Goal: Task Accomplishment & Management: Manage account settings

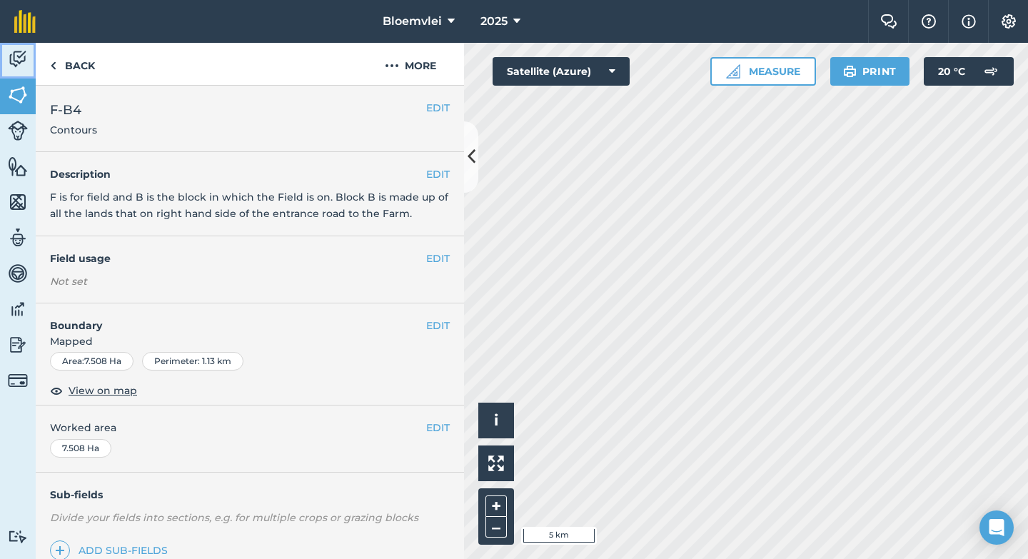
click at [16, 58] on img at bounding box center [18, 59] width 20 height 21
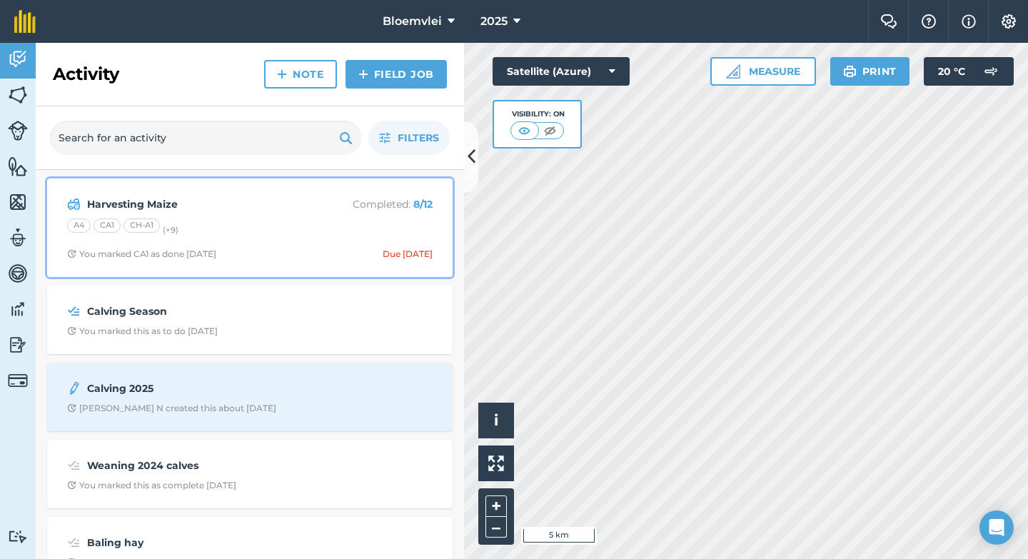
click at [258, 231] on div "A4 CA1 CH-A1 (+ 9 )" at bounding box center [250, 227] width 366 height 19
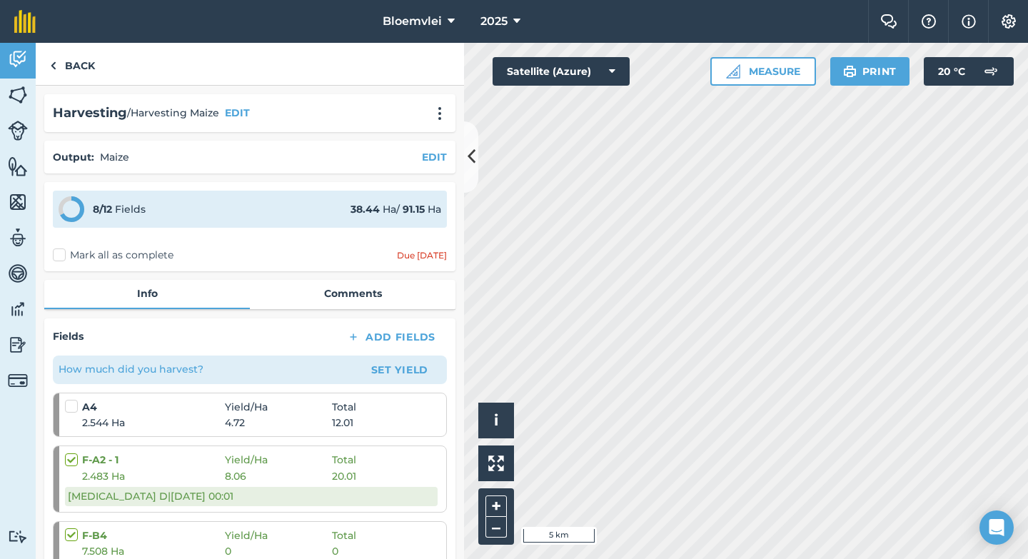
click at [68, 399] on label at bounding box center [73, 399] width 17 height 0
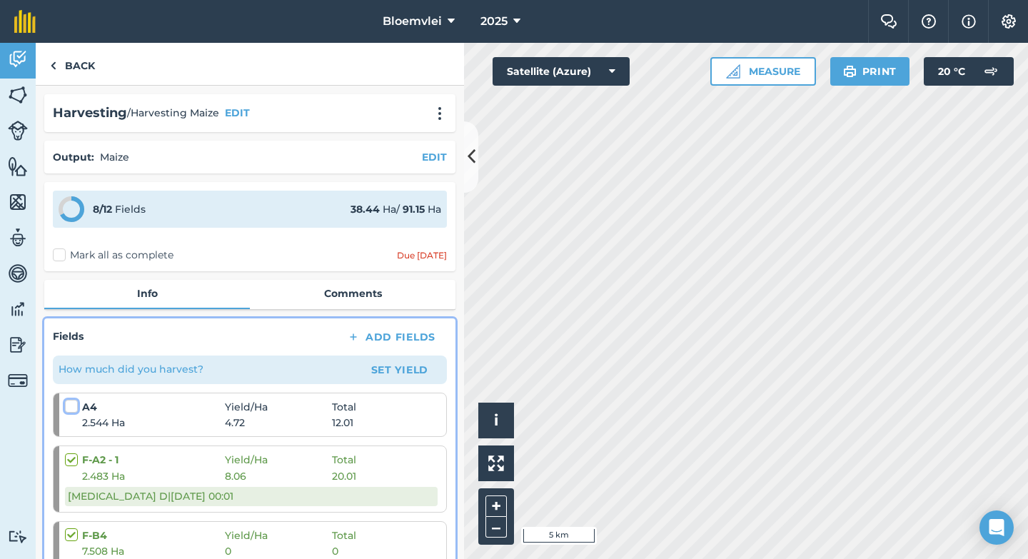
click at [68, 408] on input "checkbox" at bounding box center [69, 403] width 9 height 9
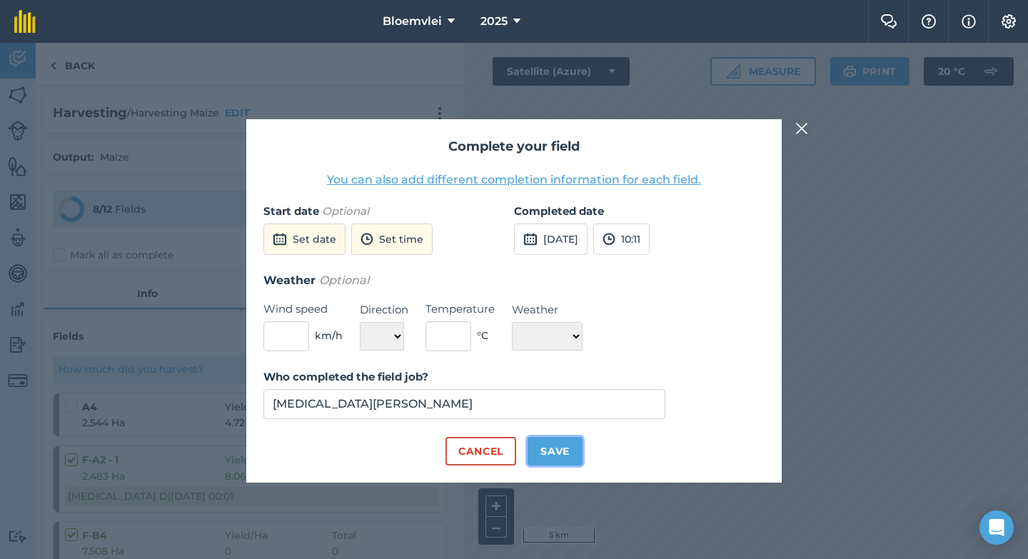
click at [555, 456] on button "Save" at bounding box center [555, 451] width 55 height 29
checkbox input "true"
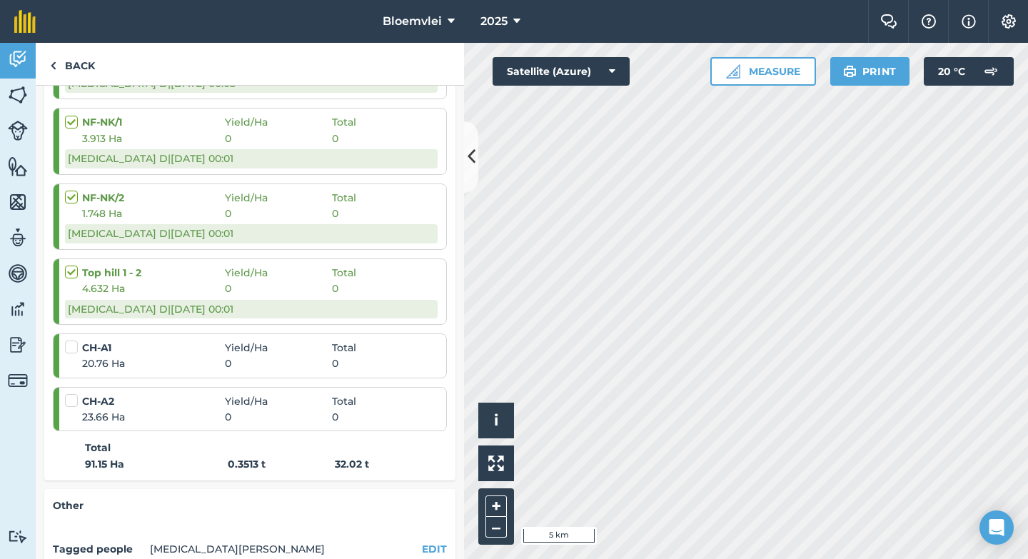
scroll to position [865, 0]
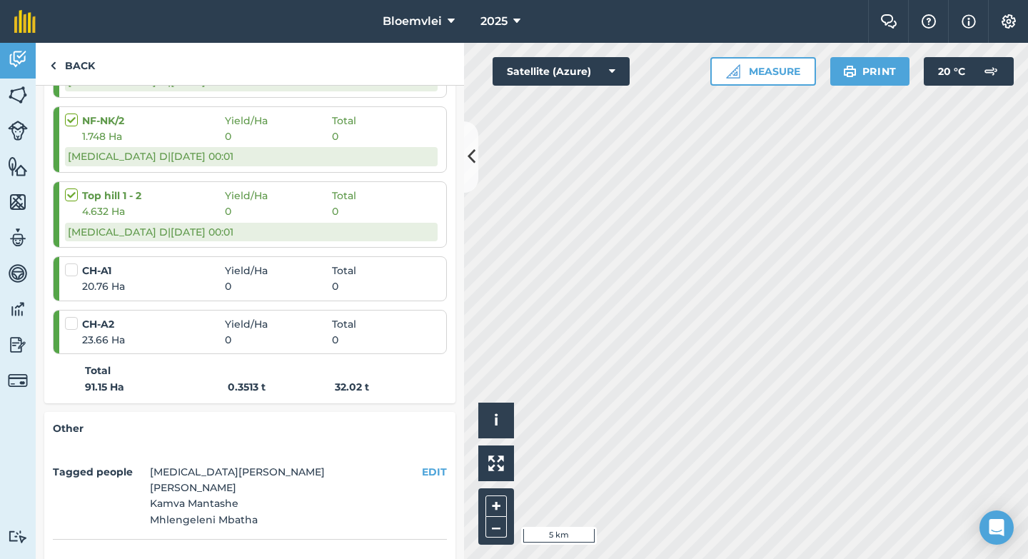
click at [72, 263] on label at bounding box center [73, 263] width 17 height 0
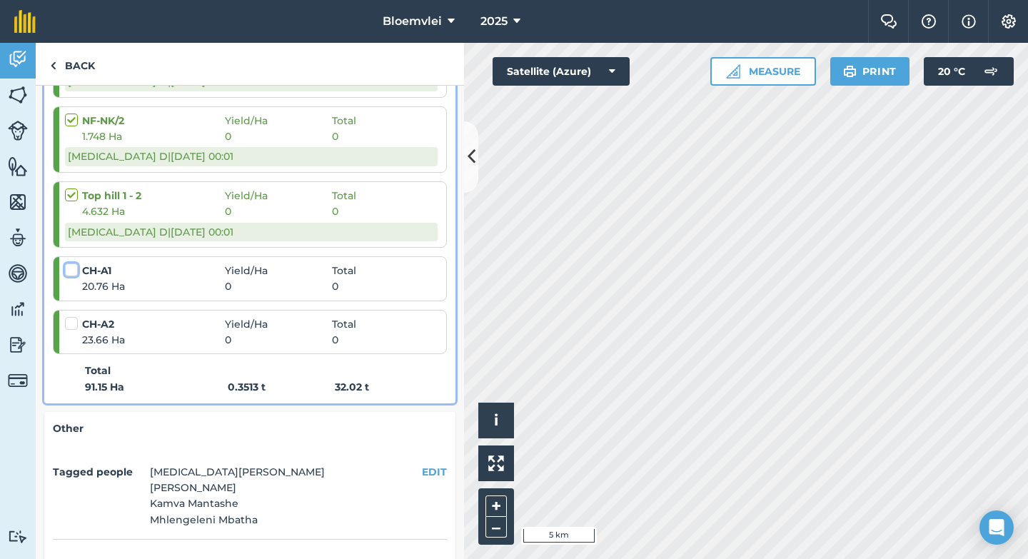
click at [72, 271] on input "checkbox" at bounding box center [69, 267] width 9 height 9
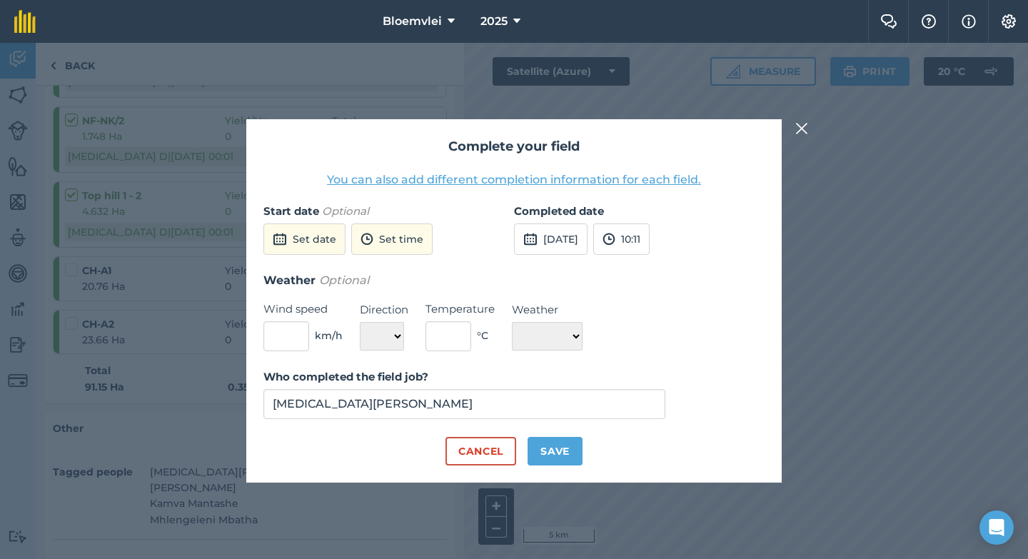
click at [561, 432] on div "Who completed the field job? [MEDICAL_DATA][PERSON_NAME]" at bounding box center [513, 402] width 501 height 69
click at [561, 458] on button "Save" at bounding box center [555, 451] width 55 height 29
checkbox input "true"
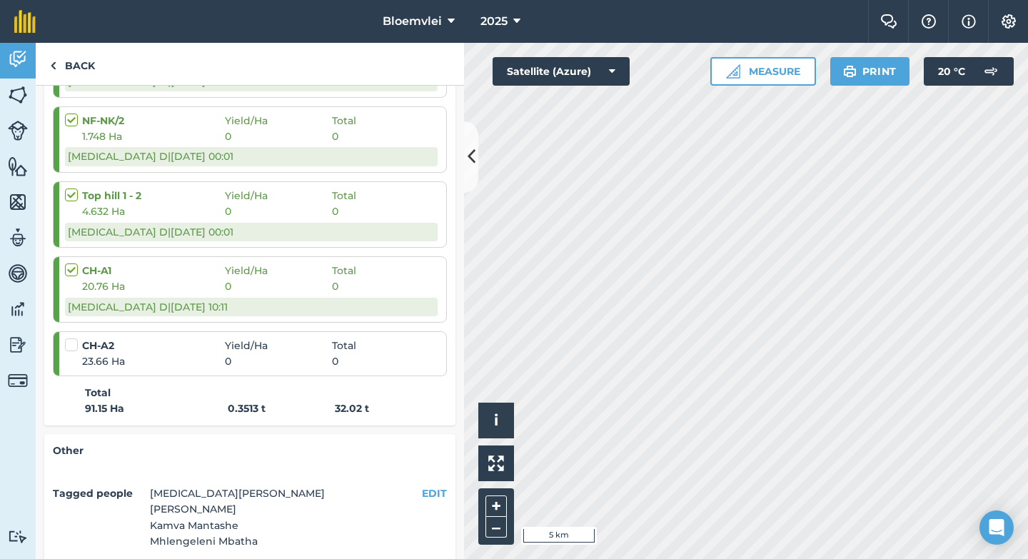
click at [74, 338] on label at bounding box center [73, 338] width 17 height 0
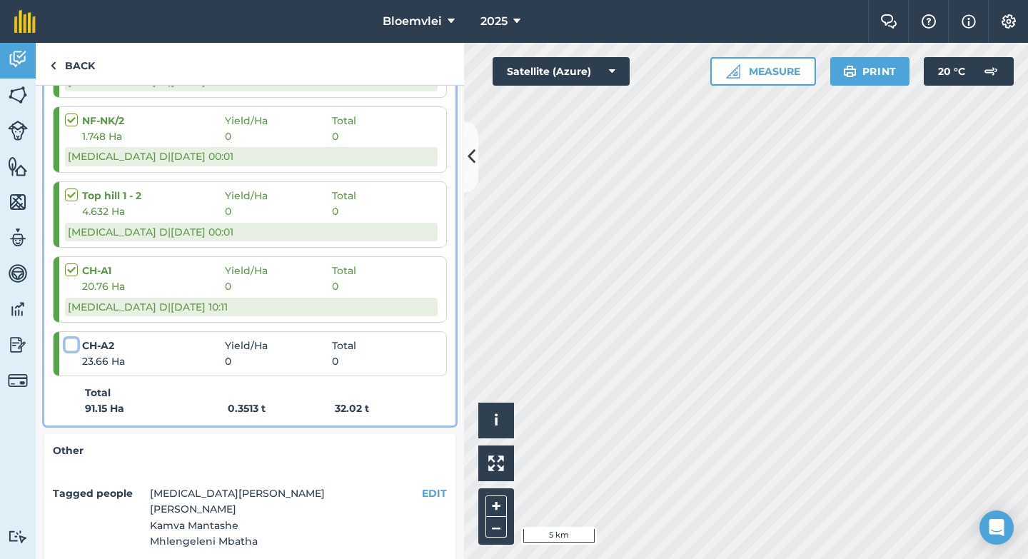
click at [74, 346] on input "checkbox" at bounding box center [69, 342] width 9 height 9
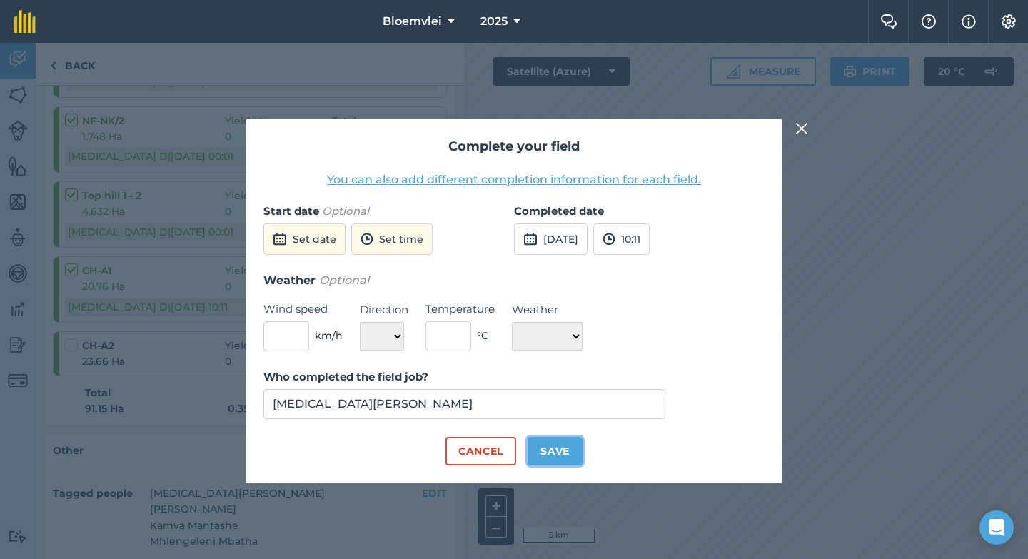
click at [568, 457] on button "Save" at bounding box center [555, 451] width 55 height 29
checkbox input "true"
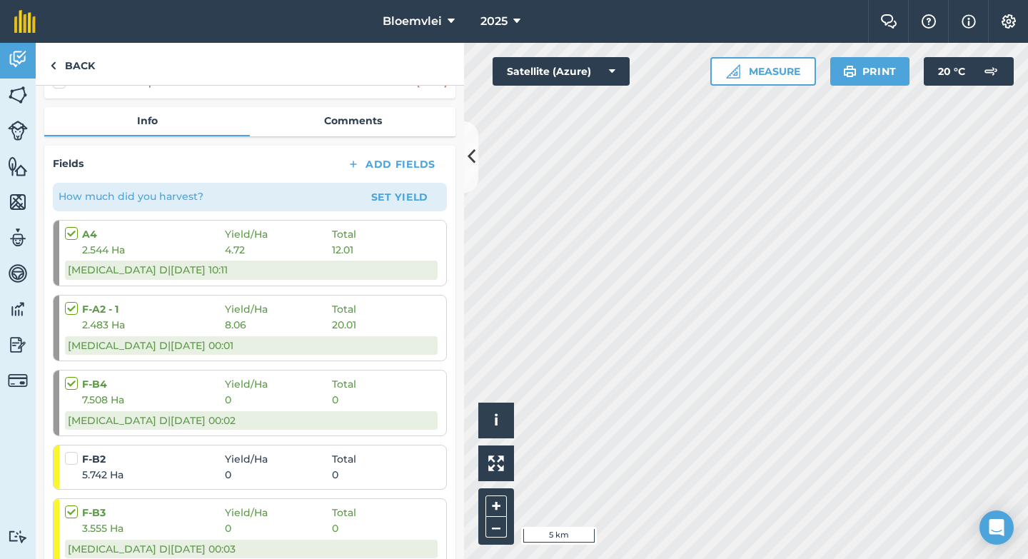
scroll to position [323, 0]
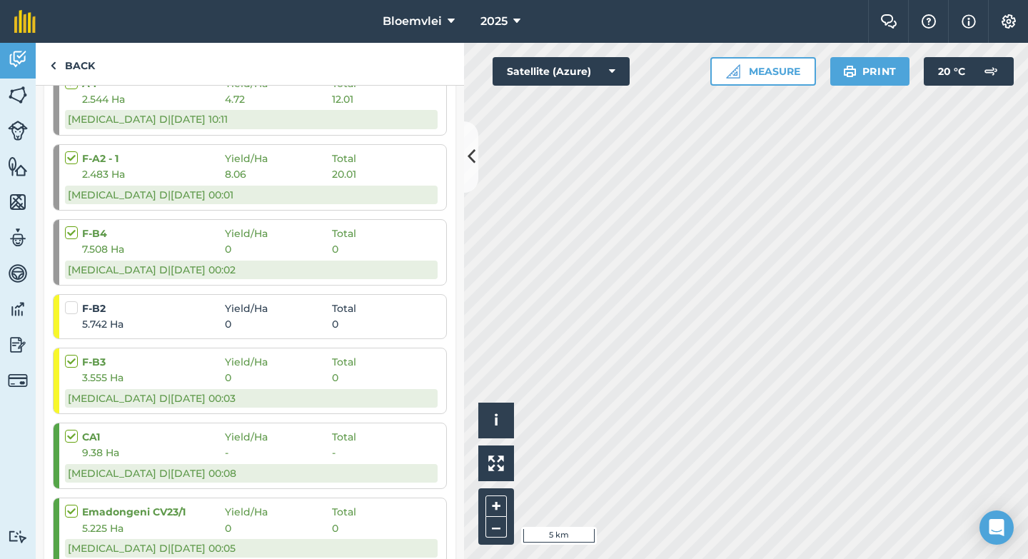
click at [76, 301] on label at bounding box center [73, 301] width 17 height 0
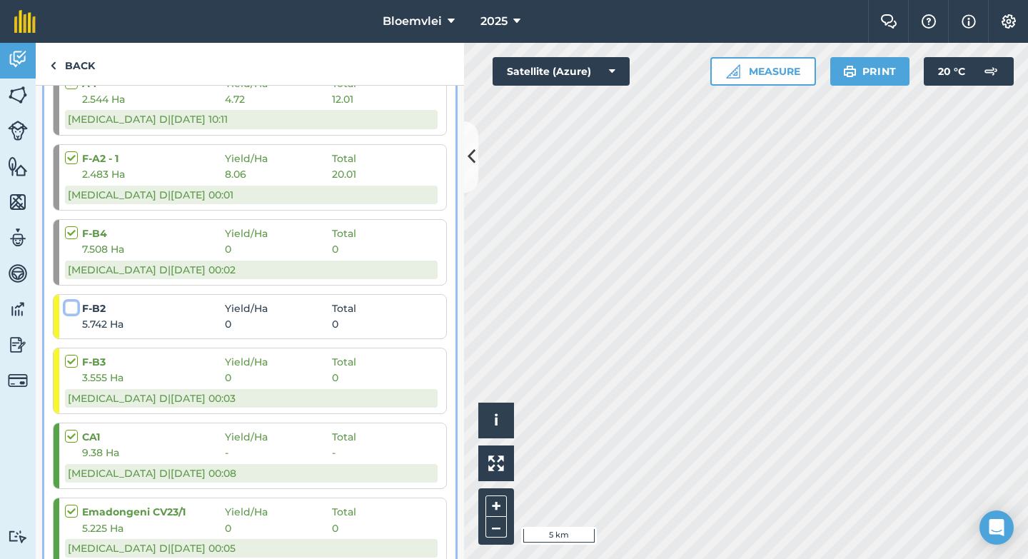
click at [74, 306] on input "checkbox" at bounding box center [69, 305] width 9 height 9
checkbox input "false"
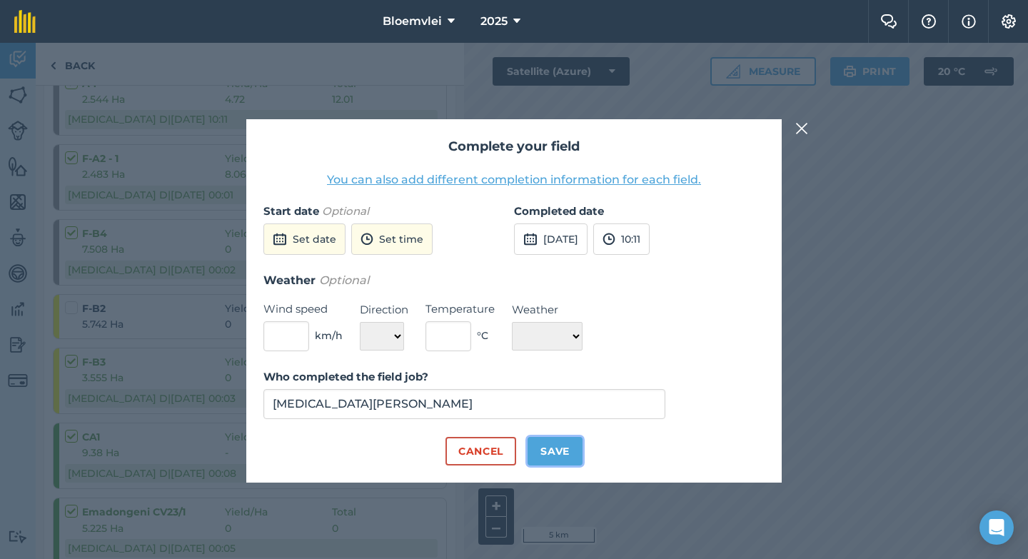
click at [568, 459] on button "Save" at bounding box center [555, 451] width 55 height 29
checkbox input "true"
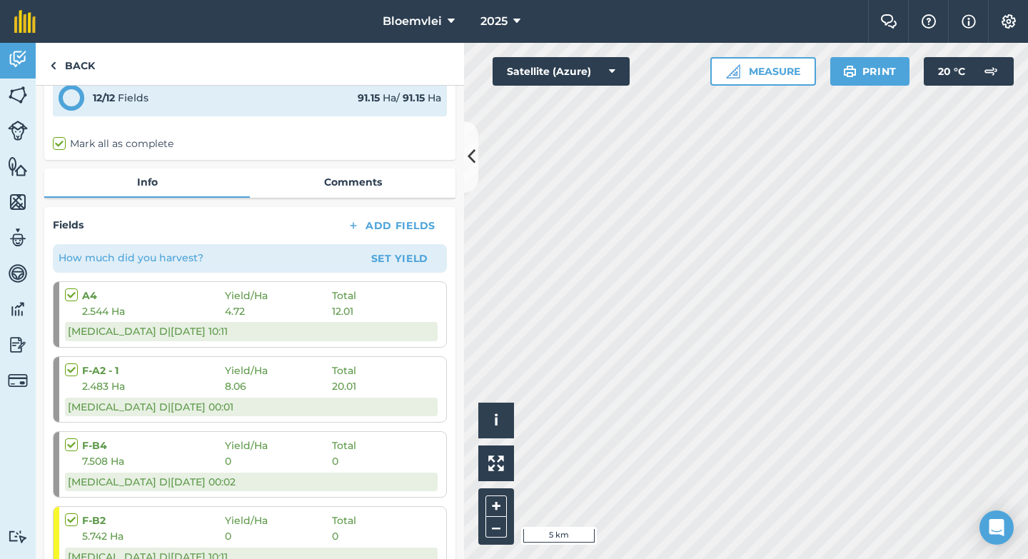
scroll to position [0, 0]
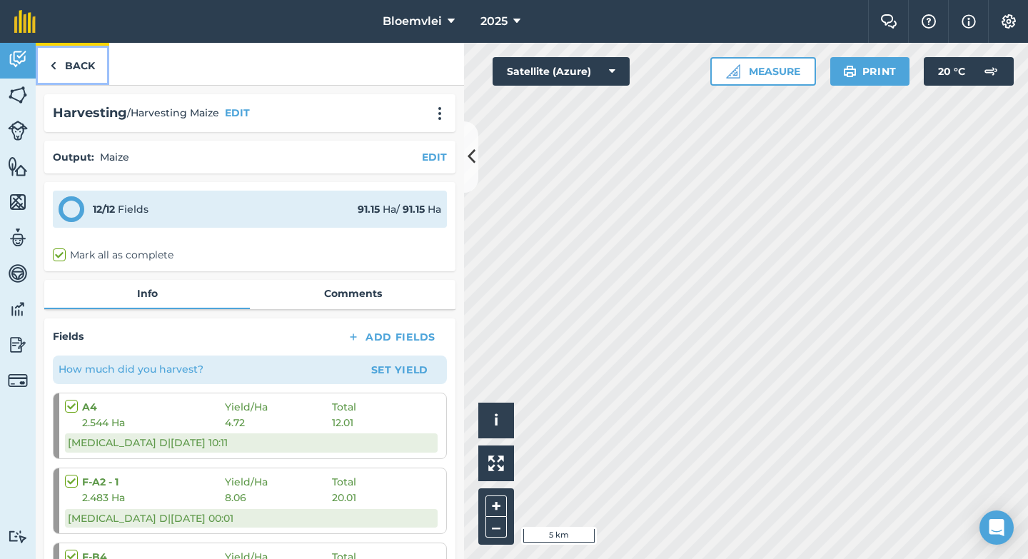
click at [61, 65] on link "Back" at bounding box center [73, 64] width 74 height 42
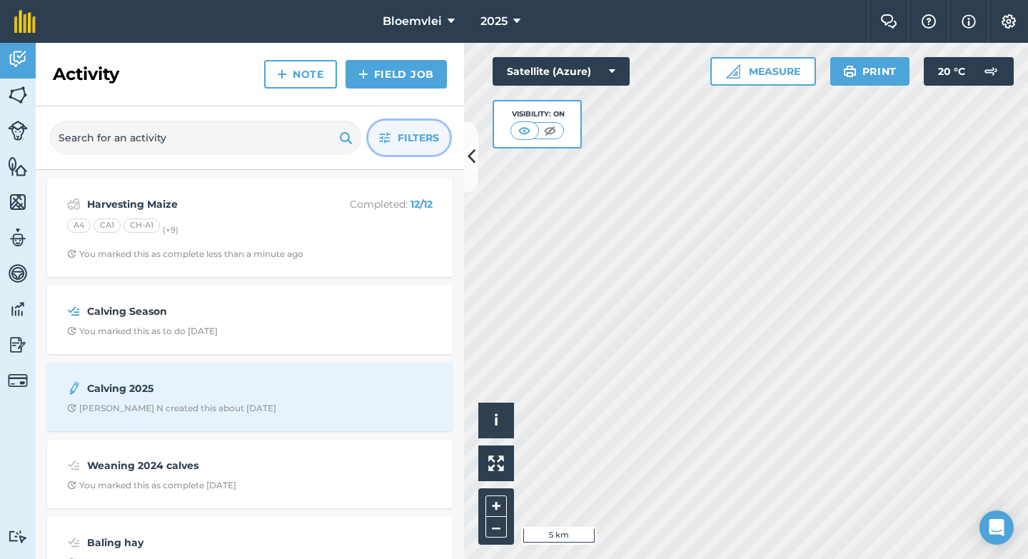
click at [402, 141] on span "Filters" at bounding box center [418, 138] width 41 height 16
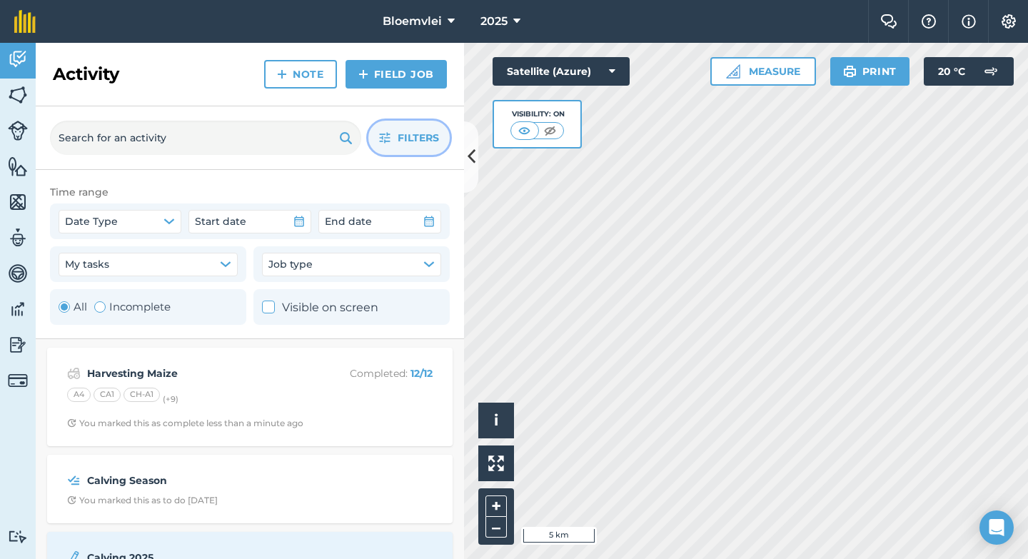
click at [115, 307] on label "Incomplete" at bounding box center [132, 306] width 76 height 17
radio input "false"
radio input "true"
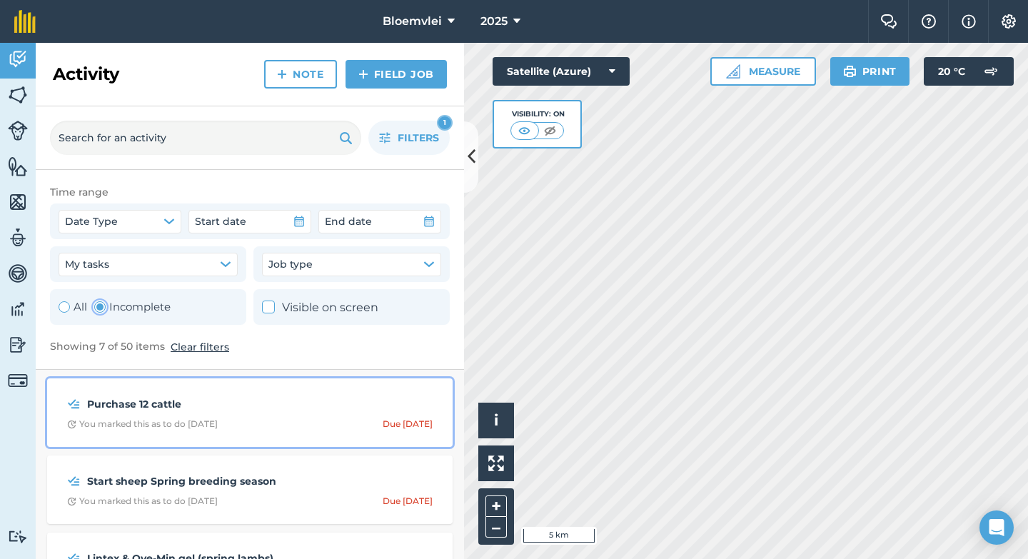
click at [305, 431] on div "Purchase 12 cattle You marked this as to do [DATE] Due [DATE]" at bounding box center [250, 412] width 388 height 51
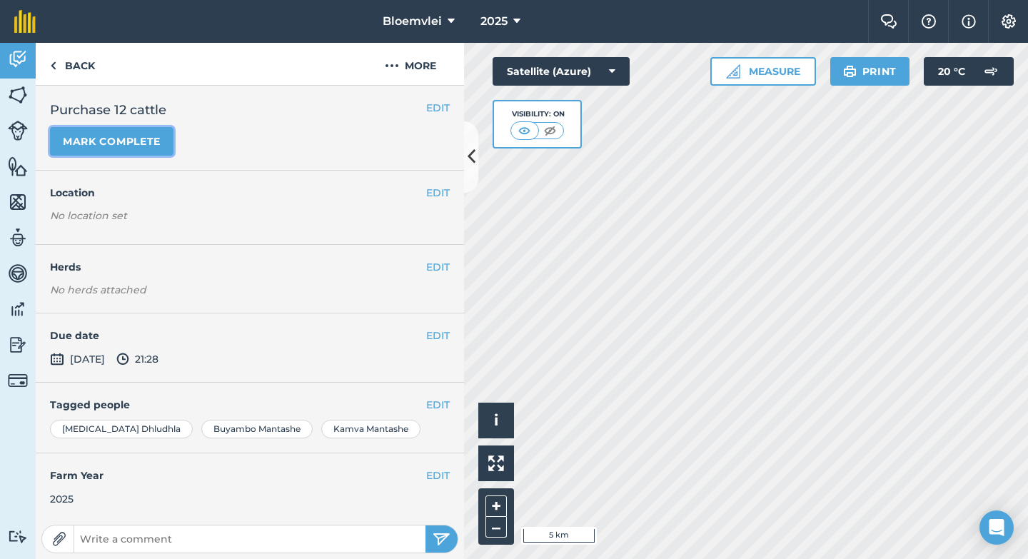
click at [87, 143] on button "Mark complete" at bounding box center [112, 141] width 124 height 29
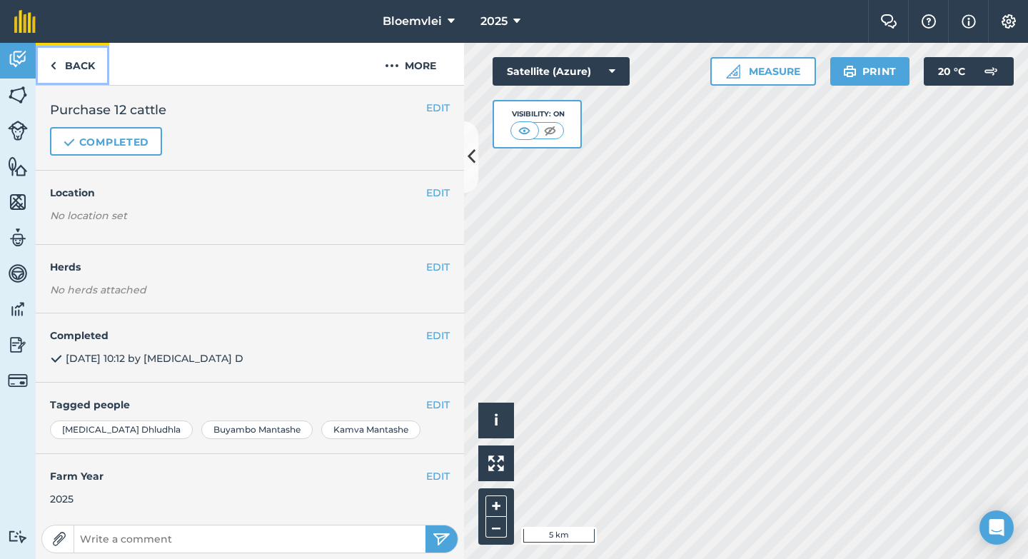
click at [57, 69] on link "Back" at bounding box center [73, 64] width 74 height 42
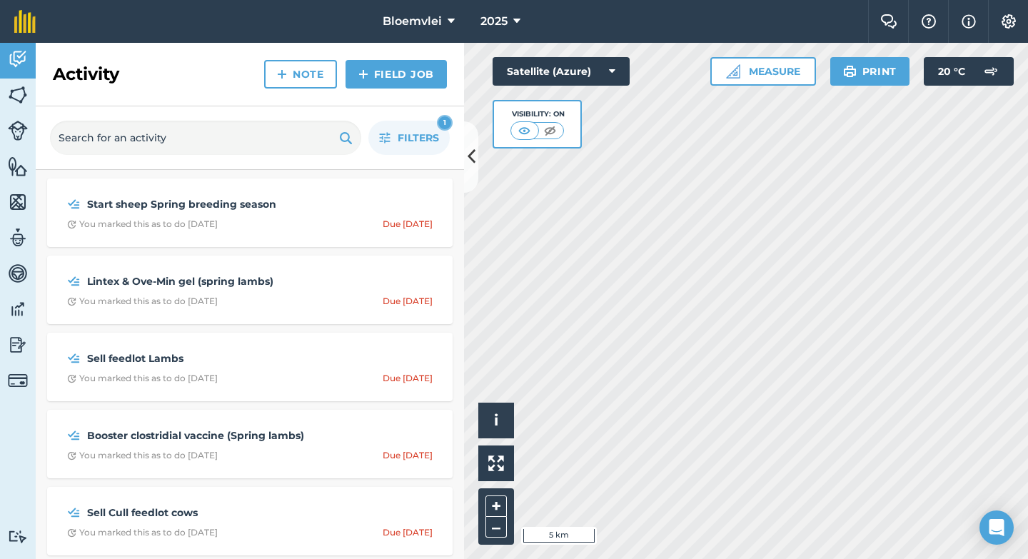
scroll to position [82, 0]
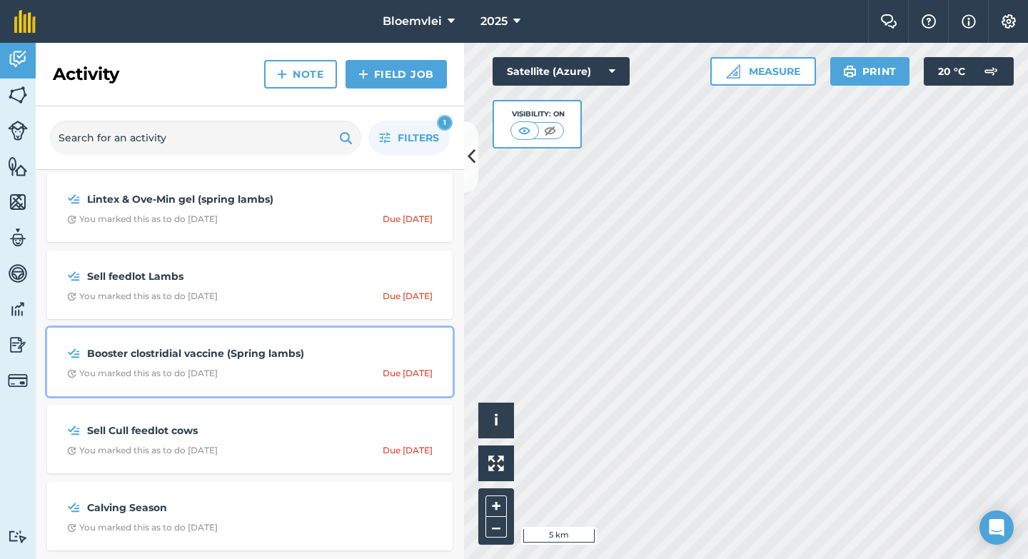
click at [293, 376] on span "You marked this as to do [DATE] Due [DATE]" at bounding box center [250, 373] width 366 height 11
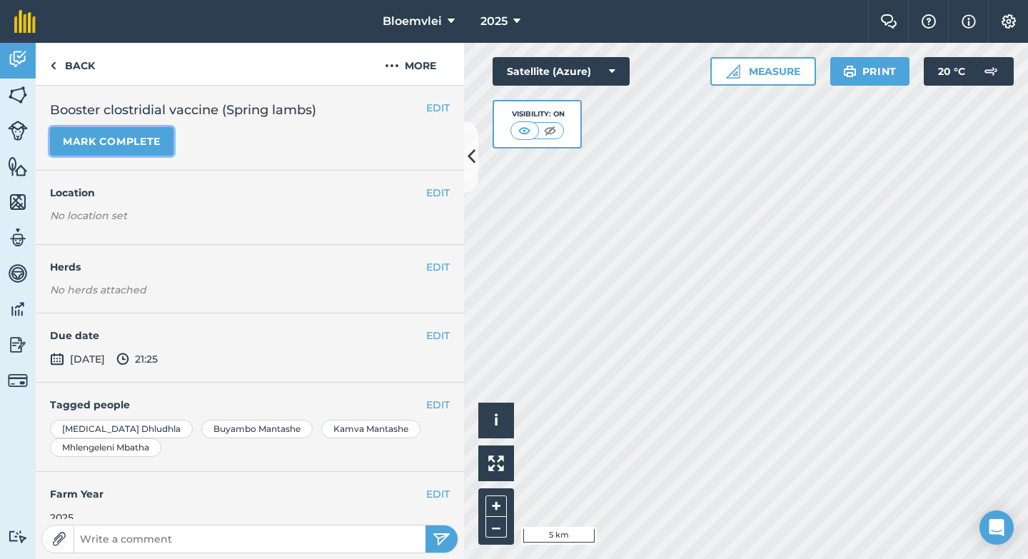
click at [111, 136] on button "Mark complete" at bounding box center [112, 141] width 124 height 29
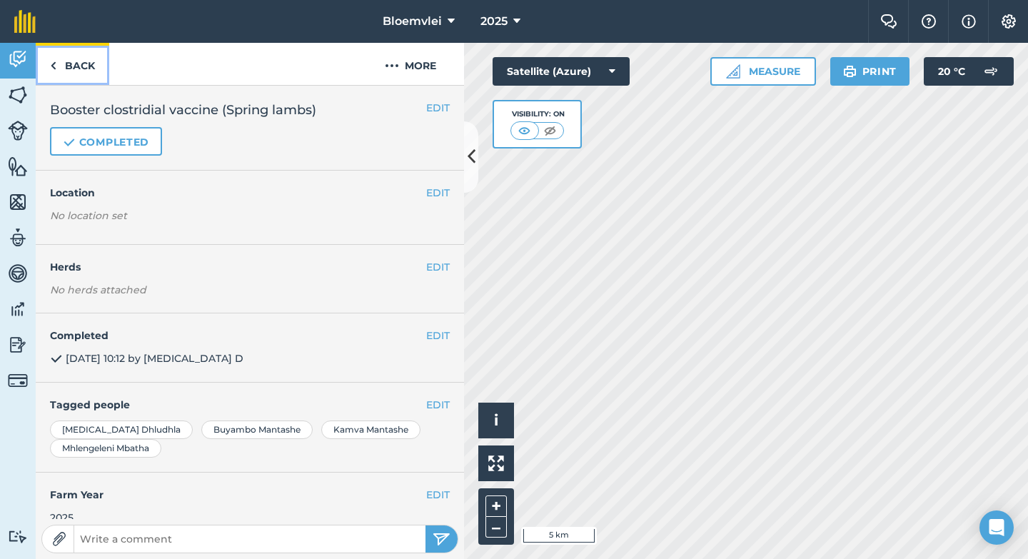
click at [71, 62] on link "Back" at bounding box center [73, 64] width 74 height 42
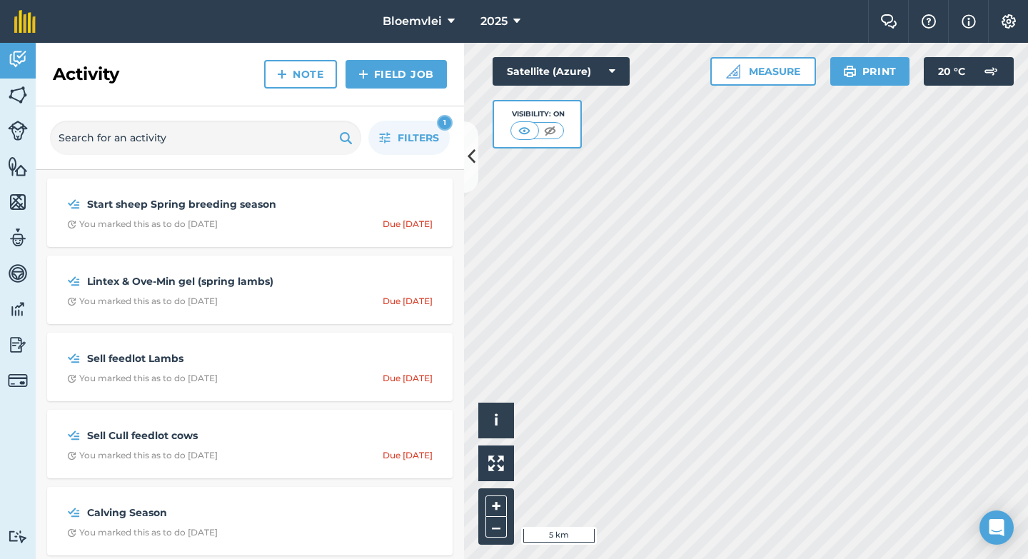
scroll to position [5, 0]
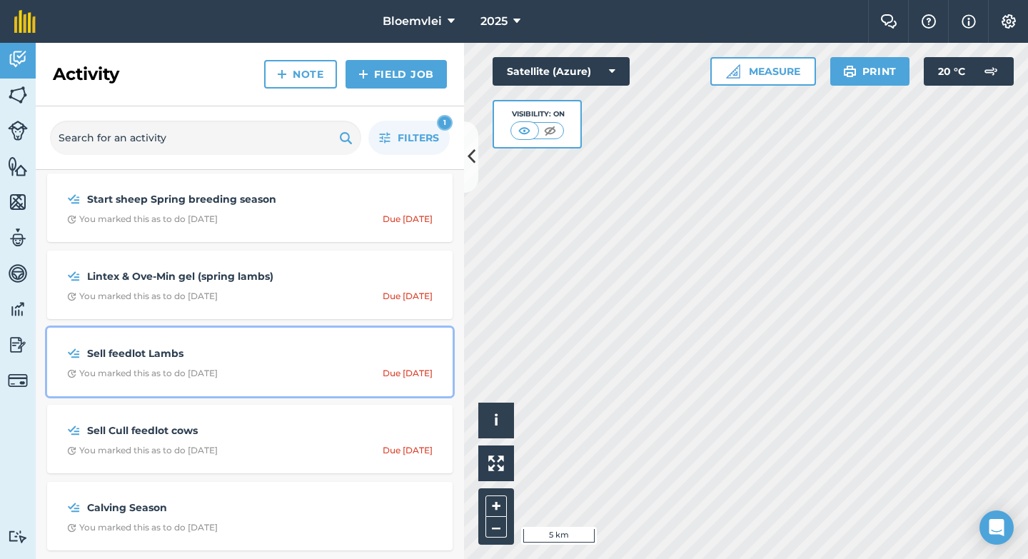
click at [180, 368] on div "You marked this as to do [DATE]" at bounding box center [142, 373] width 151 height 11
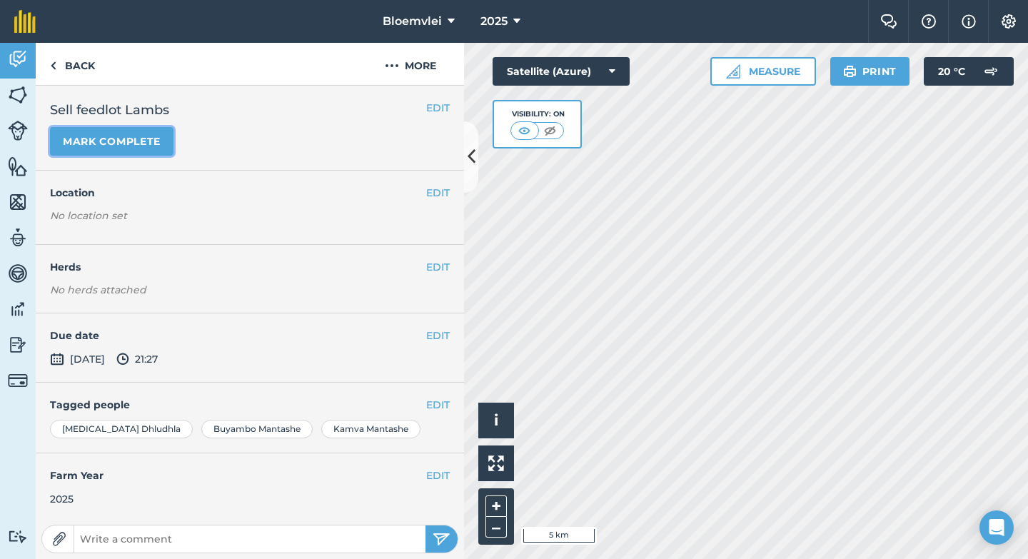
click at [106, 151] on button "Mark complete" at bounding box center [112, 141] width 124 height 29
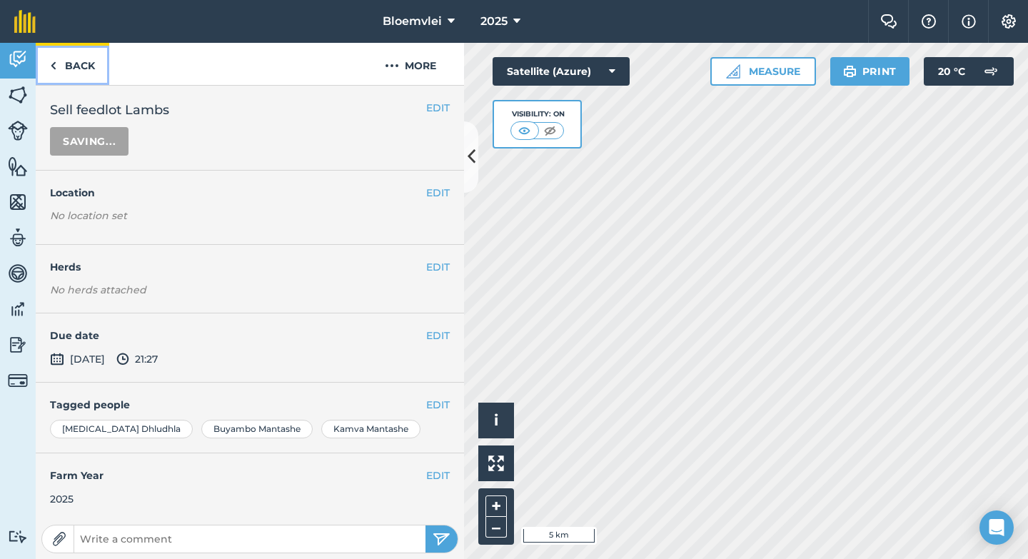
click at [56, 65] on link "Back" at bounding box center [73, 64] width 74 height 42
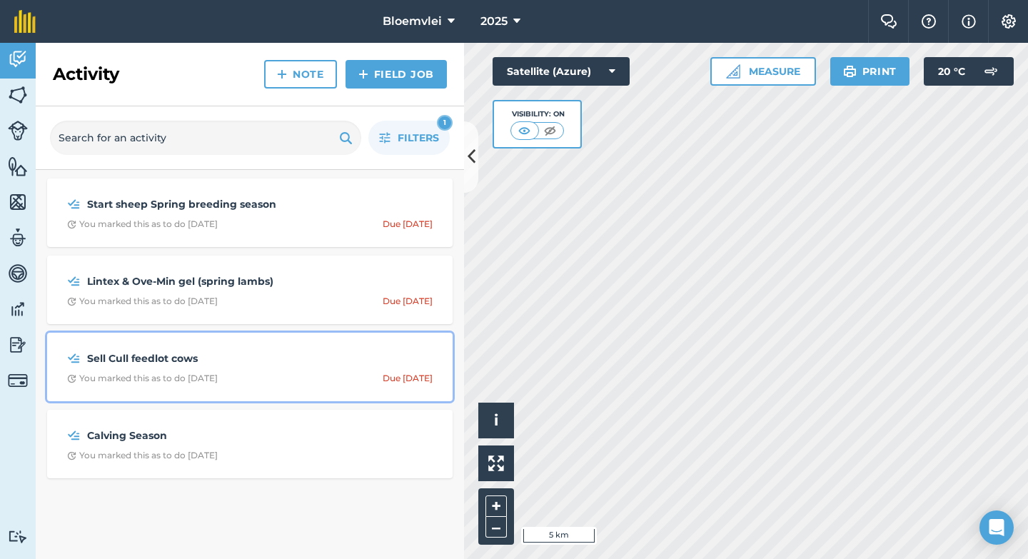
click at [252, 368] on div "Sell Cull feedlot cows You marked this as to do [DATE] Due [DATE]" at bounding box center [250, 366] width 388 height 51
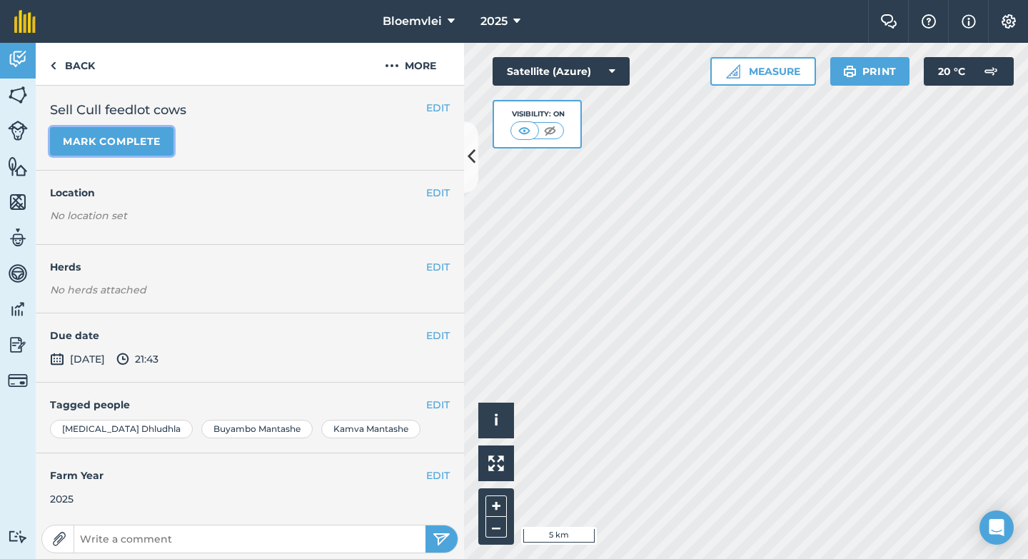
click at [116, 144] on button "Mark complete" at bounding box center [112, 141] width 124 height 29
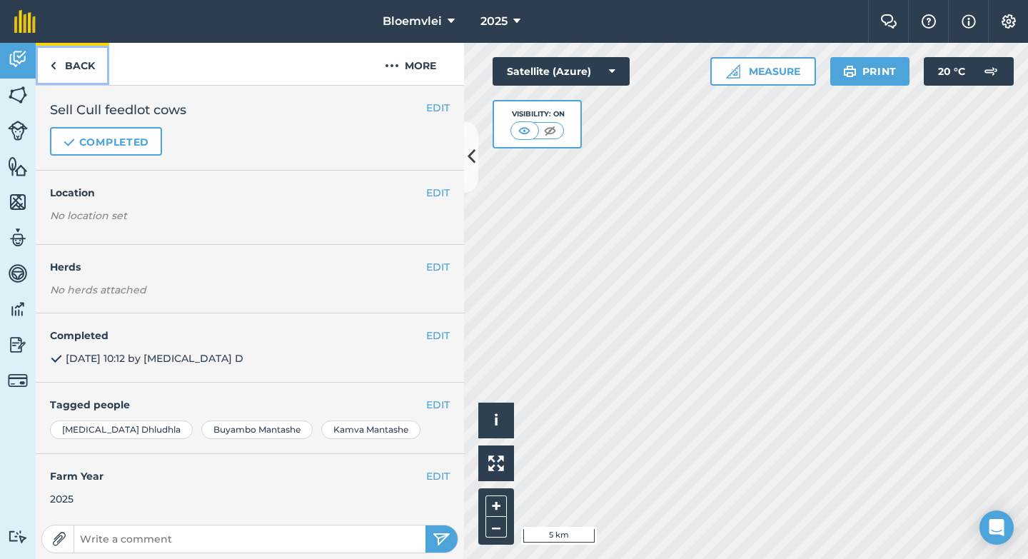
click at [54, 67] on img at bounding box center [53, 65] width 6 height 17
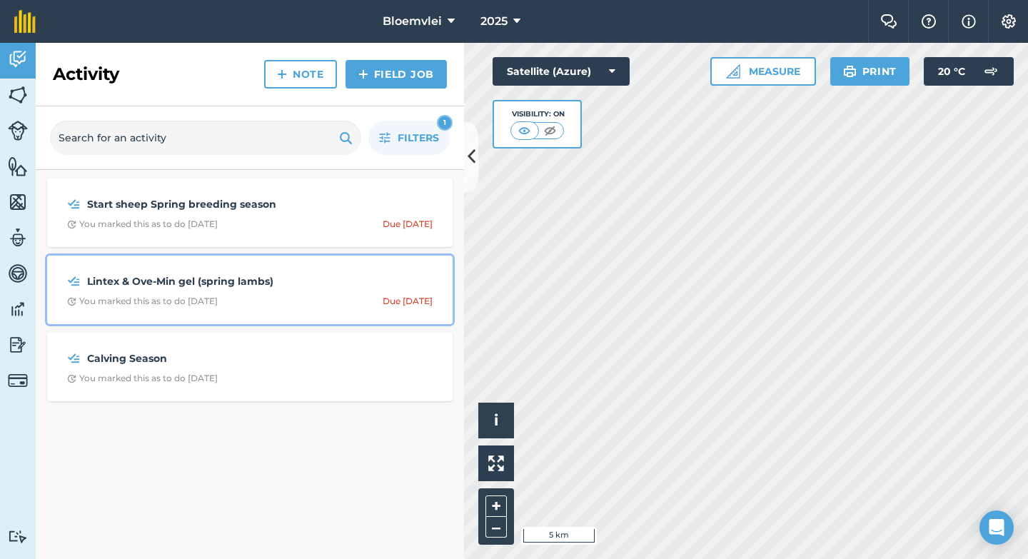
click at [294, 301] on span "You marked this as to do [DATE] Due [DATE]" at bounding box center [250, 301] width 366 height 11
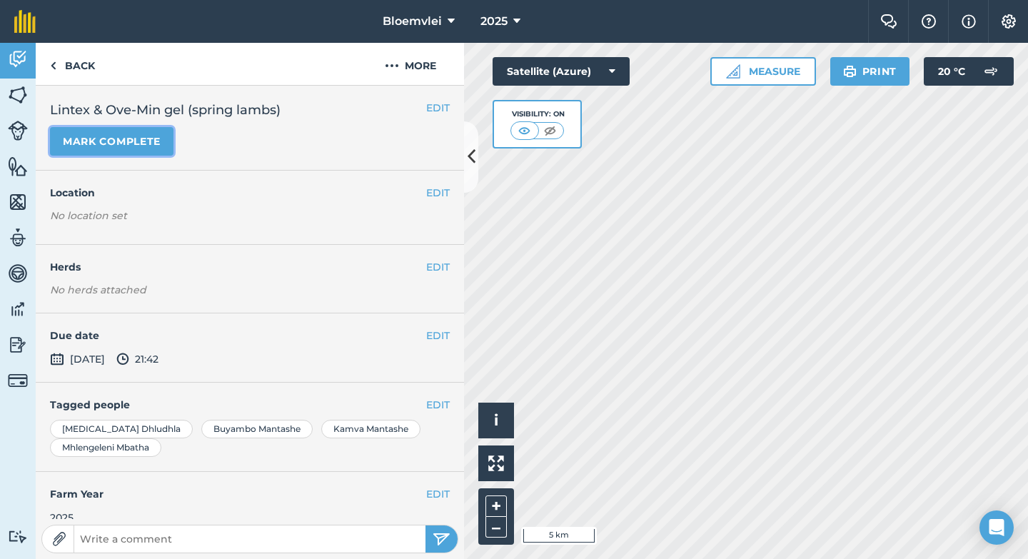
click at [95, 141] on button "Mark complete" at bounding box center [112, 141] width 124 height 29
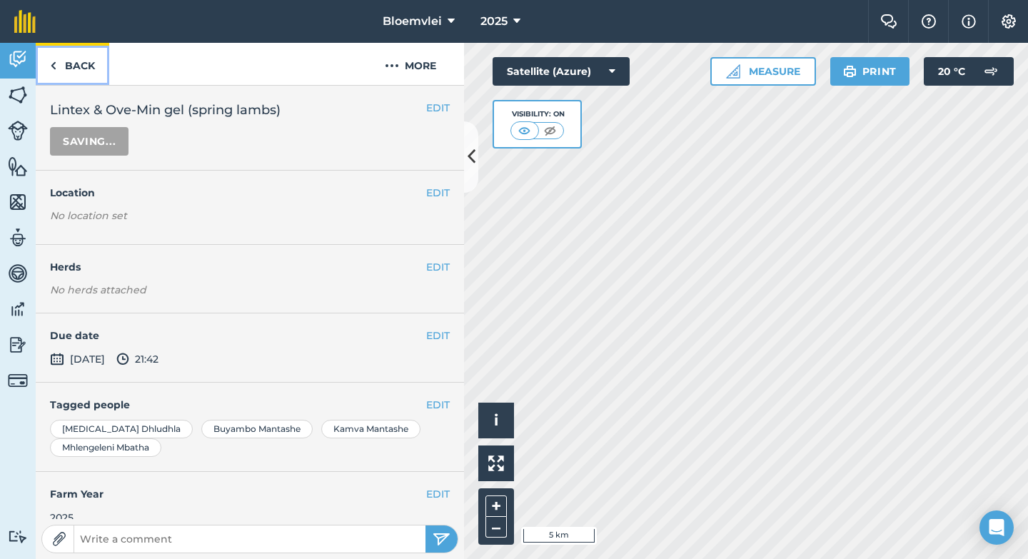
click at [59, 64] on link "Back" at bounding box center [73, 64] width 74 height 42
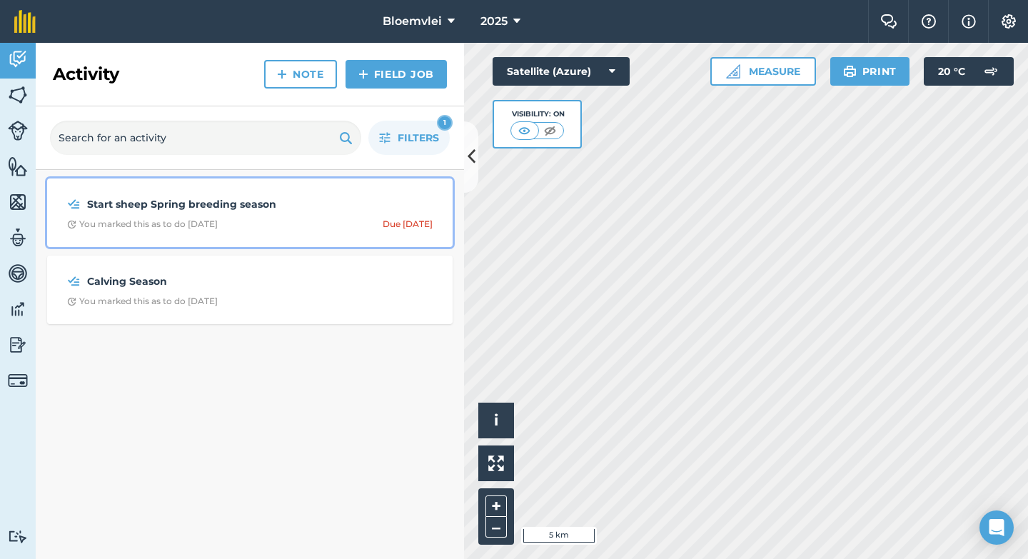
click at [277, 226] on span "You marked this as to do [DATE] Due [DATE]" at bounding box center [250, 223] width 366 height 11
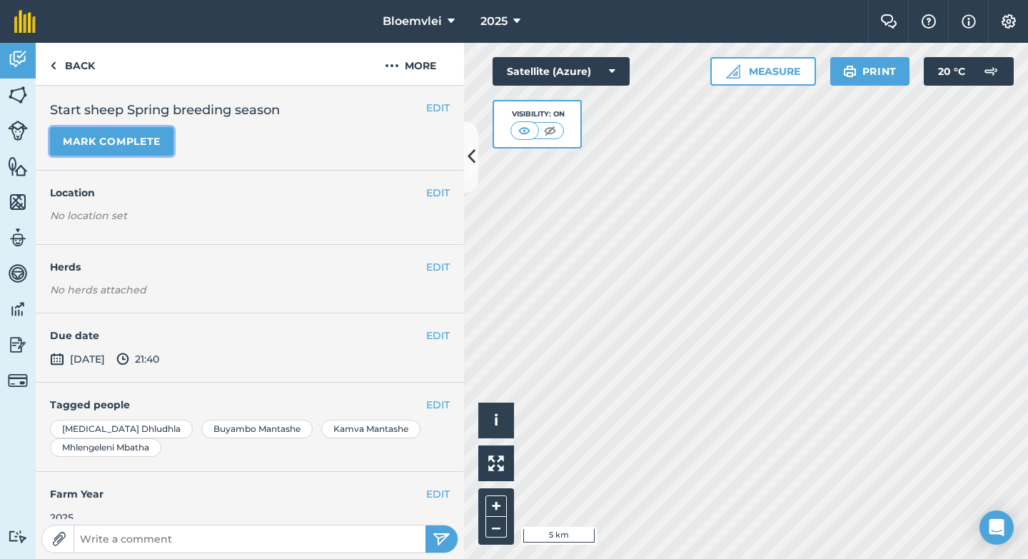
click at [91, 140] on button "Mark complete" at bounding box center [112, 141] width 124 height 29
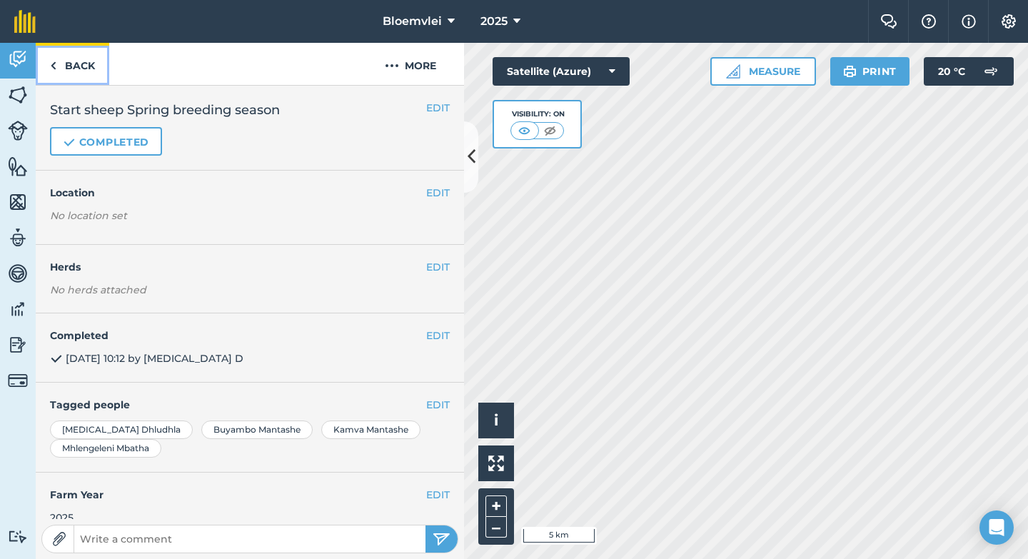
click at [53, 71] on img at bounding box center [53, 65] width 6 height 17
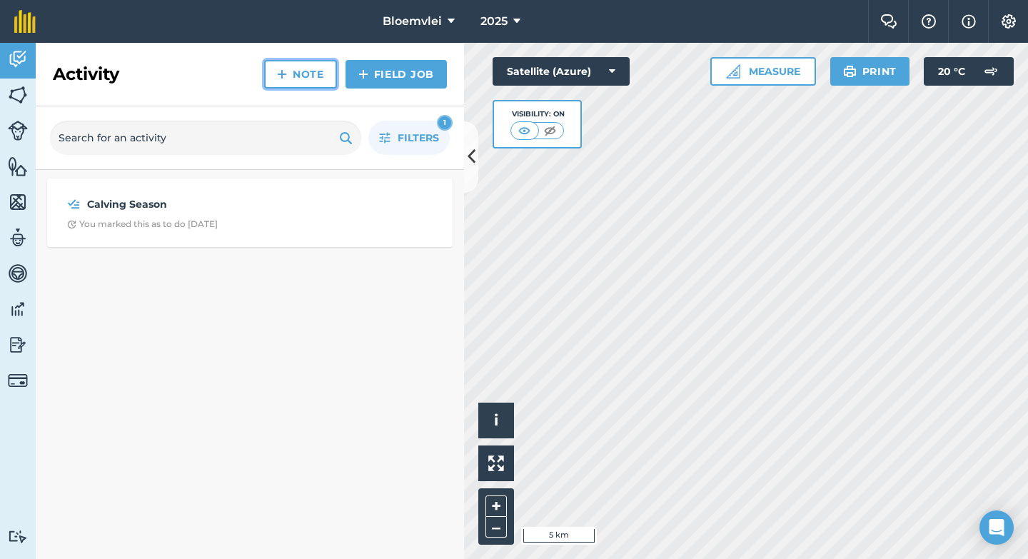
click at [306, 78] on link "Note" at bounding box center [300, 74] width 73 height 29
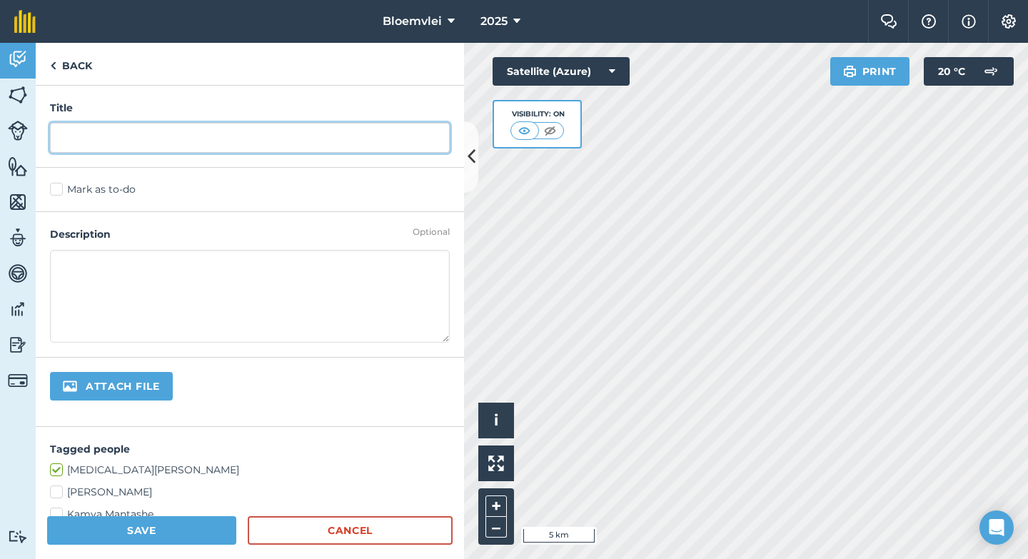
click at [205, 141] on input "text" at bounding box center [250, 138] width 400 height 30
type input "a"
type input "Pregnanacy scan ([PERSON_NAME])"
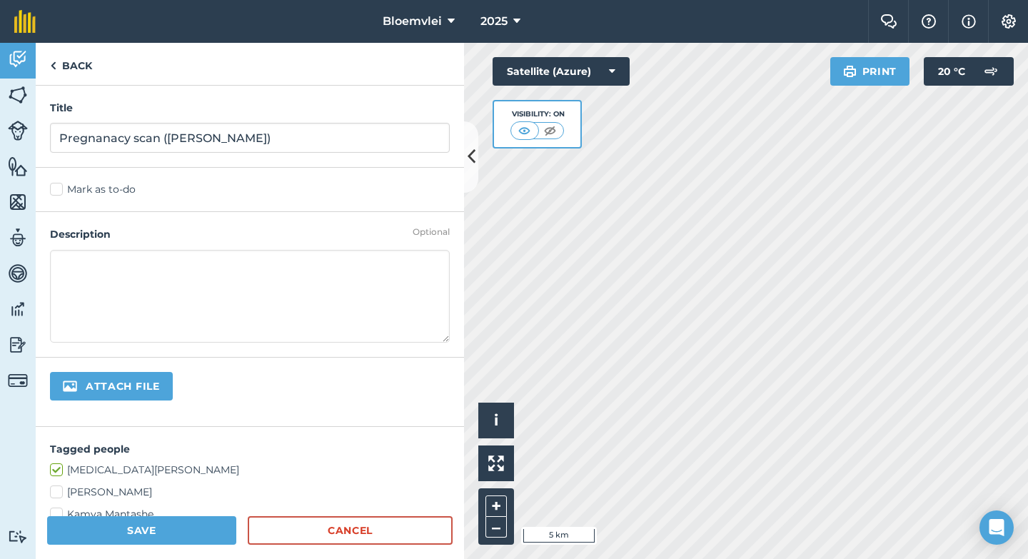
click at [61, 191] on label "Mark as to-do" at bounding box center [250, 189] width 400 height 15
click at [59, 191] on input "Mark as to-do" at bounding box center [54, 186] width 9 height 9
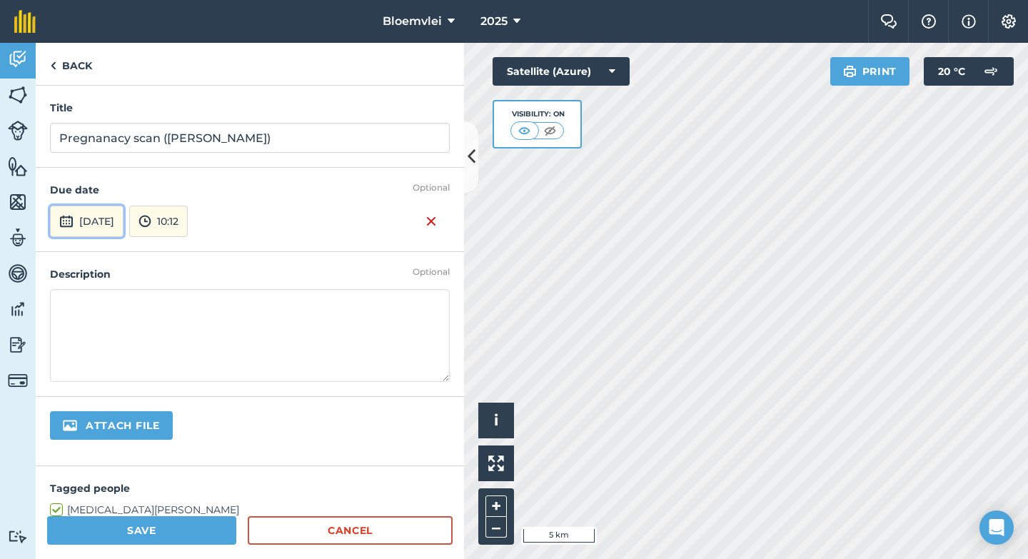
click at [111, 221] on button "[DATE]" at bounding box center [87, 221] width 74 height 31
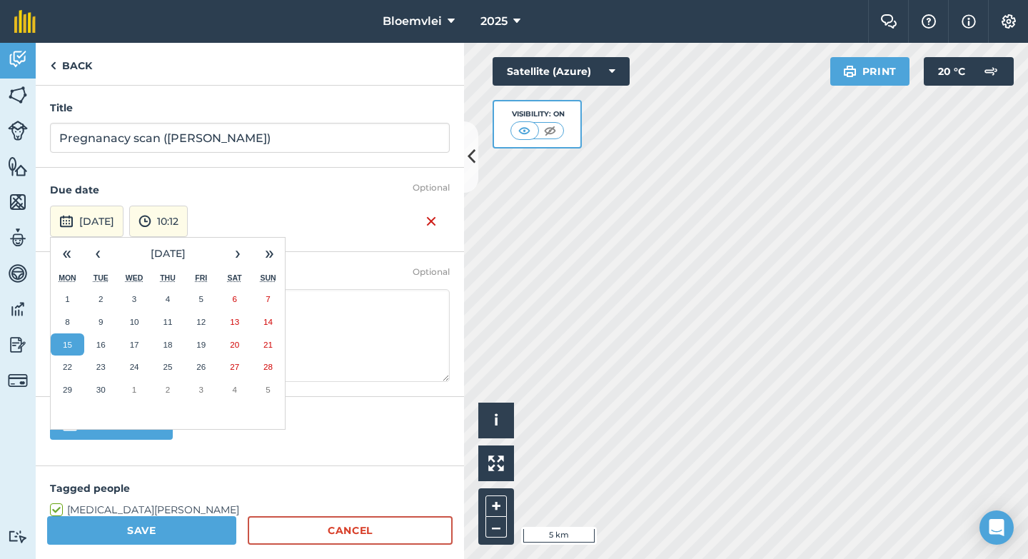
click at [76, 345] on button "15" at bounding box center [68, 344] width 34 height 23
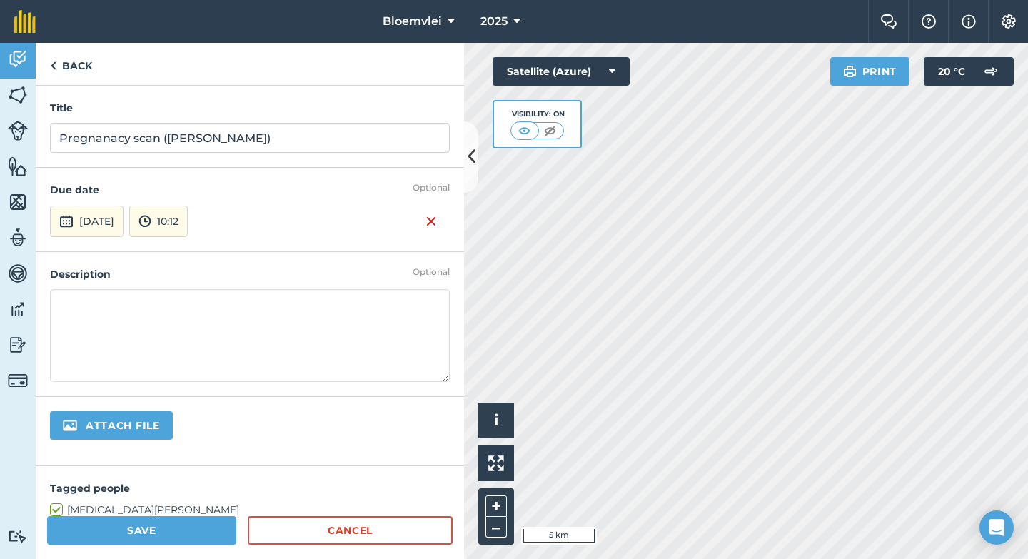
click at [135, 303] on textarea at bounding box center [250, 335] width 400 height 93
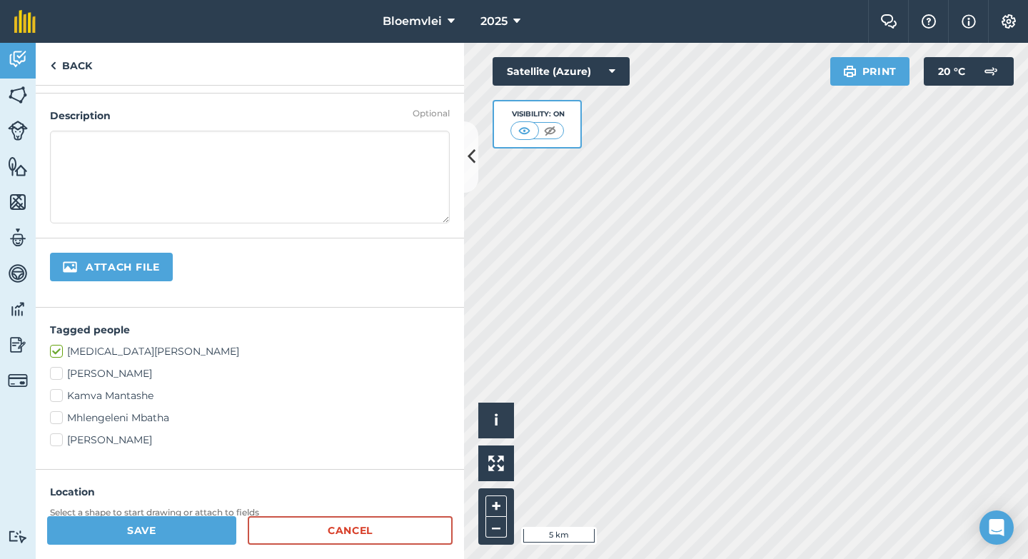
click at [86, 375] on label "[PERSON_NAME]" at bounding box center [250, 373] width 400 height 15
click at [59, 375] on input "[PERSON_NAME]" at bounding box center [54, 370] width 9 height 9
checkbox input "true"
click at [88, 395] on label "Kamva Mantashe" at bounding box center [250, 395] width 400 height 15
click at [59, 395] on input "Kamva Mantashe" at bounding box center [54, 392] width 9 height 9
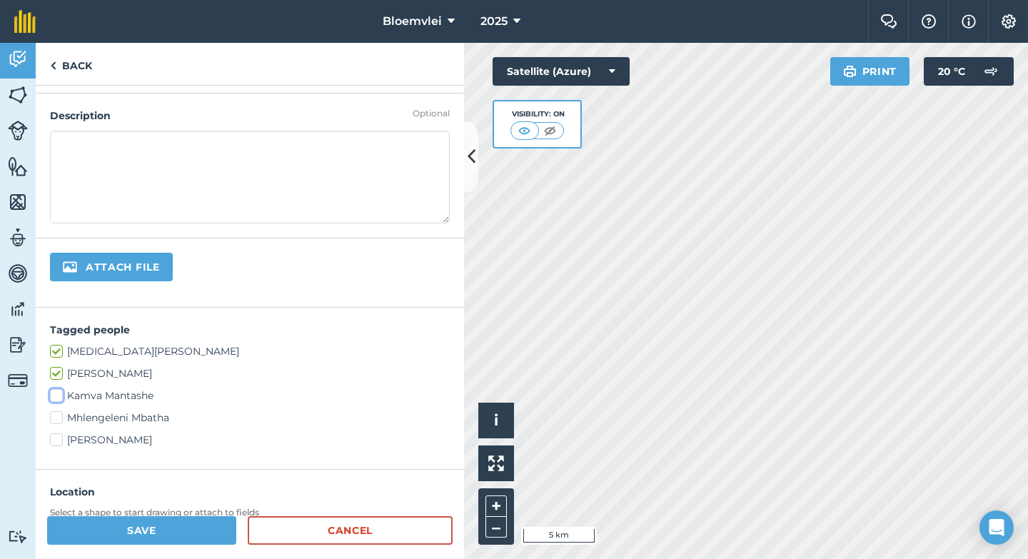
checkbox input "true"
click at [95, 415] on label "Mhlengeleni Mbatha" at bounding box center [250, 418] width 400 height 15
click at [59, 415] on input "Mhlengeleni Mbatha" at bounding box center [54, 415] width 9 height 9
checkbox input "true"
click at [97, 436] on label "[PERSON_NAME]" at bounding box center [250, 440] width 400 height 15
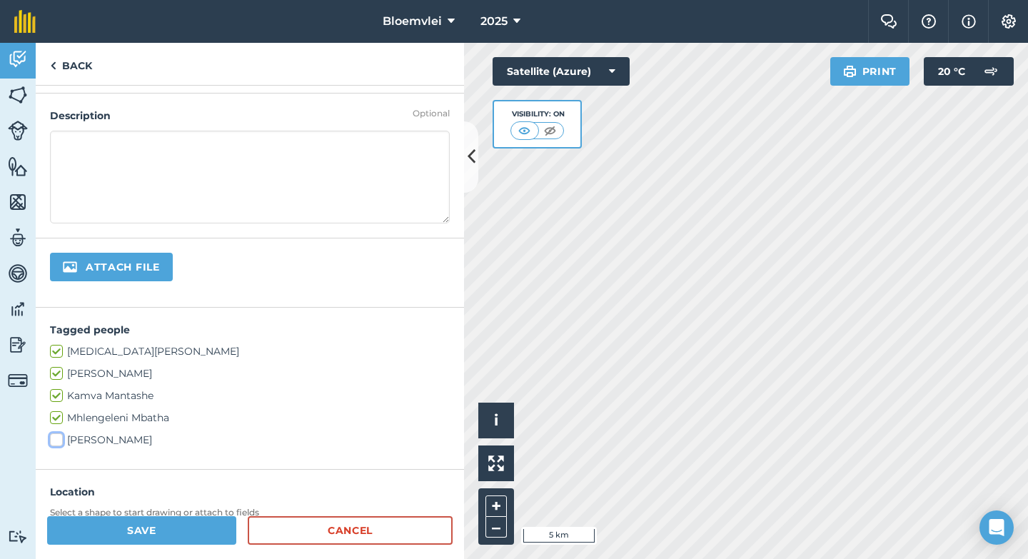
click at [59, 436] on input "[PERSON_NAME]" at bounding box center [54, 437] width 9 height 9
checkbox input "true"
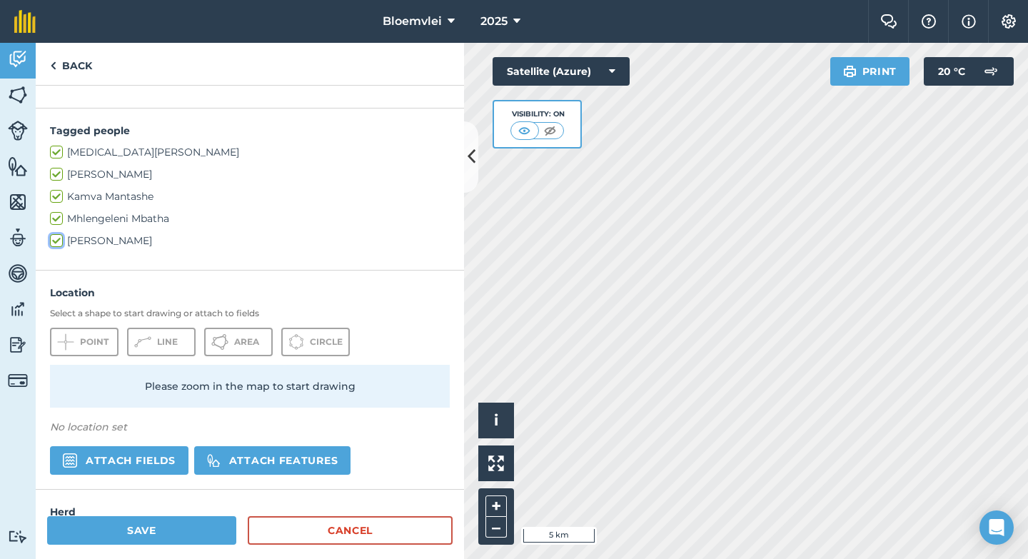
scroll to position [383, 0]
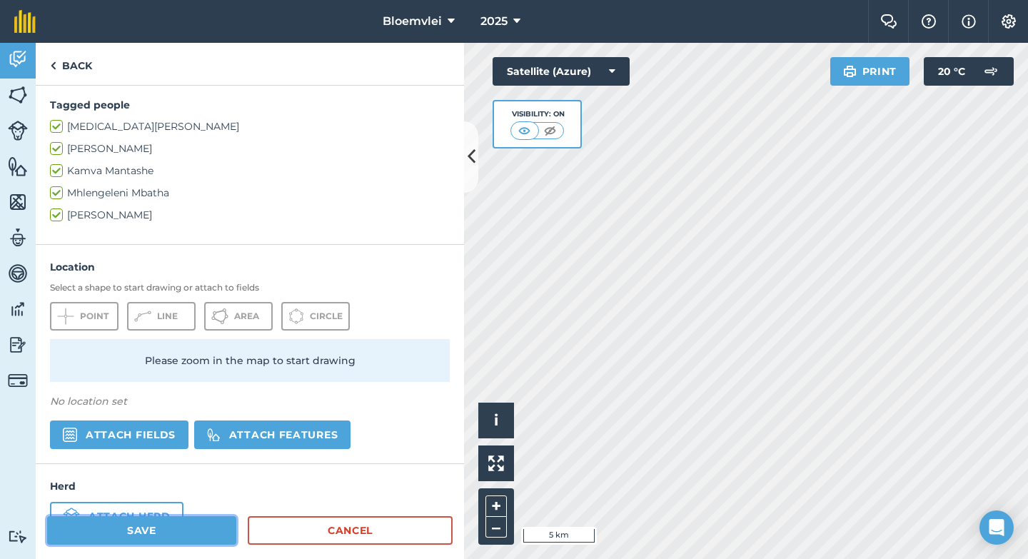
click at [175, 533] on button "Save" at bounding box center [141, 530] width 189 height 29
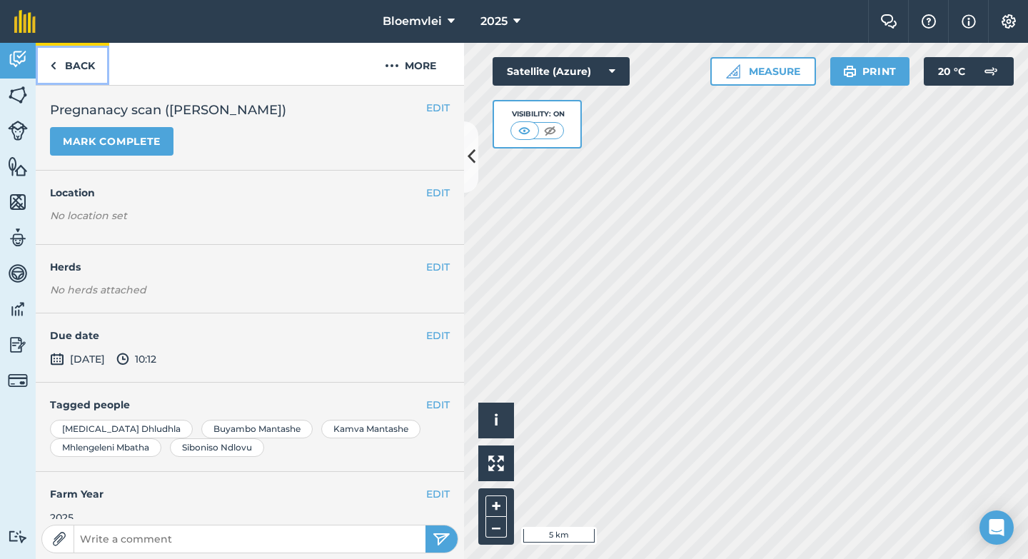
click at [67, 64] on link "Back" at bounding box center [73, 64] width 74 height 42
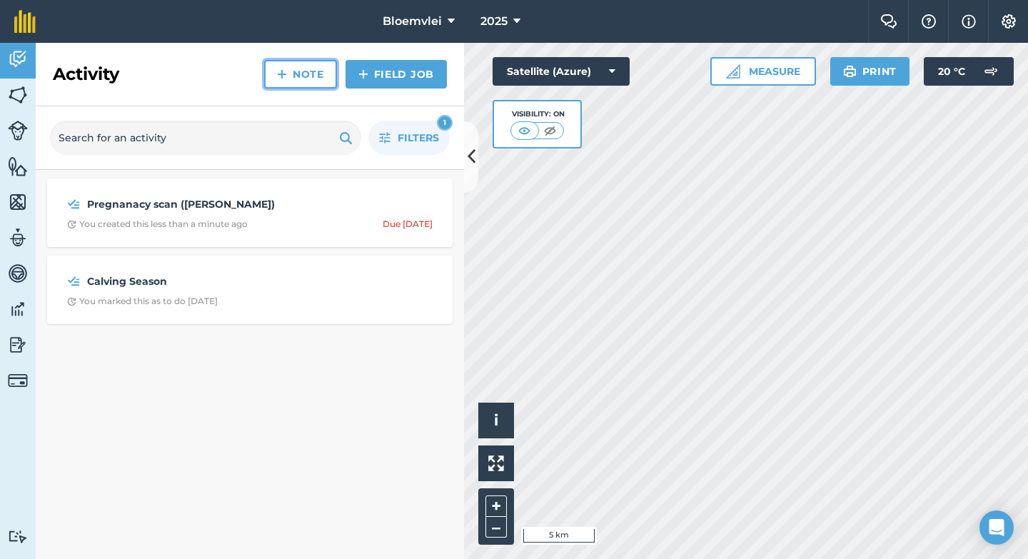
click at [315, 83] on link "Note" at bounding box center [300, 74] width 73 height 29
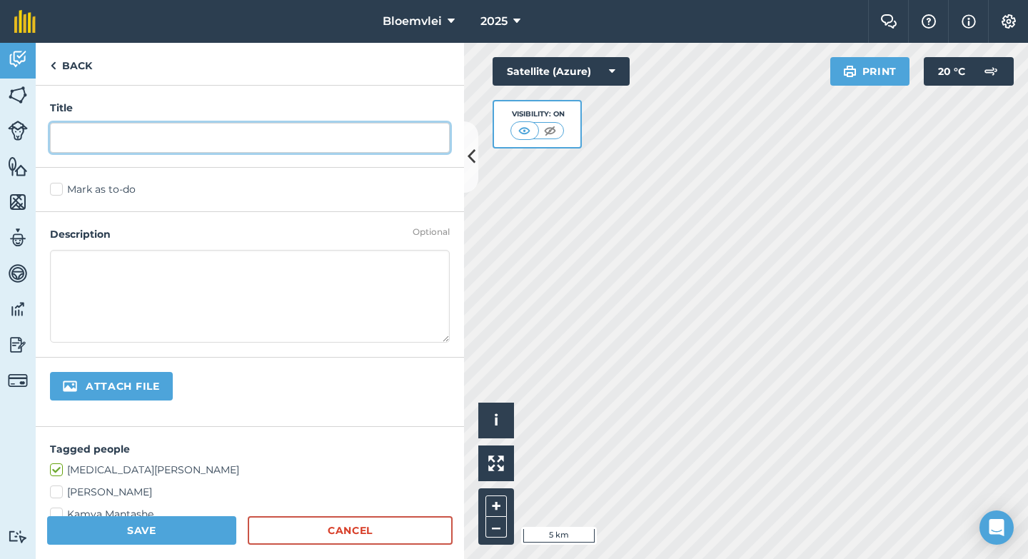
click at [188, 144] on input "text" at bounding box center [250, 138] width 400 height 30
type input "Rams gental soundness"
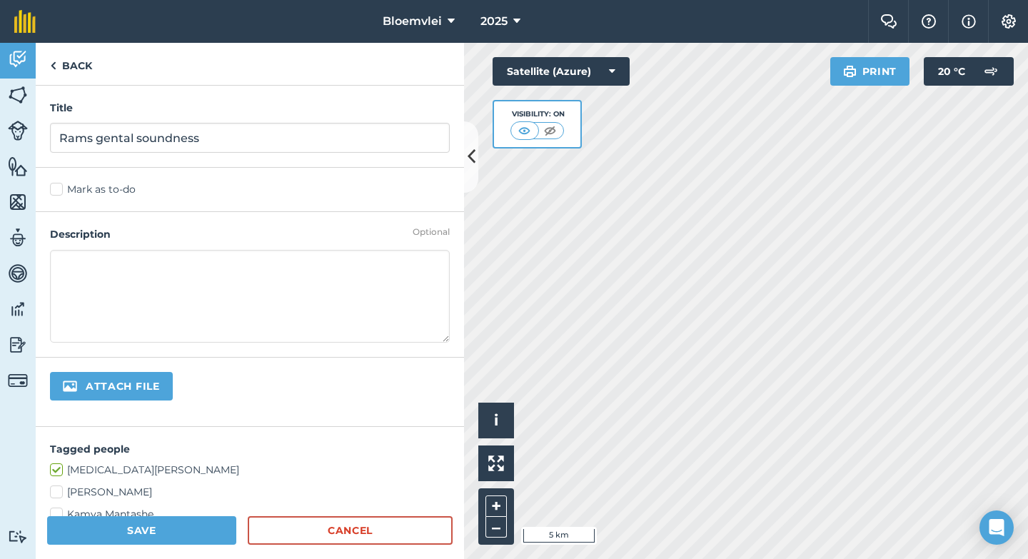
click at [59, 190] on label "Mark as to-do" at bounding box center [250, 189] width 400 height 15
click at [59, 190] on input "Mark as to-do" at bounding box center [54, 186] width 9 height 9
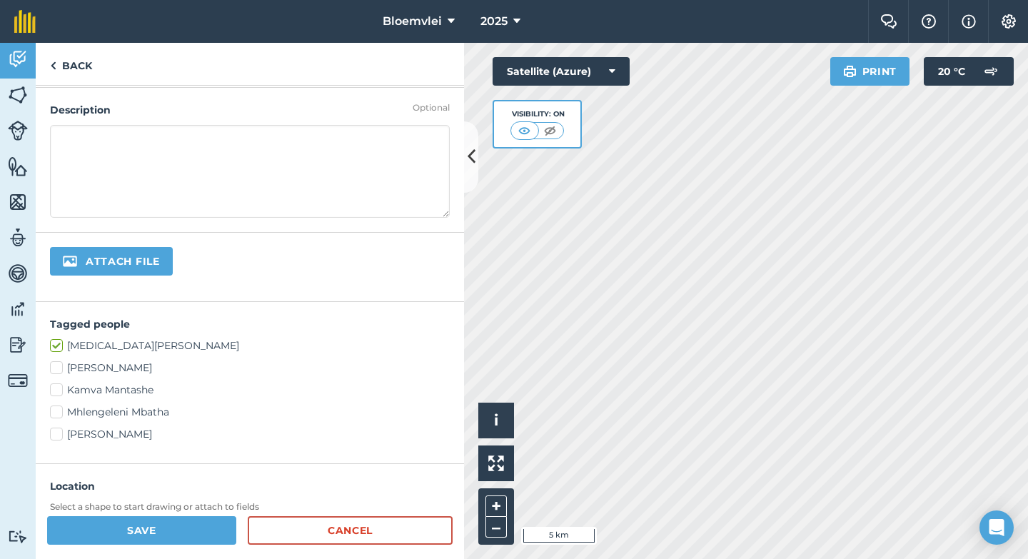
scroll to position [176, 0]
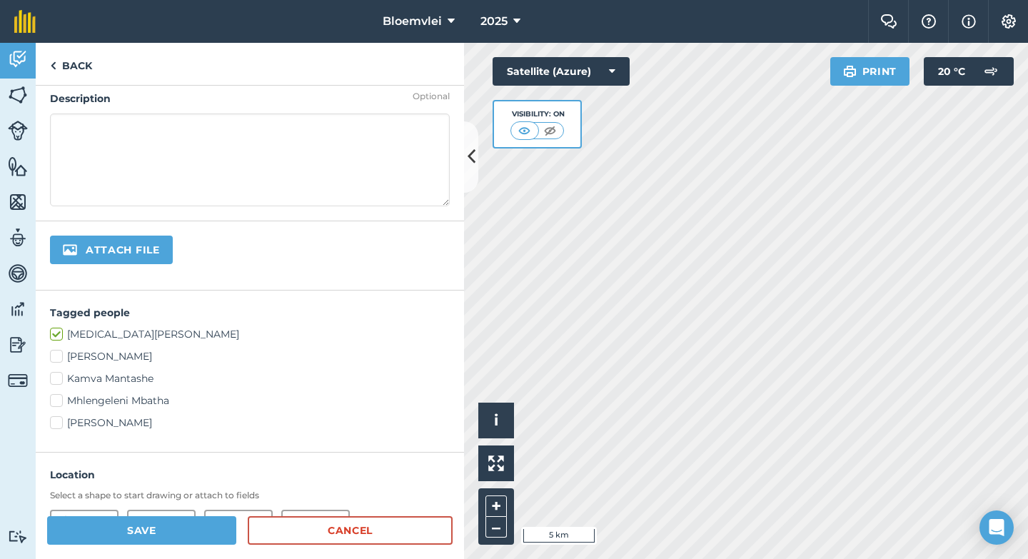
click at [120, 356] on label "[PERSON_NAME]" at bounding box center [250, 356] width 400 height 15
click at [59, 356] on input "[PERSON_NAME]" at bounding box center [54, 353] width 9 height 9
checkbox input "true"
click at [67, 380] on label "Kamva Mantashe" at bounding box center [250, 378] width 400 height 15
click at [59, 380] on input "Kamva Mantashe" at bounding box center [54, 375] width 9 height 9
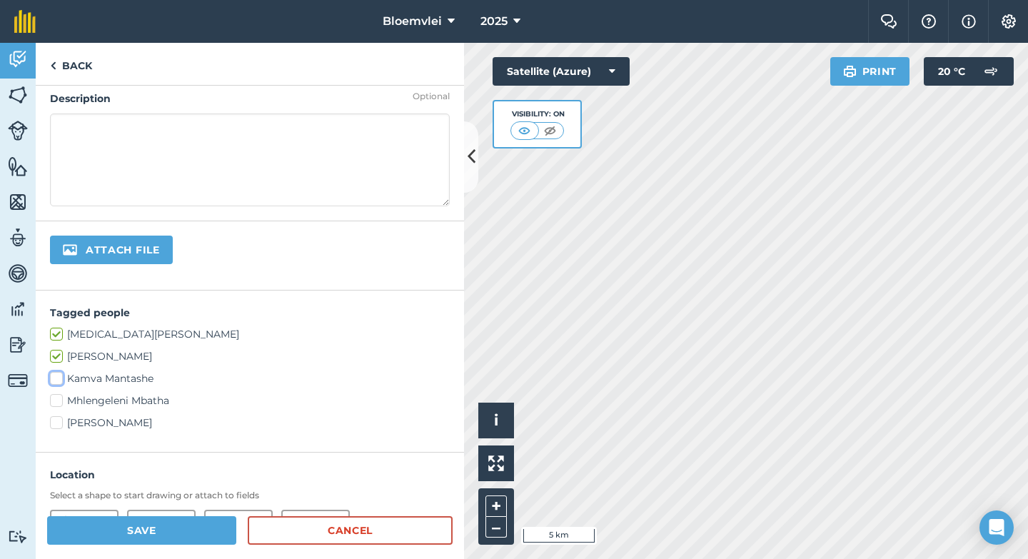
checkbox input "true"
click at [84, 403] on label "Mhlengeleni Mbatha" at bounding box center [250, 400] width 400 height 15
click at [59, 403] on input "Mhlengeleni Mbatha" at bounding box center [54, 397] width 9 height 9
checkbox input "true"
click at [99, 428] on label "[PERSON_NAME]" at bounding box center [250, 423] width 400 height 15
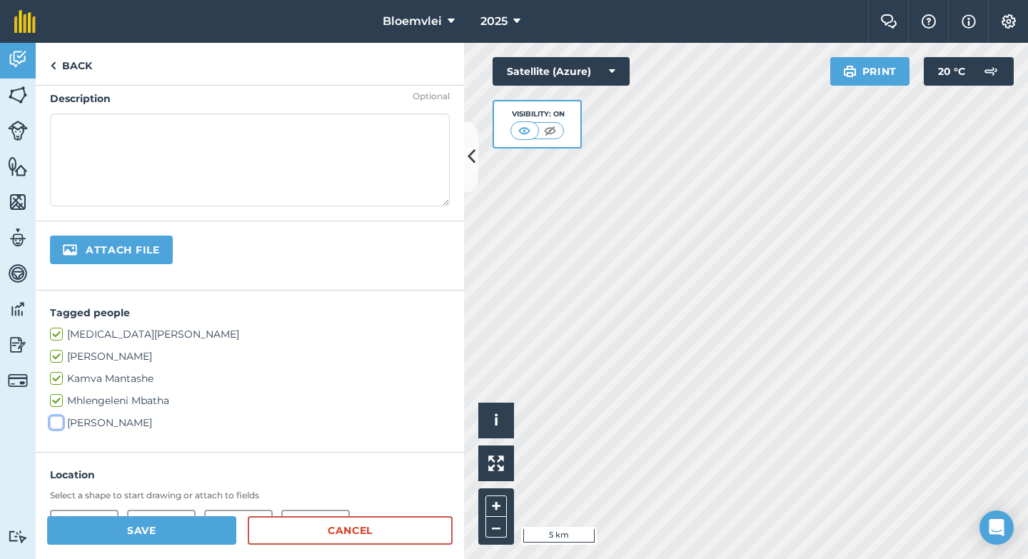
click at [59, 425] on input "[PERSON_NAME]" at bounding box center [54, 420] width 9 height 9
checkbox input "true"
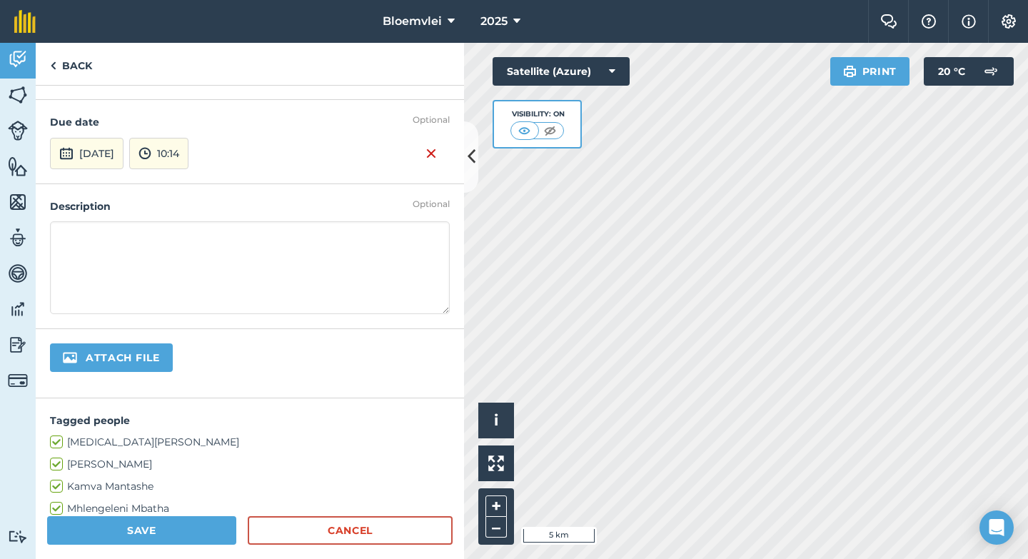
scroll to position [0, 0]
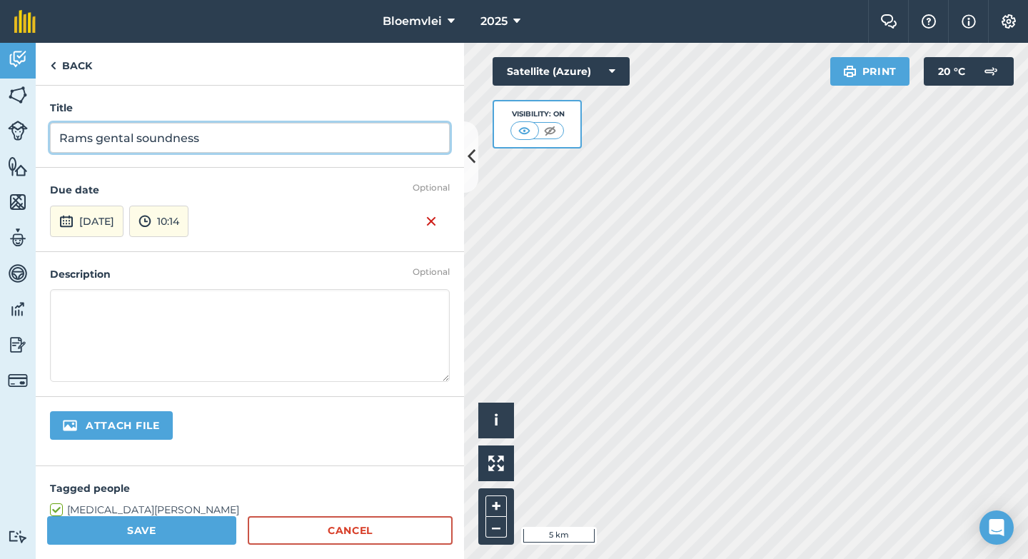
click at [221, 138] on input "Rams gental soundness" at bounding box center [250, 138] width 400 height 30
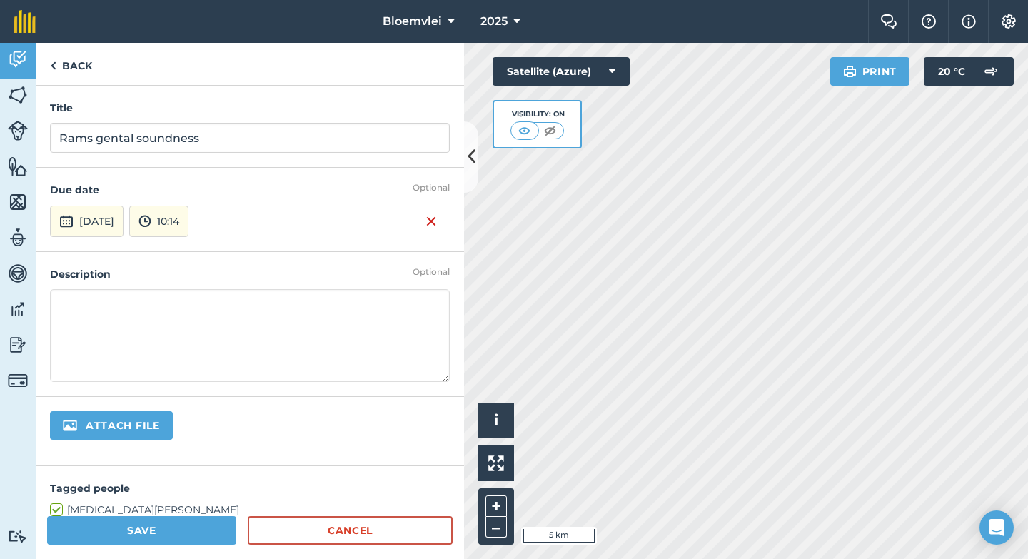
click at [136, 308] on textarea at bounding box center [250, 335] width 400 height 93
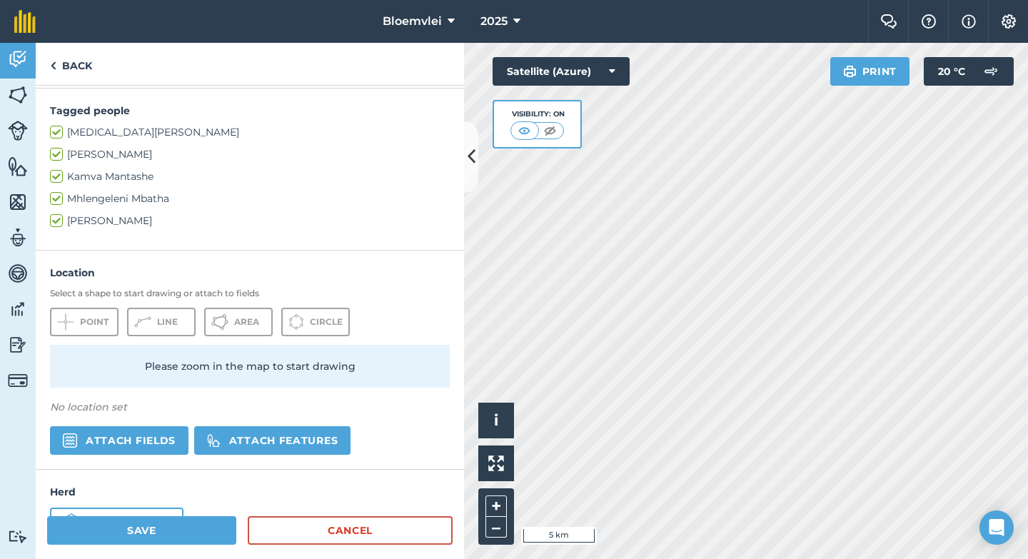
scroll to position [427, 0]
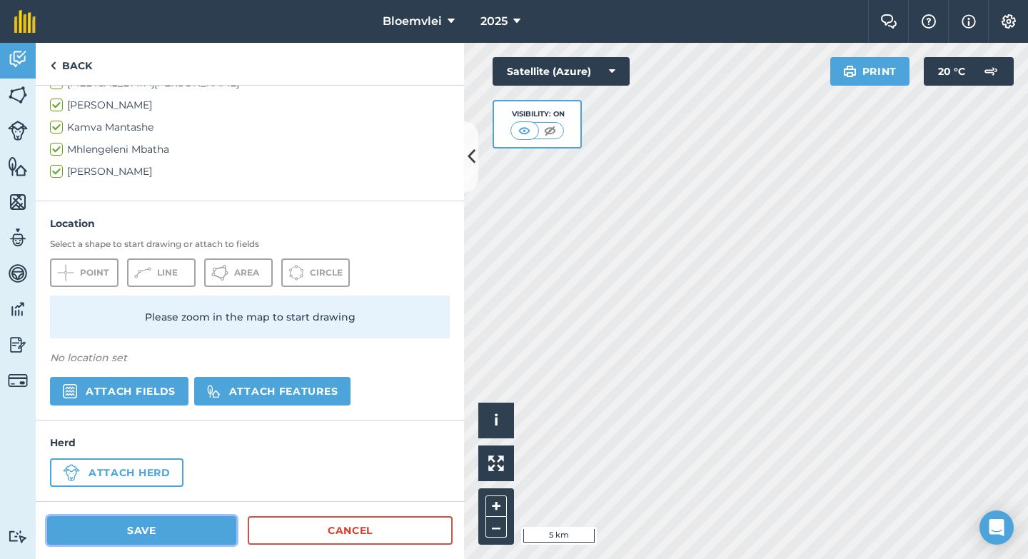
click at [184, 526] on button "Save" at bounding box center [141, 530] width 189 height 29
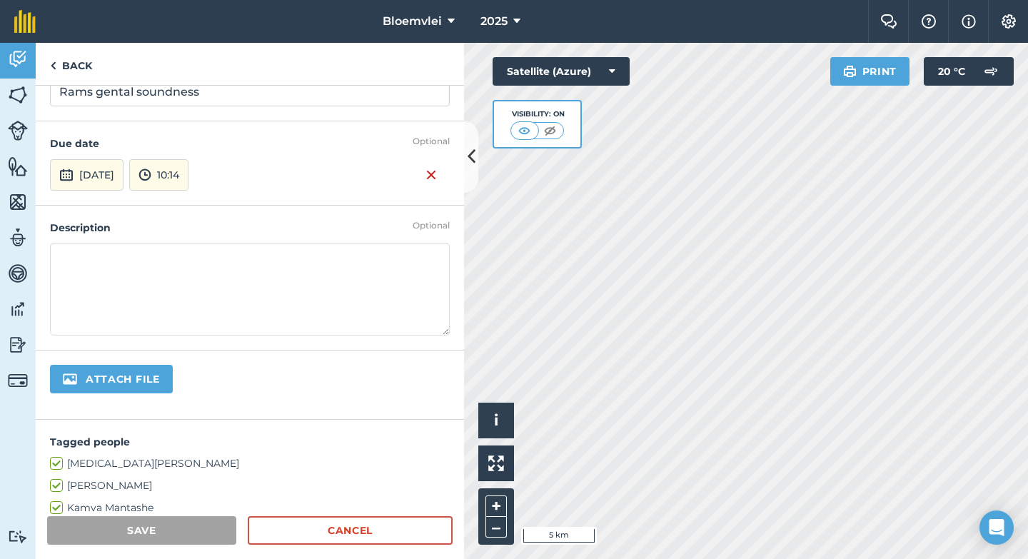
scroll to position [0, 0]
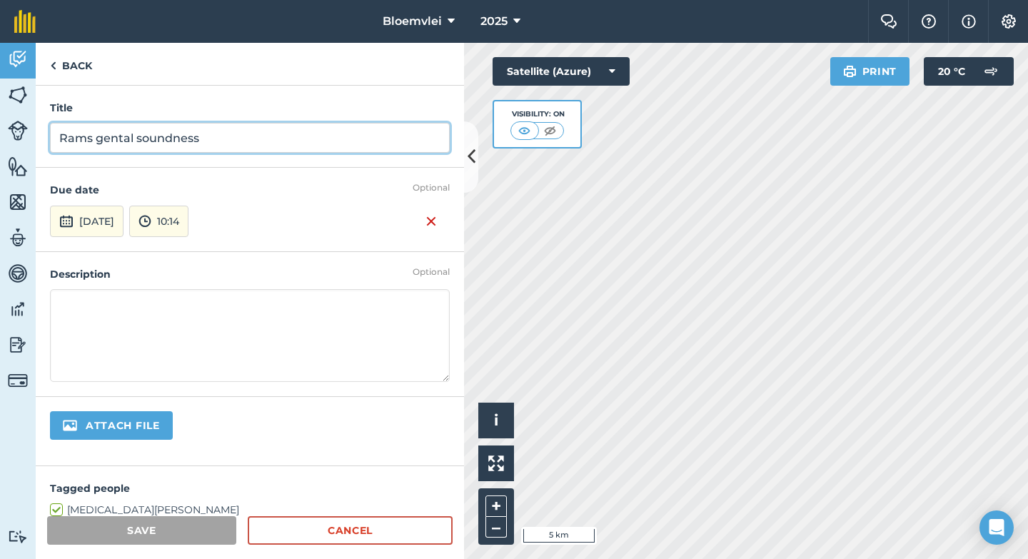
click at [243, 144] on input "Rams gental soundness" at bounding box center [250, 138] width 400 height 30
type input "Rams gental soundness test"
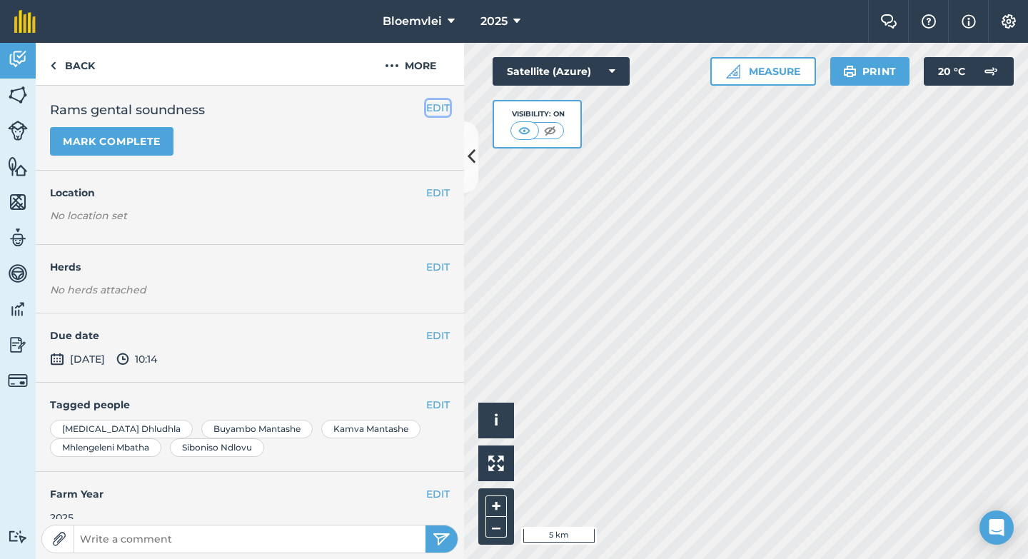
click at [428, 107] on button "EDIT" at bounding box center [438, 108] width 24 height 16
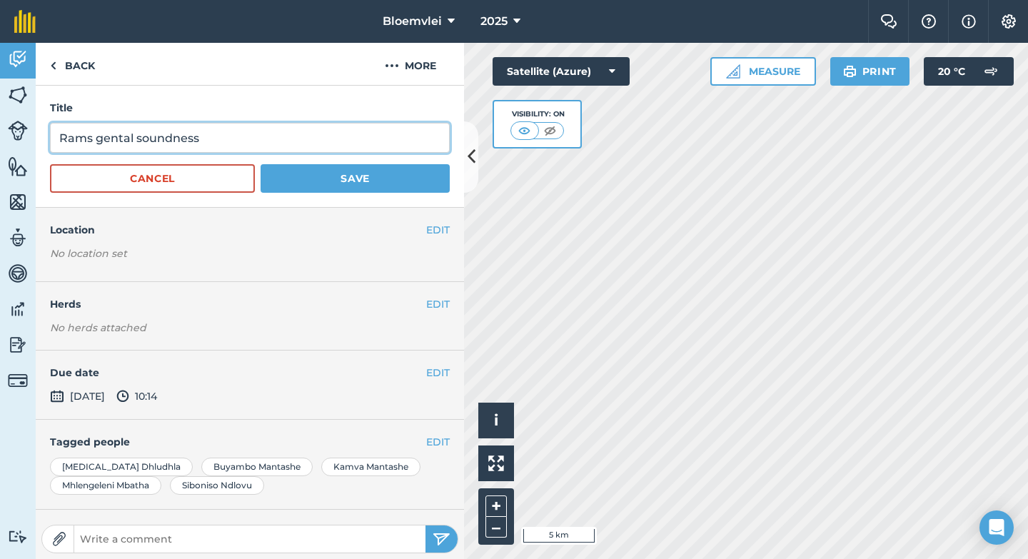
click at [256, 137] on input "Rams gental soundness" at bounding box center [250, 138] width 400 height 30
type input "Rams gental soundness test"
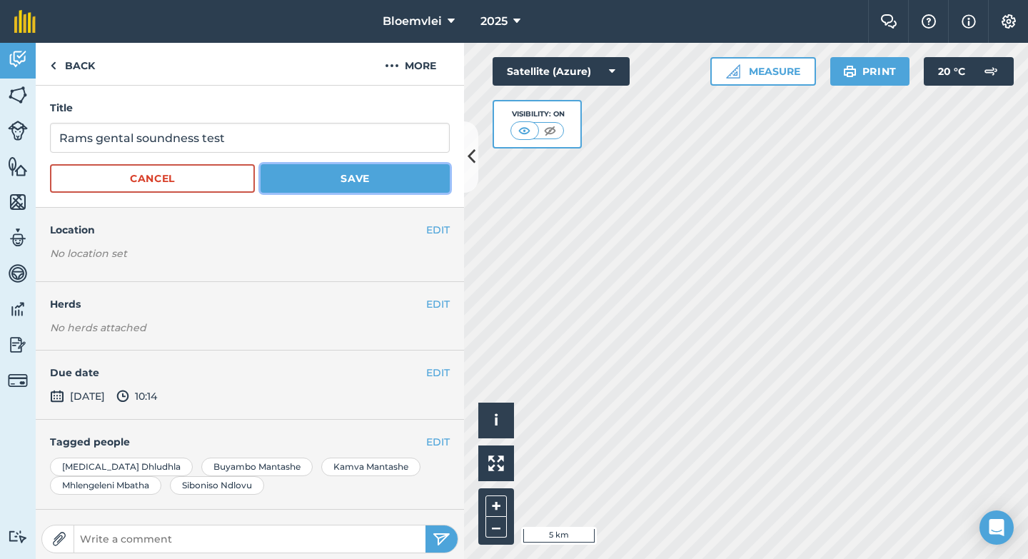
click at [314, 181] on button "Save" at bounding box center [355, 178] width 189 height 29
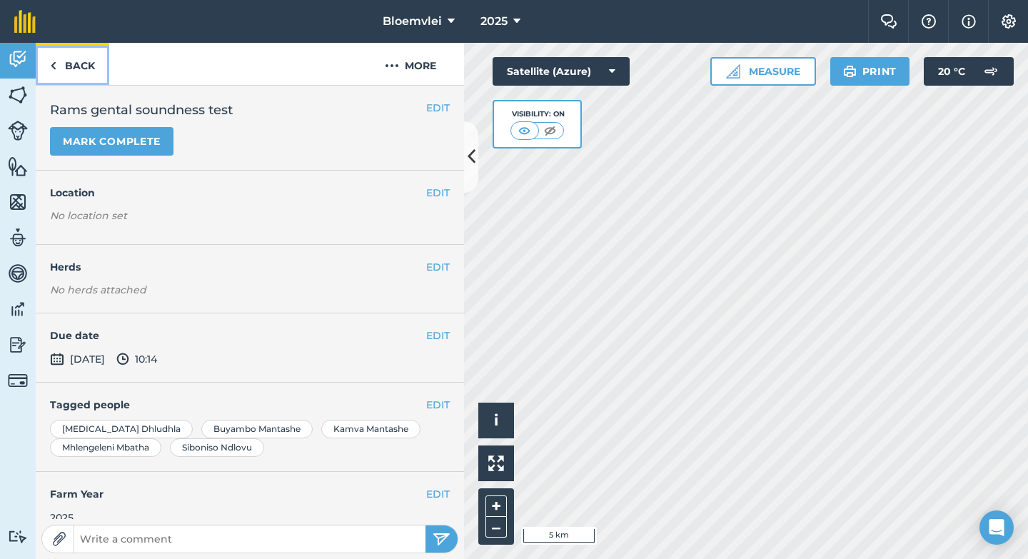
click at [56, 67] on link "Back" at bounding box center [73, 64] width 74 height 42
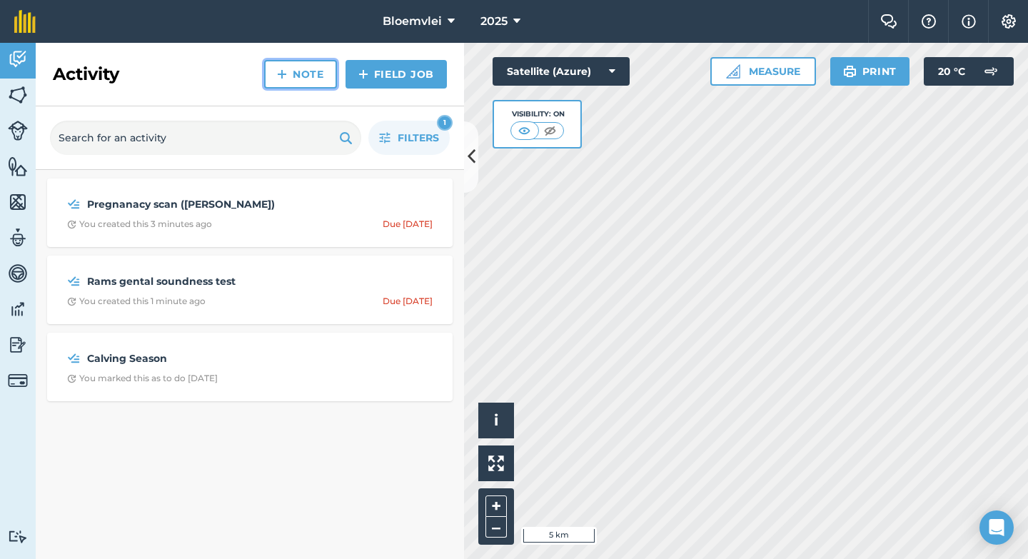
click at [323, 70] on link "Note" at bounding box center [300, 74] width 73 height 29
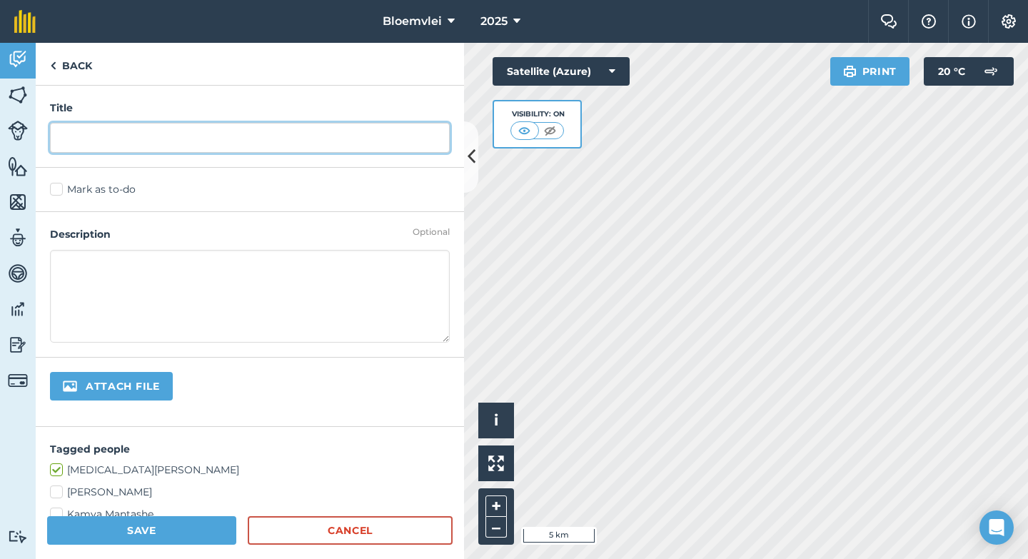
click at [276, 139] on input "text" at bounding box center [250, 138] width 400 height 30
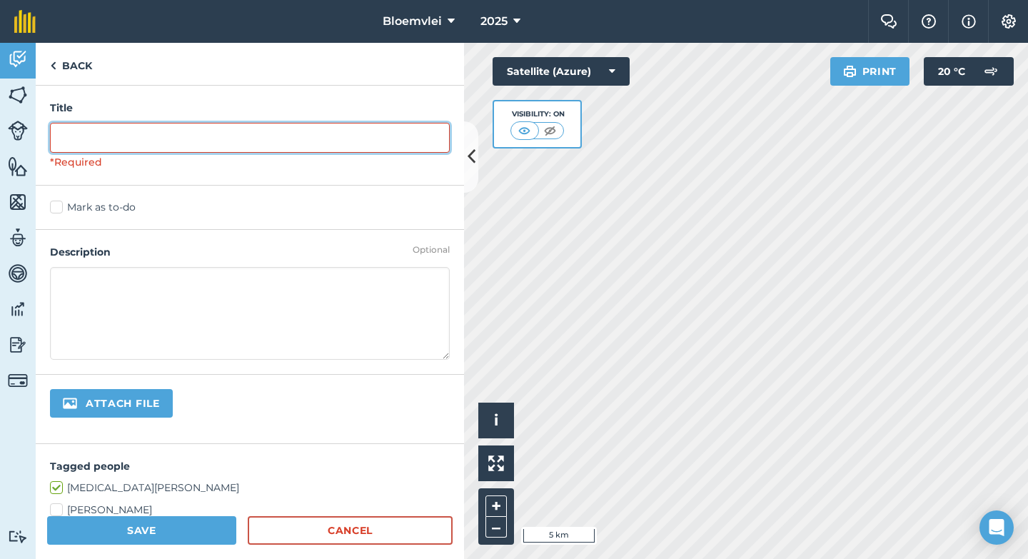
click at [258, 134] on input "text" at bounding box center [250, 138] width 400 height 30
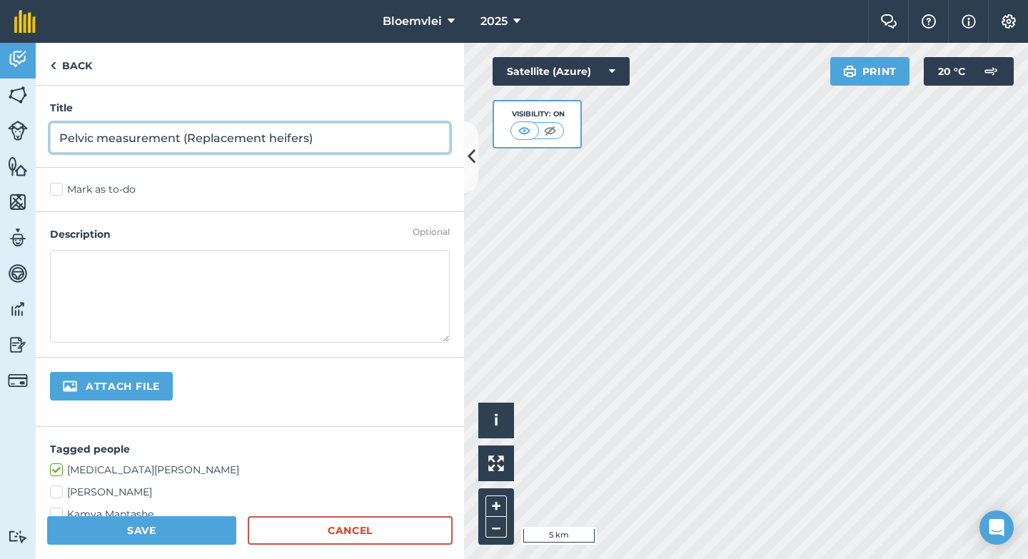
type input "Pelvic measurement (Replacement heifers)"
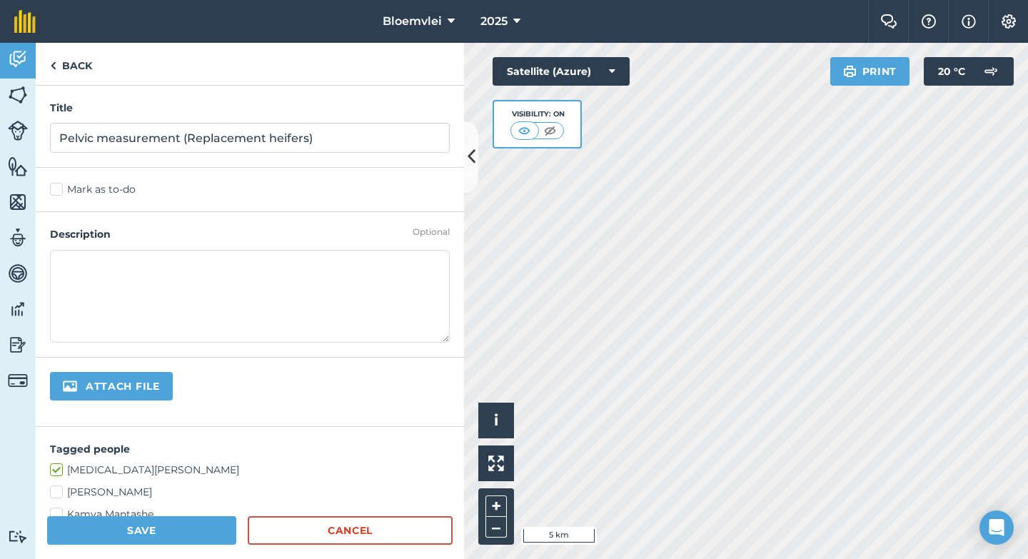
click at [82, 185] on label "Mark as to-do" at bounding box center [250, 189] width 400 height 15
click at [59, 185] on input "Mark as to-do" at bounding box center [54, 186] width 9 height 9
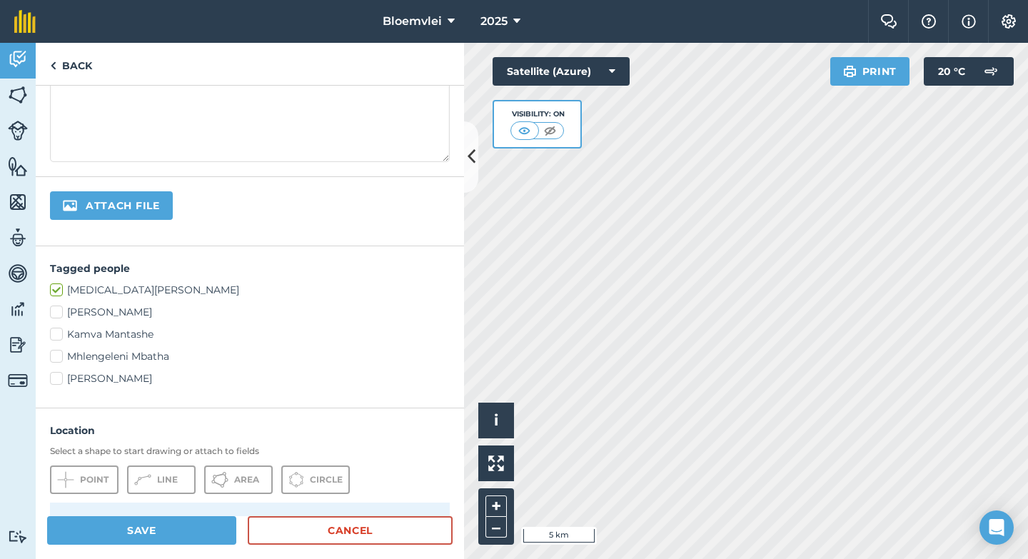
scroll to position [222, 0]
click at [94, 306] on label "[PERSON_NAME]" at bounding box center [250, 310] width 400 height 15
click at [59, 306] on input "[PERSON_NAME]" at bounding box center [54, 307] width 9 height 9
checkbox input "true"
click at [119, 331] on label "Kamva Mantashe" at bounding box center [250, 332] width 400 height 15
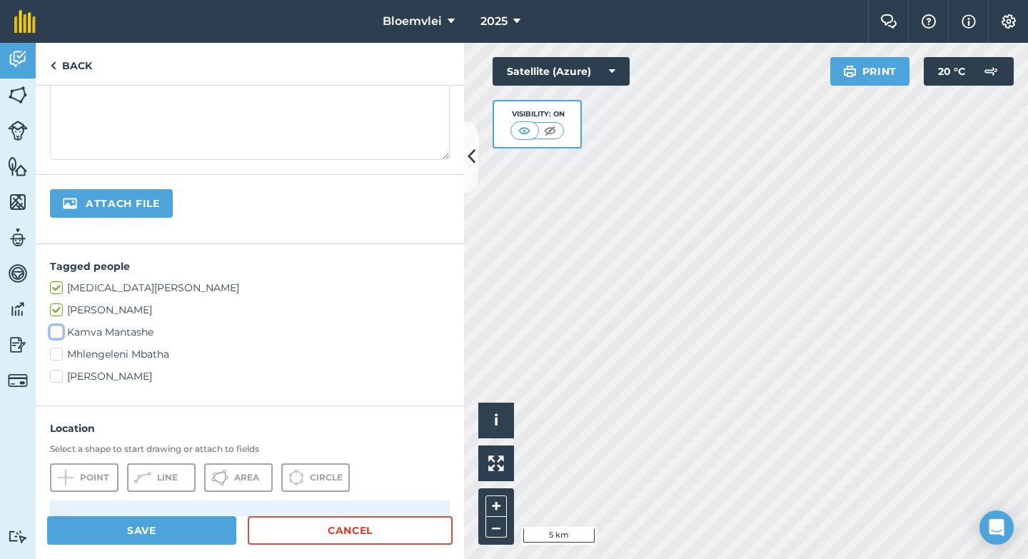
click at [59, 331] on input "Kamva Mantashe" at bounding box center [54, 329] width 9 height 9
checkbox input "true"
click at [119, 361] on label "Mhlengeleni Mbatha" at bounding box center [250, 354] width 400 height 15
click at [59, 356] on input "Mhlengeleni Mbatha" at bounding box center [54, 351] width 9 height 9
checkbox input "true"
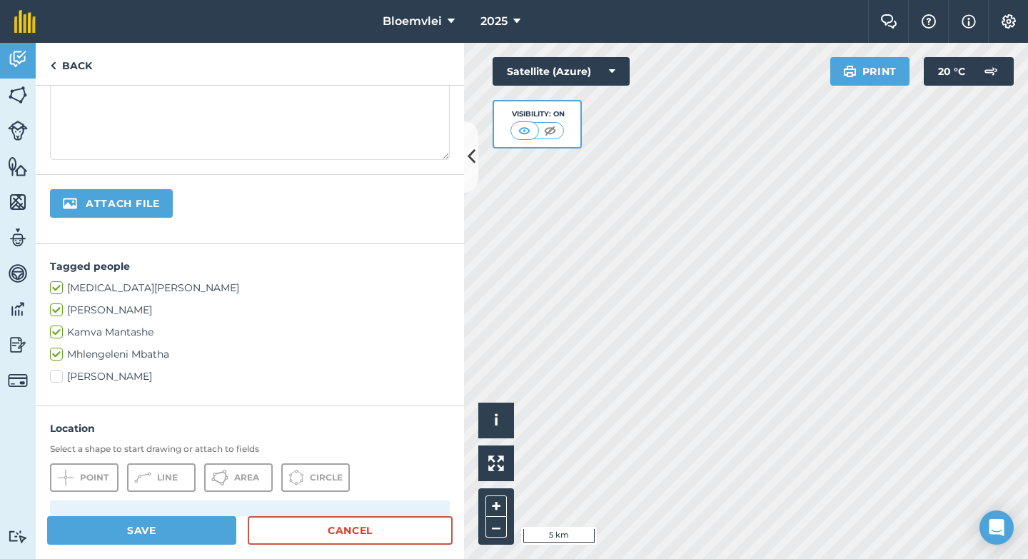
click at [117, 378] on label "[PERSON_NAME]" at bounding box center [250, 376] width 400 height 15
click at [59, 378] on input "[PERSON_NAME]" at bounding box center [54, 373] width 9 height 9
checkbox input "true"
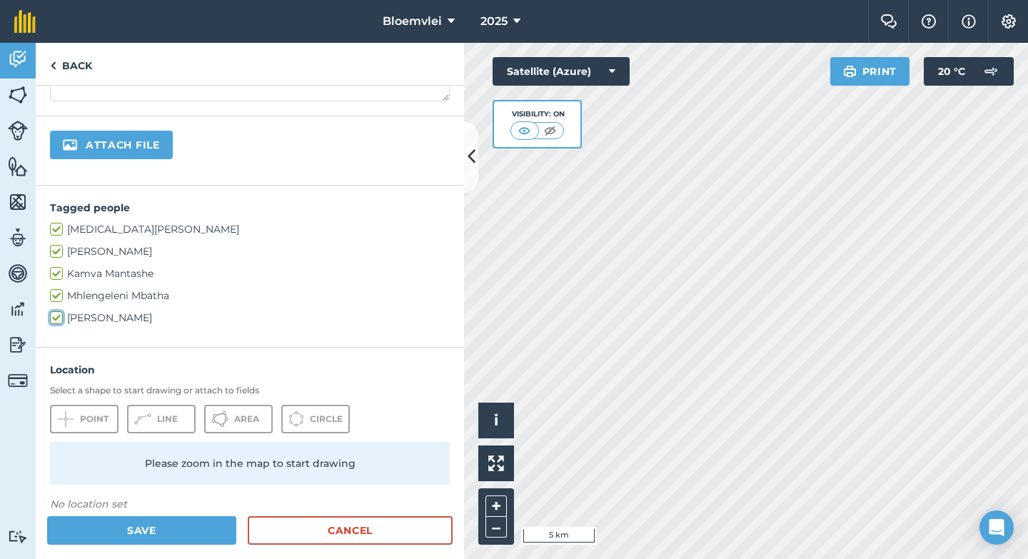
scroll to position [306, 0]
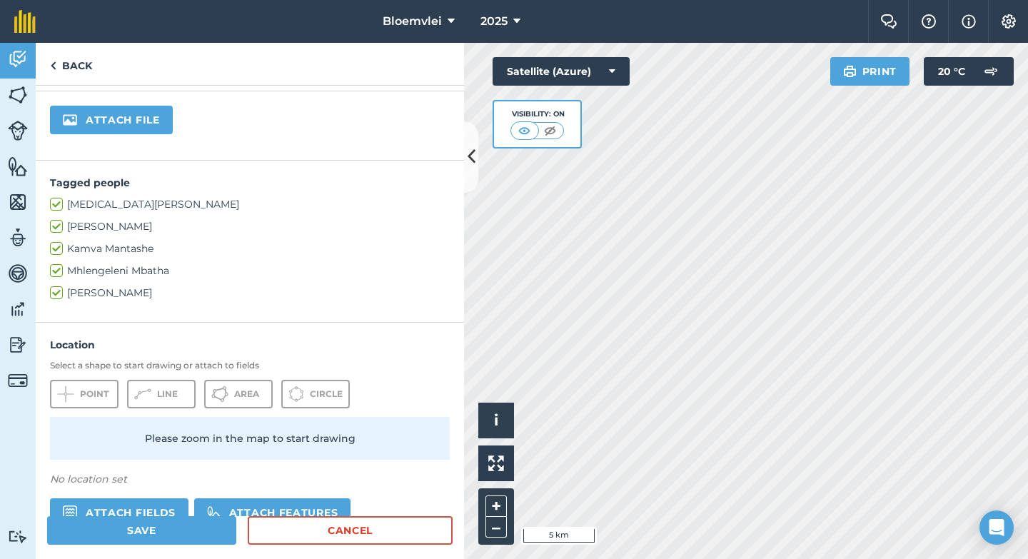
click at [114, 119] on input "file" at bounding box center [159, 121] width 218 height 30
click at [174, 529] on button "Save" at bounding box center [141, 530] width 189 height 29
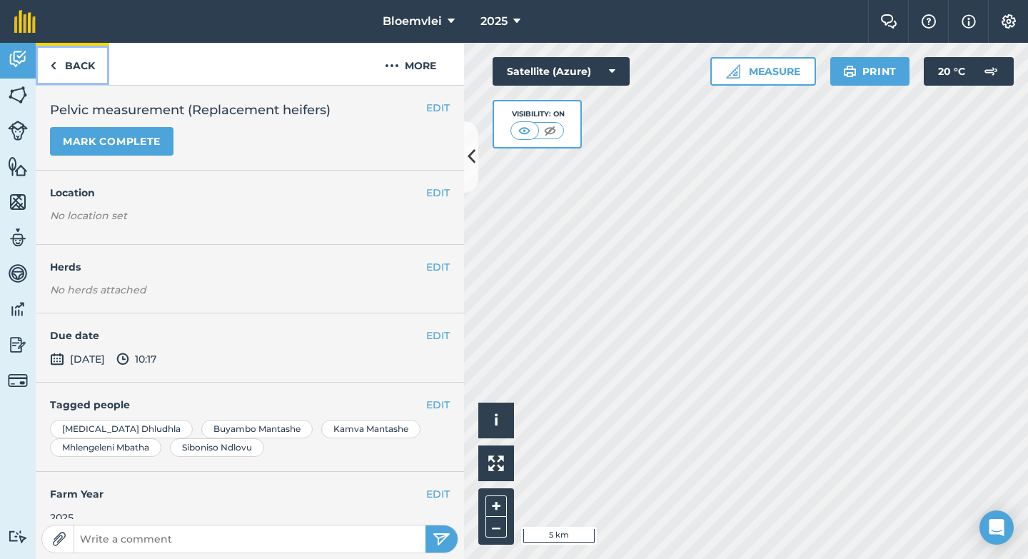
click at [58, 65] on link "Back" at bounding box center [73, 64] width 74 height 42
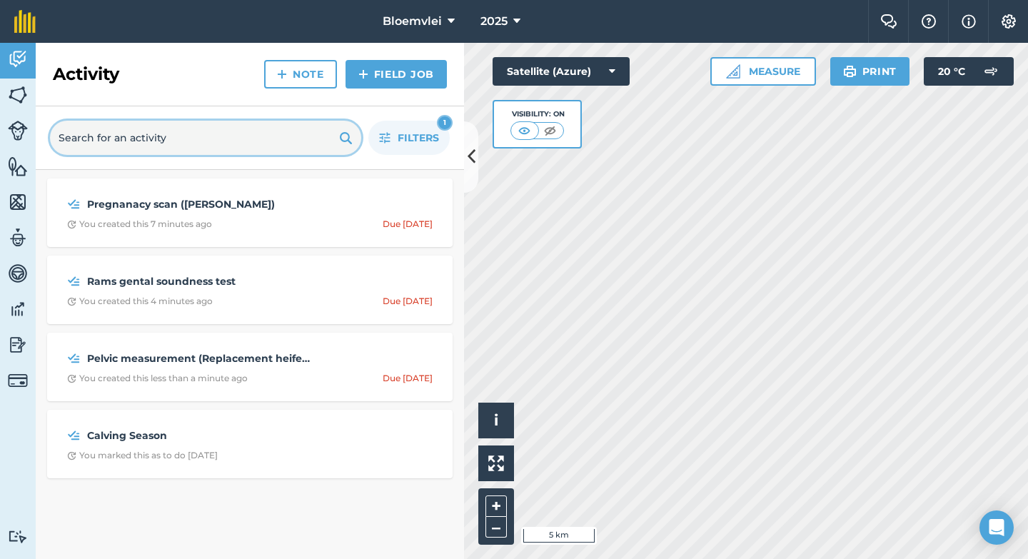
click at [150, 147] on input "text" at bounding box center [205, 138] width 311 height 34
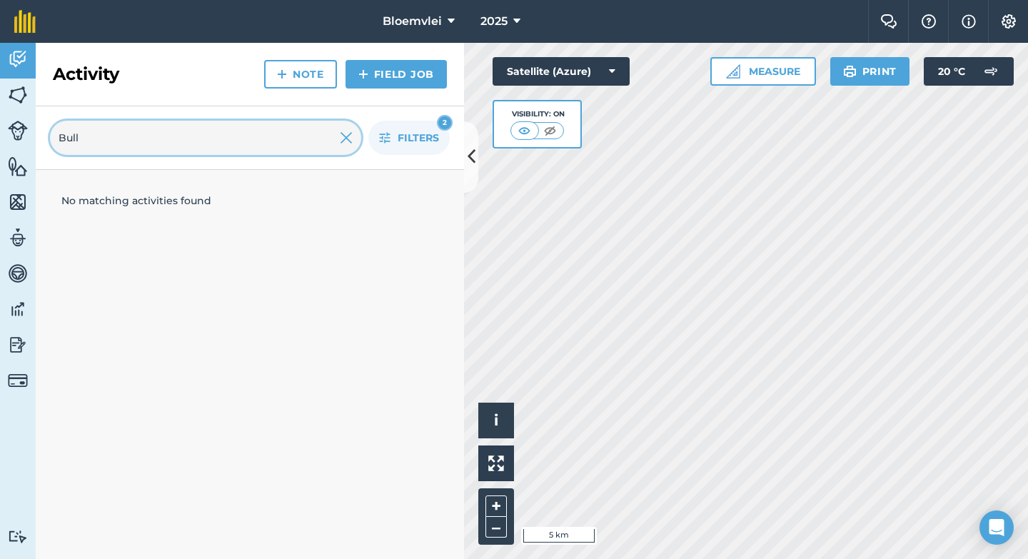
type input "Bulls"
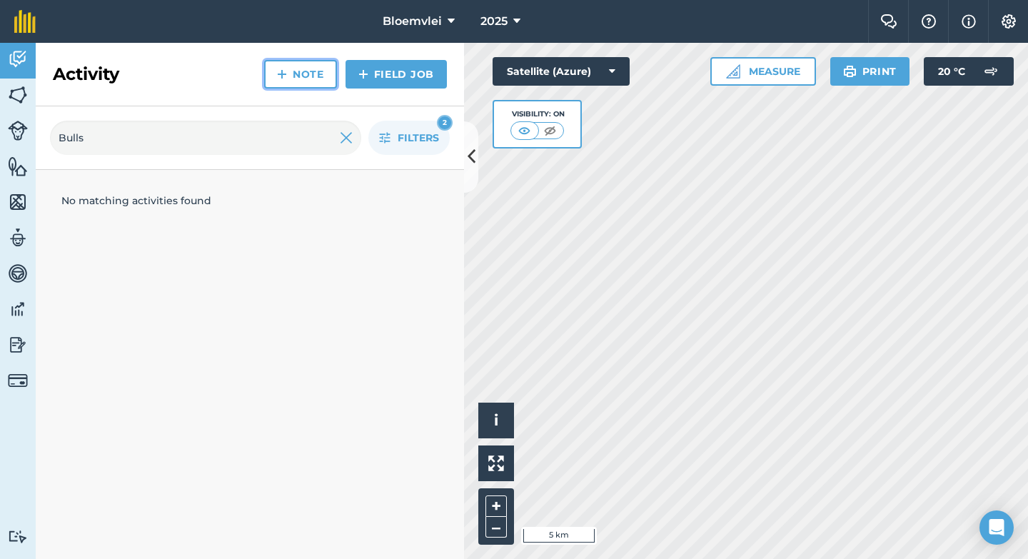
click at [319, 72] on link "Note" at bounding box center [300, 74] width 73 height 29
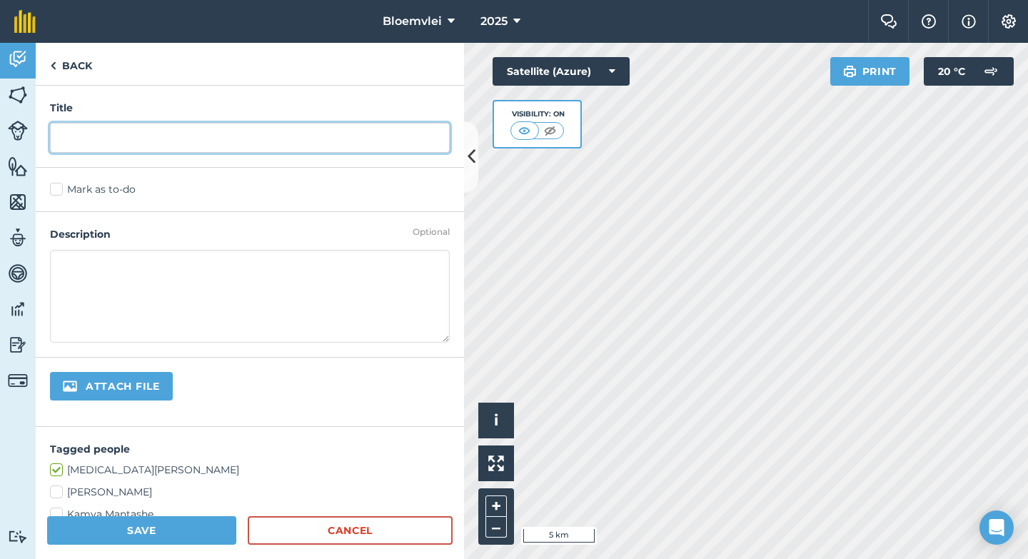
click at [211, 134] on input "text" at bounding box center [250, 138] width 400 height 30
type input "Bulls Fertility test"
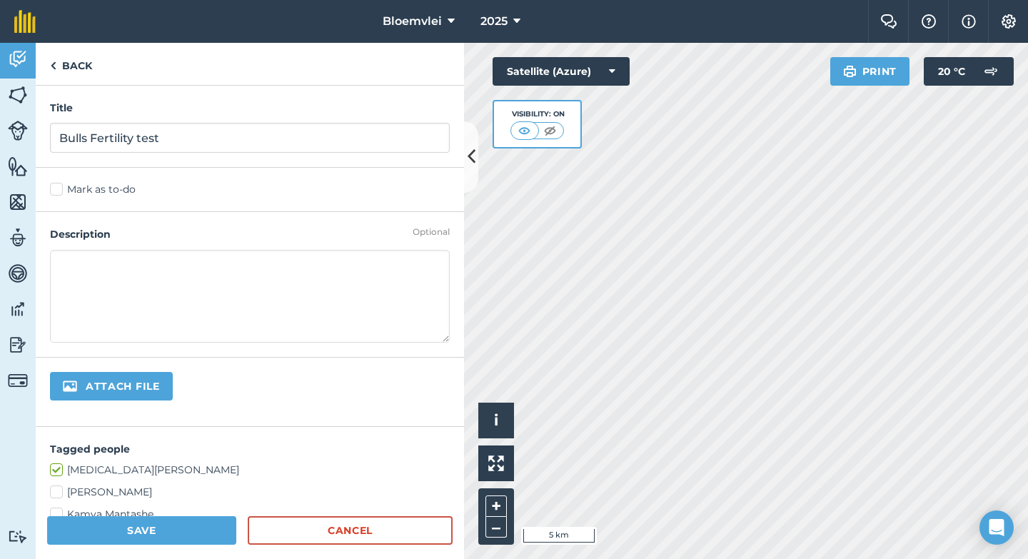
click at [62, 192] on label "Mark as to-do" at bounding box center [250, 189] width 400 height 15
click at [59, 191] on input "Mark as to-do" at bounding box center [54, 186] width 9 height 9
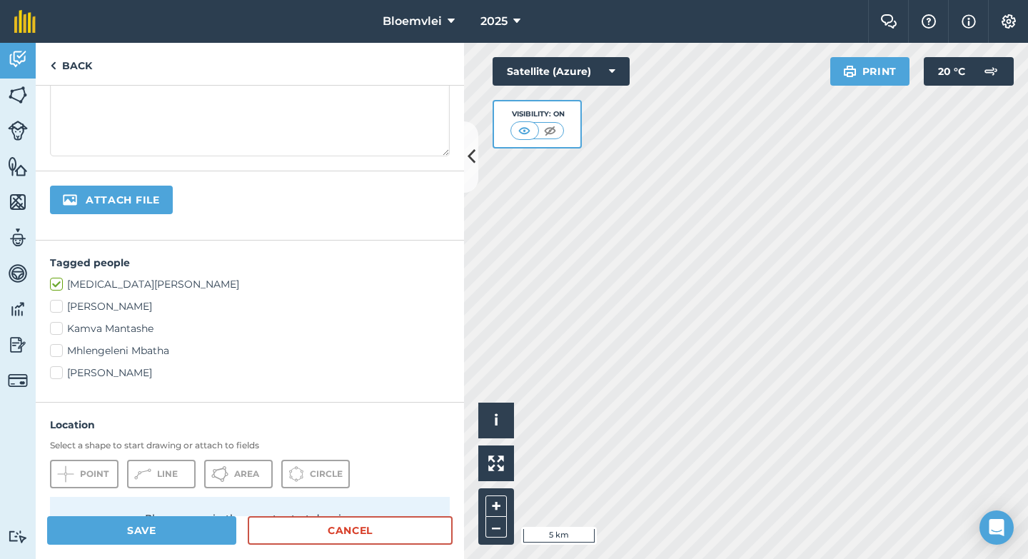
scroll to position [226, 0]
click at [116, 308] on label "[PERSON_NAME]" at bounding box center [250, 305] width 400 height 15
click at [59, 308] on input "[PERSON_NAME]" at bounding box center [54, 302] width 9 height 9
checkbox input "true"
click at [116, 326] on label "Kamva Mantashe" at bounding box center [250, 328] width 400 height 15
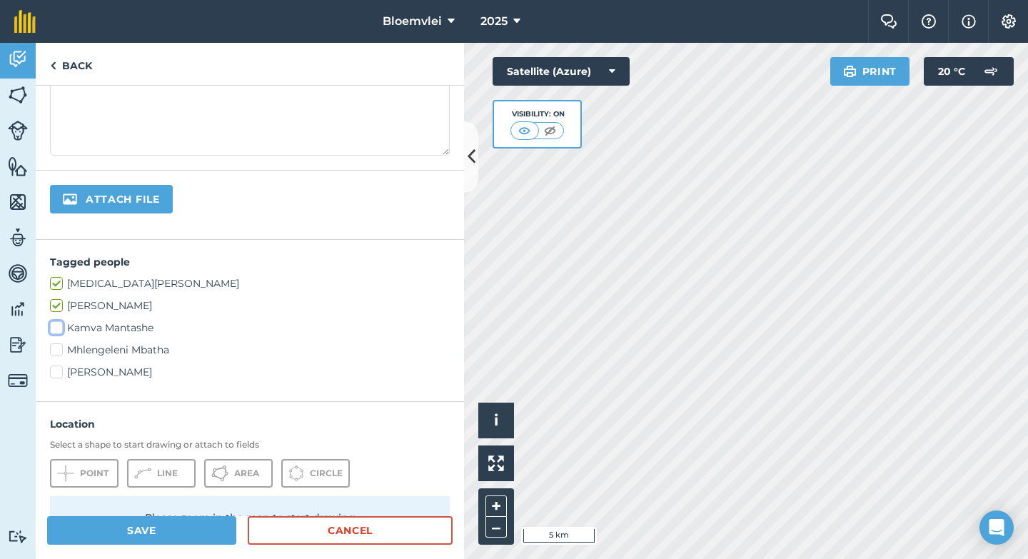
click at [59, 326] on input "Kamva Mantashe" at bounding box center [54, 325] width 9 height 9
checkbox input "true"
click at [116, 348] on label "Mhlengeleni Mbatha" at bounding box center [250, 350] width 400 height 15
click at [59, 348] on input "Mhlengeleni Mbatha" at bounding box center [54, 347] width 9 height 9
checkbox input "true"
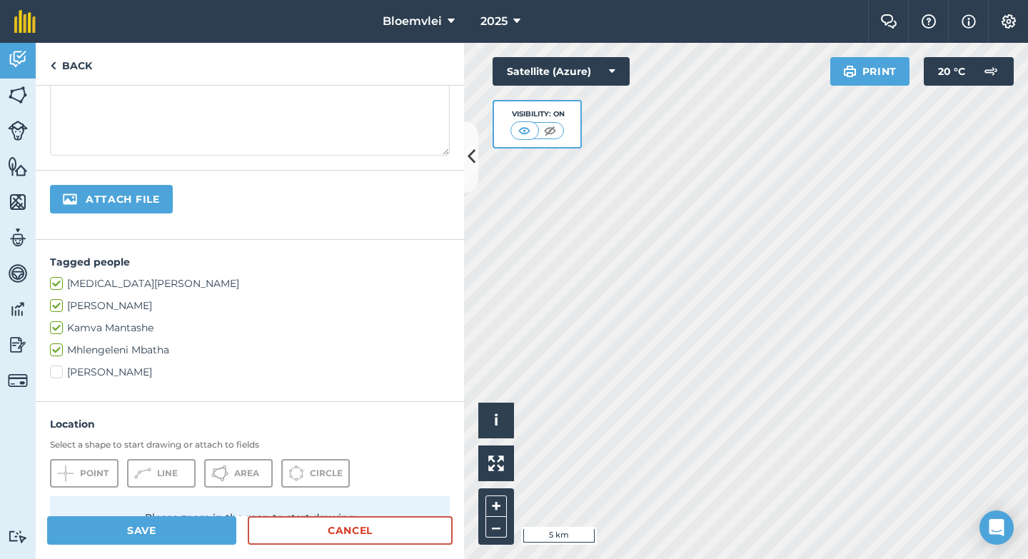
click at [115, 370] on label "[PERSON_NAME]" at bounding box center [250, 372] width 400 height 15
click at [59, 370] on input "[PERSON_NAME]" at bounding box center [54, 369] width 9 height 9
checkbox input "true"
click at [176, 532] on button "Save" at bounding box center [141, 530] width 189 height 29
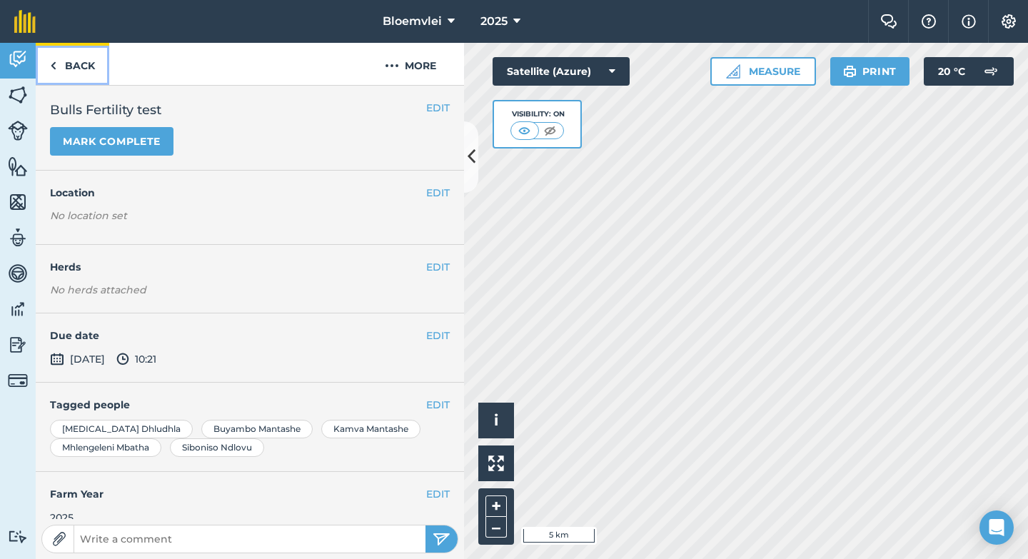
click at [61, 67] on link "Back" at bounding box center [73, 64] width 74 height 42
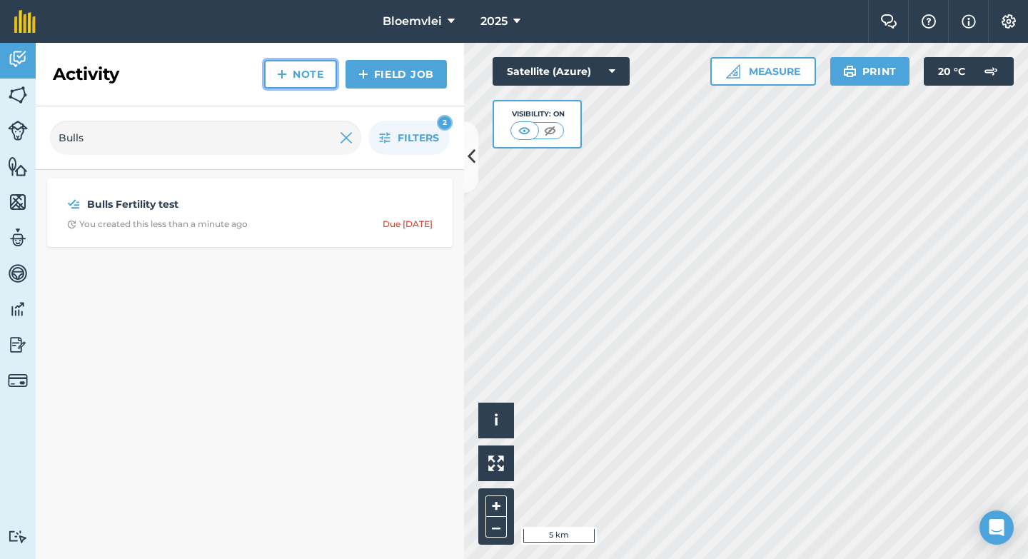
click at [302, 71] on link "Note" at bounding box center [300, 74] width 73 height 29
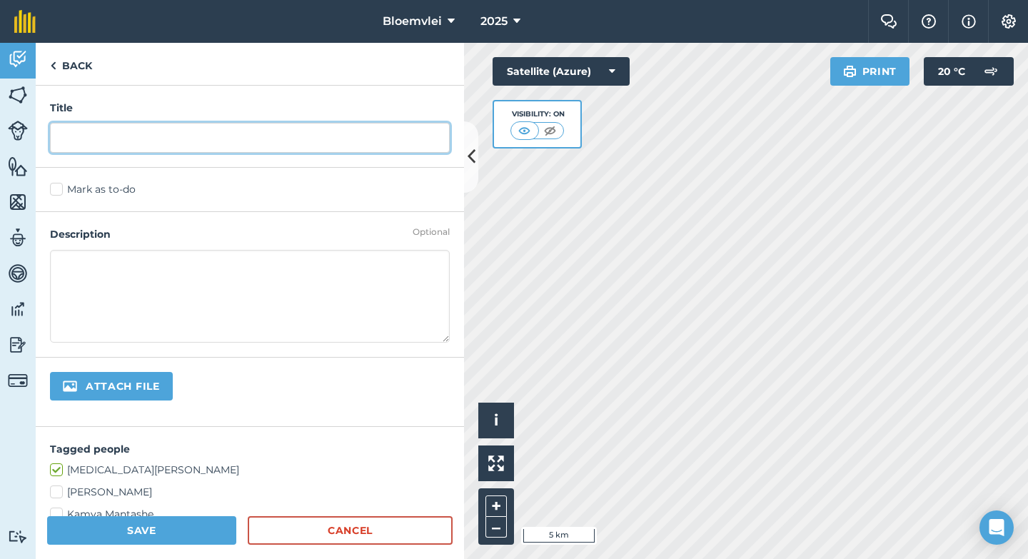
click at [224, 134] on input "text" at bounding box center [250, 138] width 400 height 30
type input "Calving season"
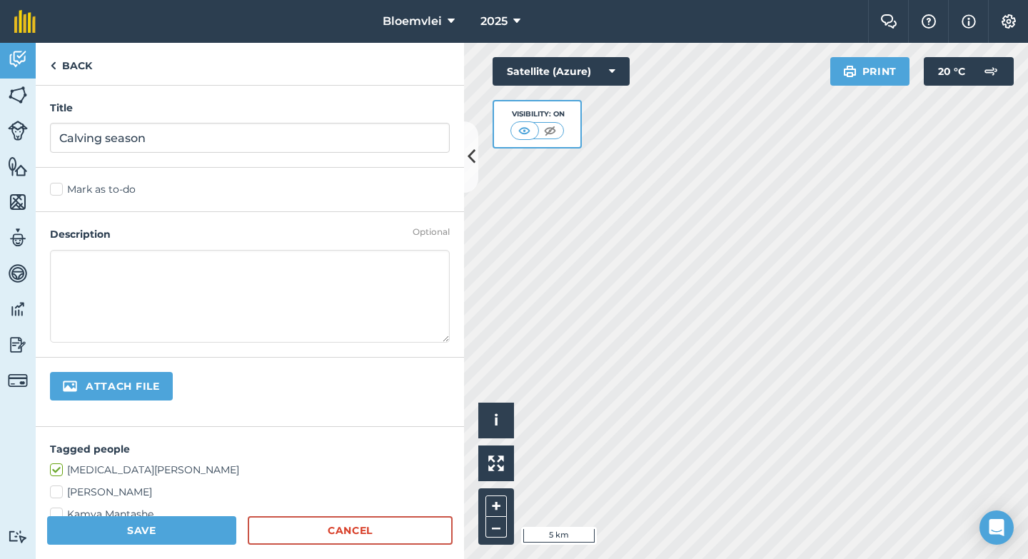
click at [79, 191] on label "Mark as to-do" at bounding box center [250, 189] width 400 height 15
click at [59, 191] on input "Mark as to-do" at bounding box center [54, 186] width 9 height 9
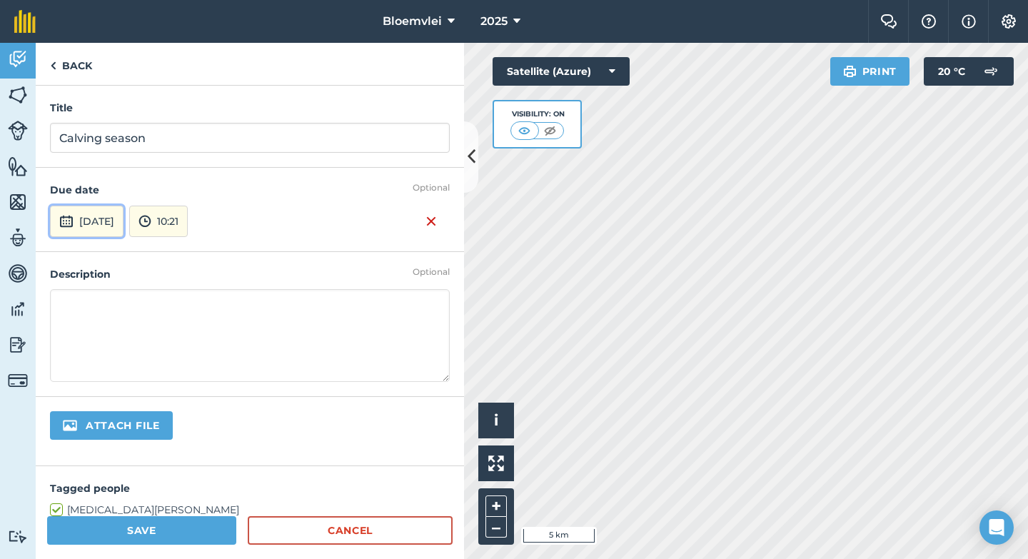
click at [120, 213] on button "[DATE]" at bounding box center [87, 221] width 74 height 31
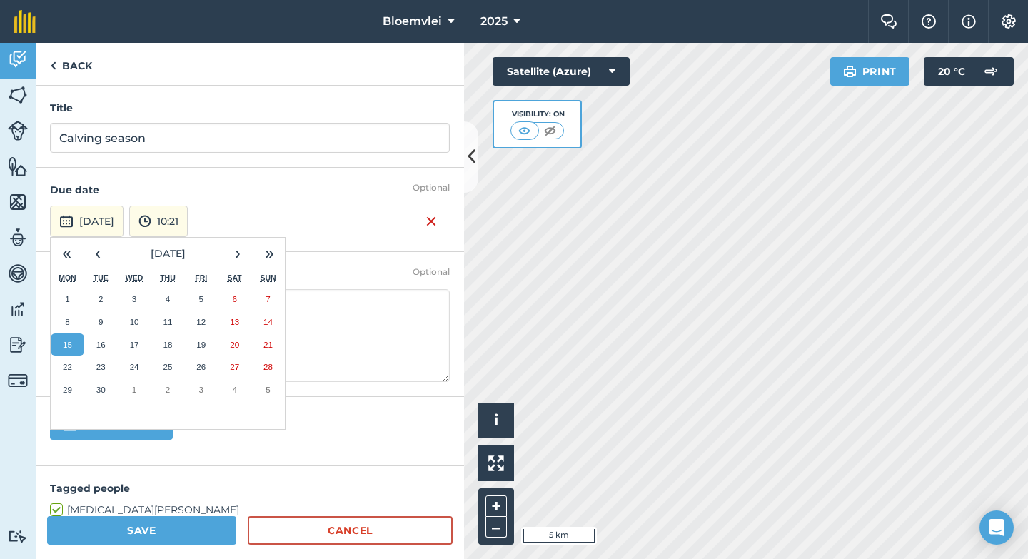
click at [74, 348] on button "15" at bounding box center [68, 344] width 34 height 23
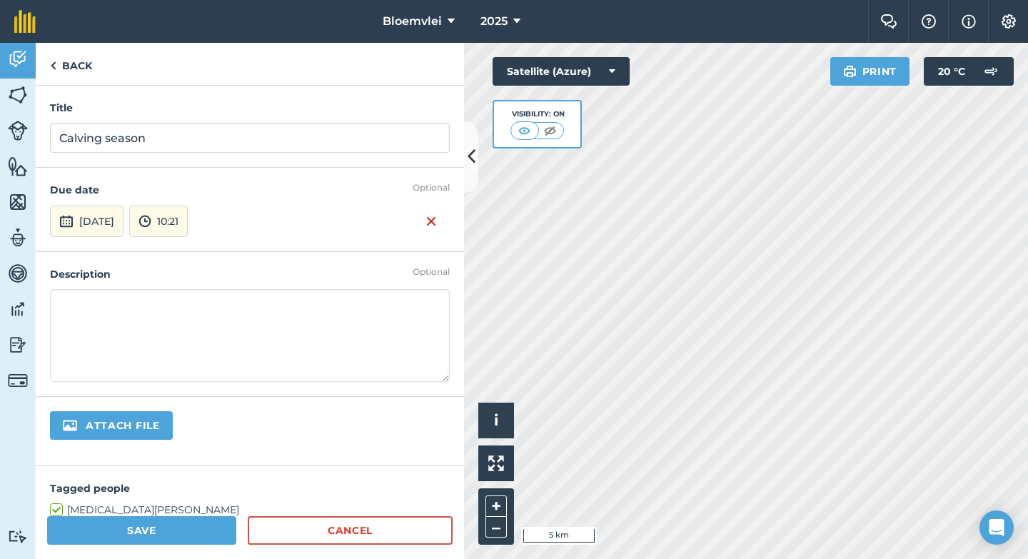
click at [103, 335] on textarea at bounding box center [250, 335] width 400 height 93
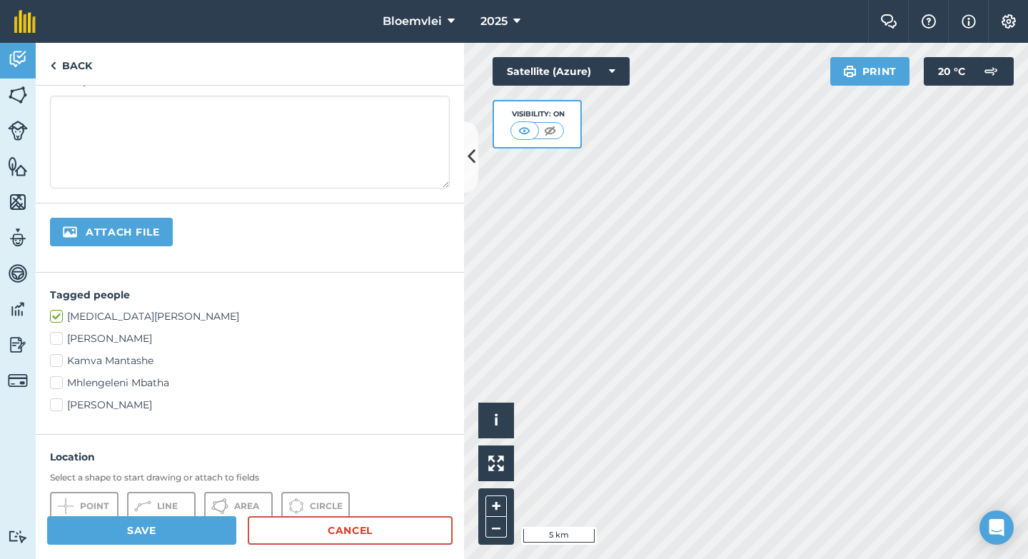
scroll to position [196, 0]
click at [99, 336] on label "[PERSON_NAME]" at bounding box center [250, 336] width 400 height 15
click at [59, 336] on input "[PERSON_NAME]" at bounding box center [54, 333] width 9 height 9
checkbox input "true"
click at [96, 356] on label "Kamva Mantashe" at bounding box center [250, 358] width 400 height 15
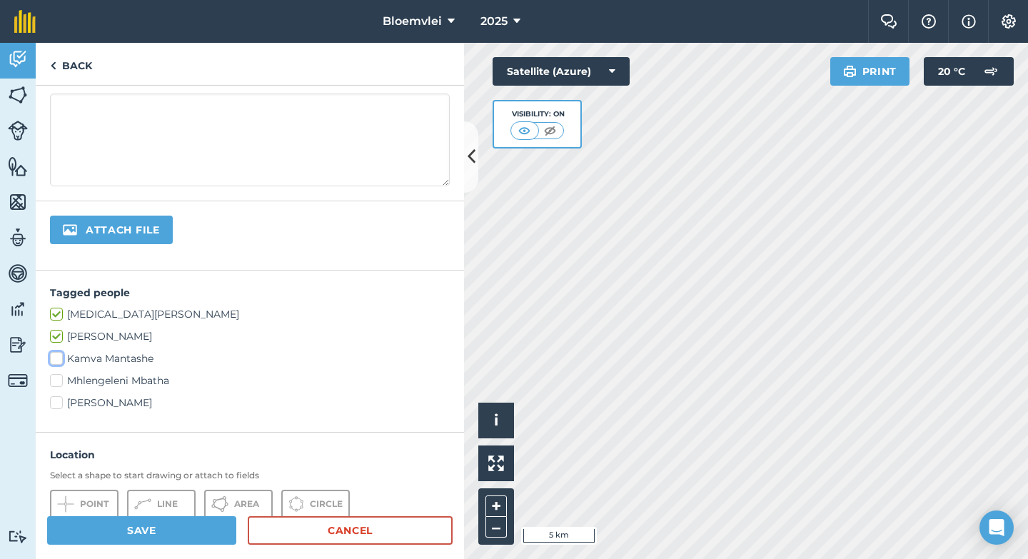
click at [59, 356] on input "Kamva Mantashe" at bounding box center [54, 355] width 9 height 9
checkbox input "true"
click at [98, 378] on label "Mhlengeleni Mbatha" at bounding box center [250, 380] width 400 height 15
click at [59, 378] on input "Mhlengeleni Mbatha" at bounding box center [54, 377] width 9 height 9
checkbox input "true"
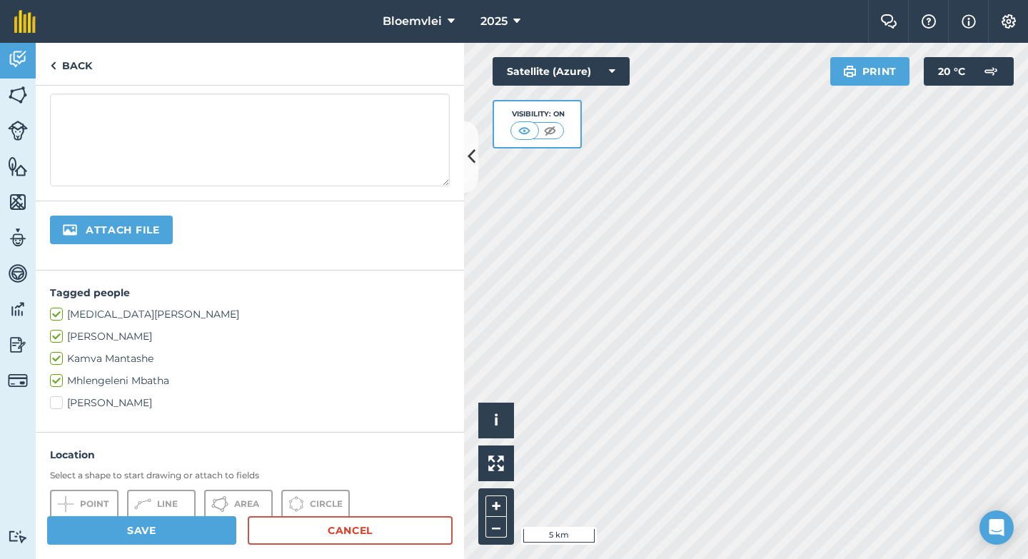
click at [101, 398] on label "[PERSON_NAME]" at bounding box center [250, 403] width 400 height 15
click at [59, 398] on input "[PERSON_NAME]" at bounding box center [54, 400] width 9 height 9
checkbox input "true"
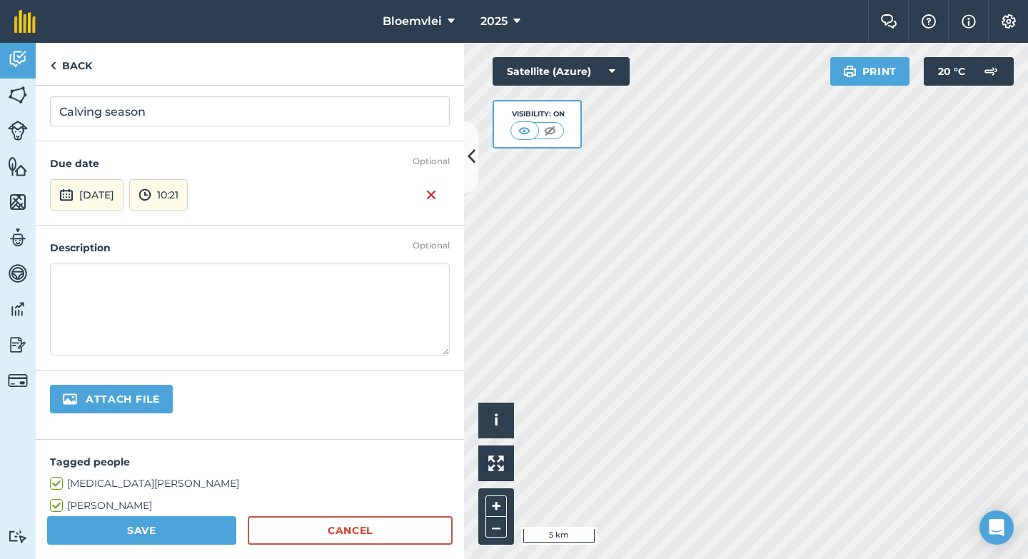
scroll to position [0, 0]
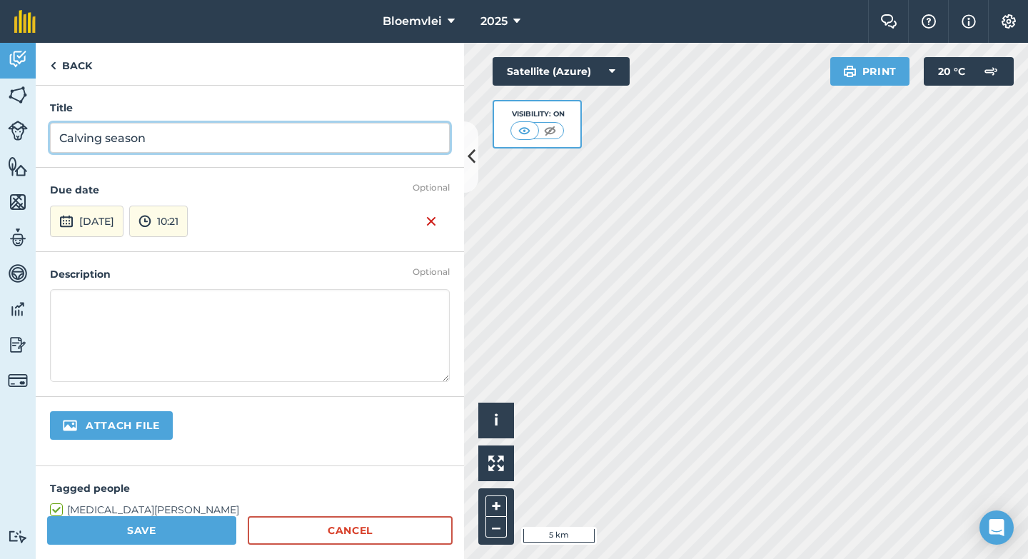
click at [180, 137] on input "Calving season" at bounding box center [250, 138] width 400 height 30
click at [149, 140] on input "Calving season (2025)" at bounding box center [250, 138] width 400 height 30
click at [146, 141] on input "Calving season updates (2025)" at bounding box center [250, 138] width 400 height 30
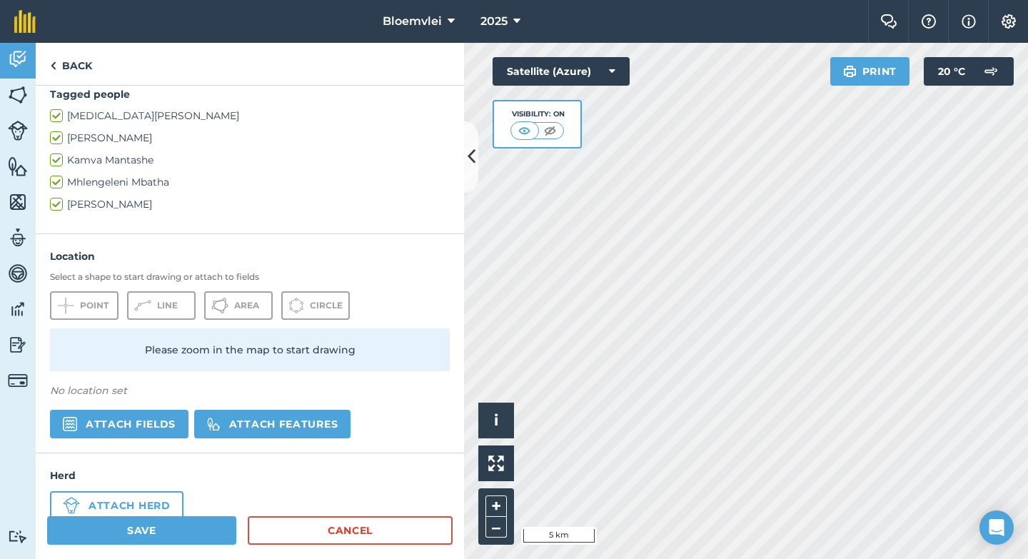
scroll to position [392, 0]
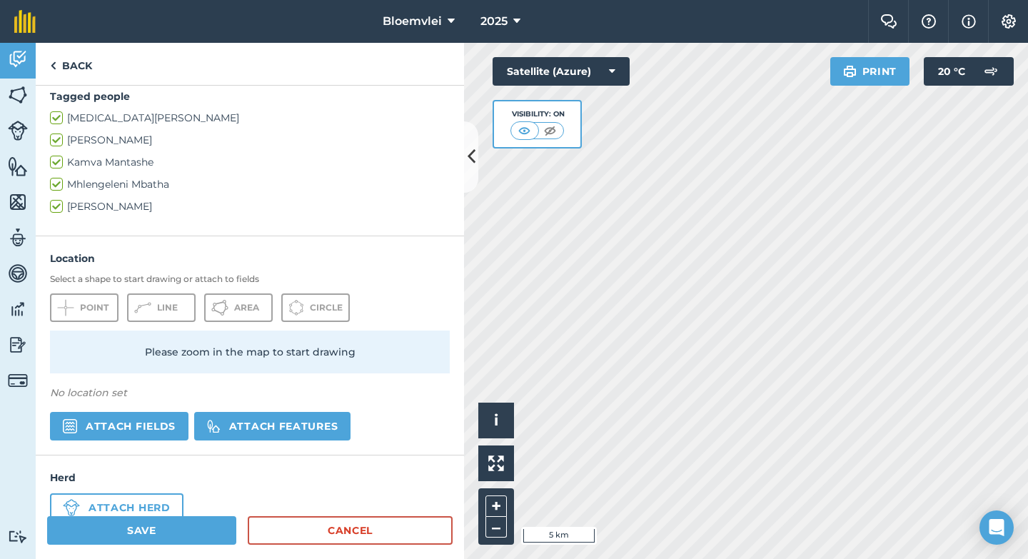
type input "Calving season numbers updates (2025)"
click at [136, 536] on button "Save" at bounding box center [141, 530] width 189 height 29
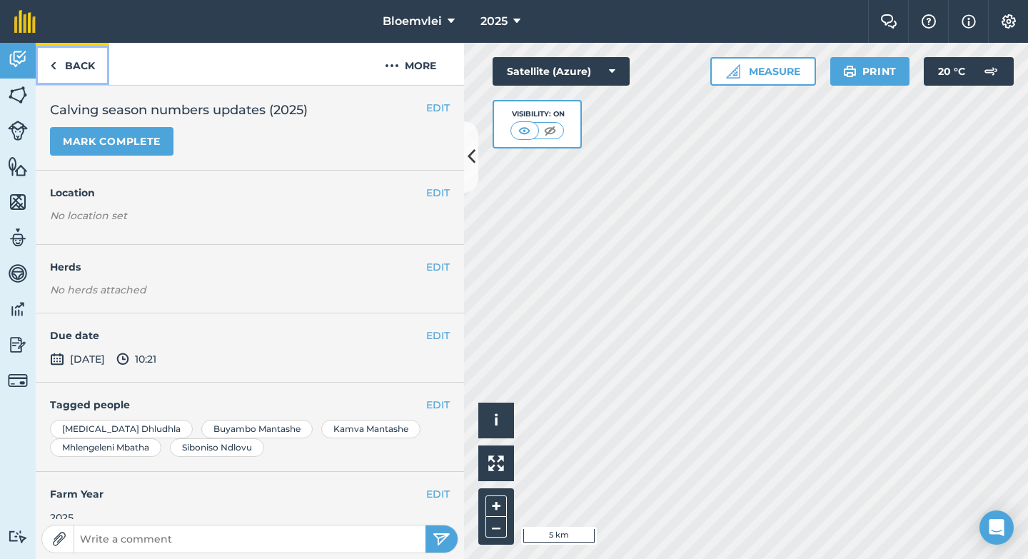
click at [58, 66] on link "Back" at bounding box center [73, 64] width 74 height 42
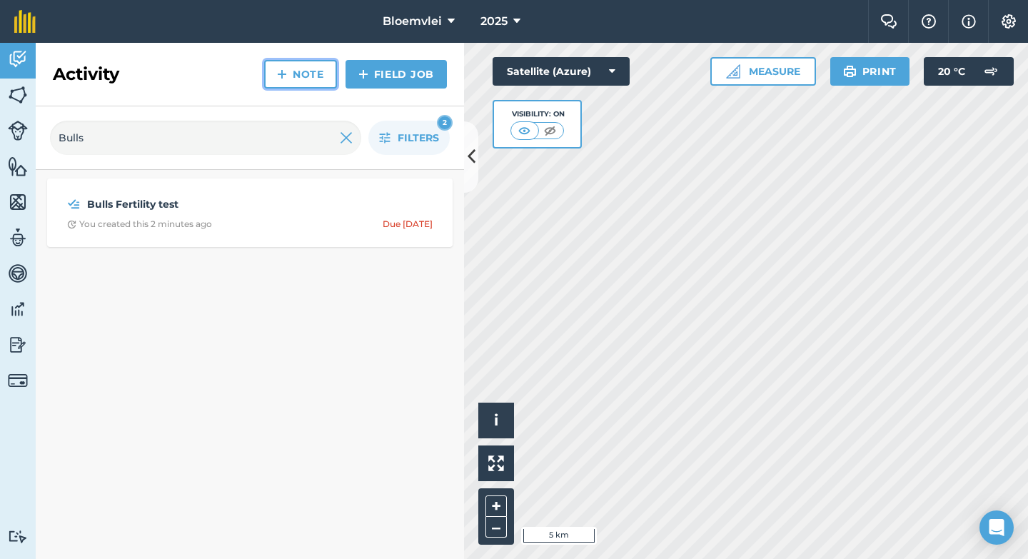
click at [314, 74] on link "Note" at bounding box center [300, 74] width 73 height 29
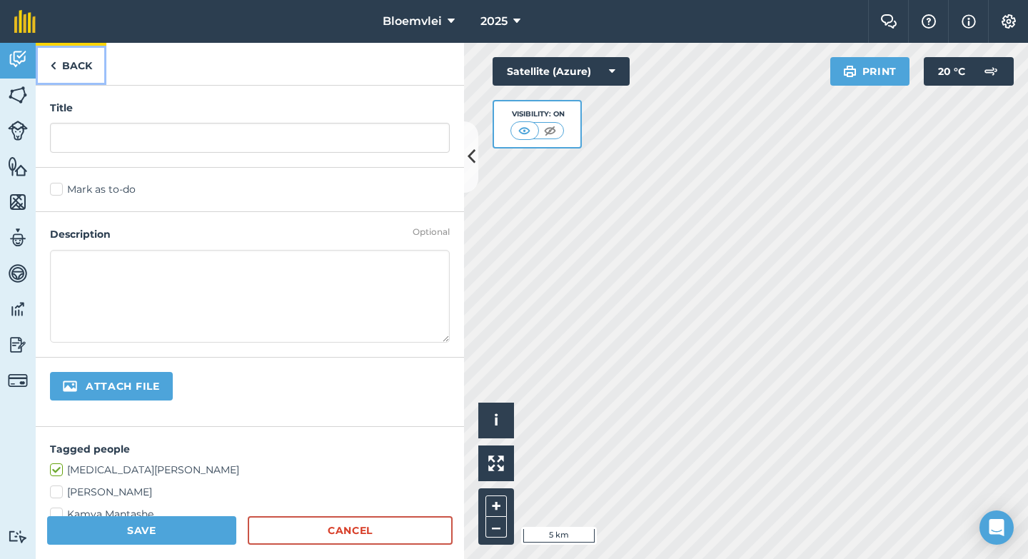
click at [51, 70] on img at bounding box center [53, 65] width 6 height 17
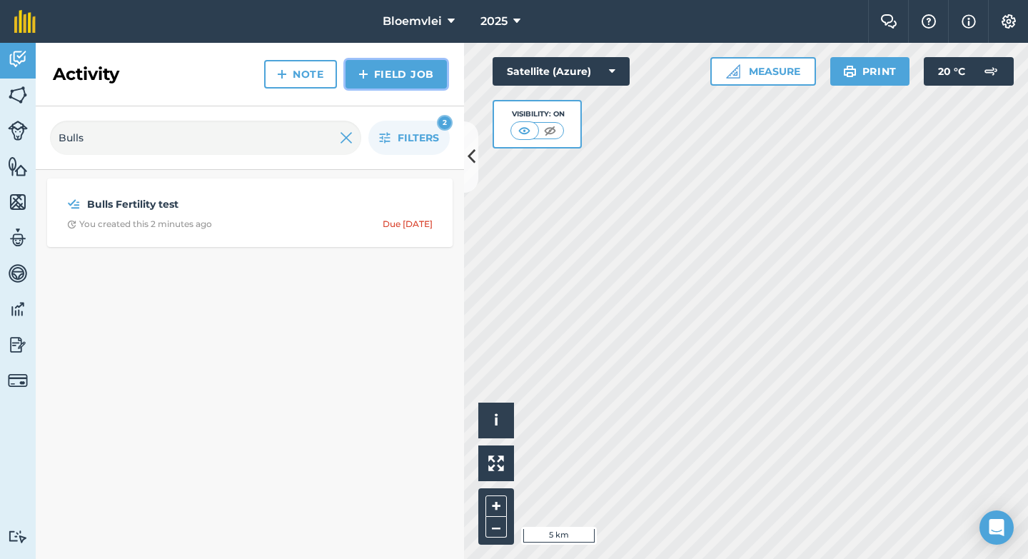
click at [421, 76] on link "Field Job" at bounding box center [396, 74] width 101 height 29
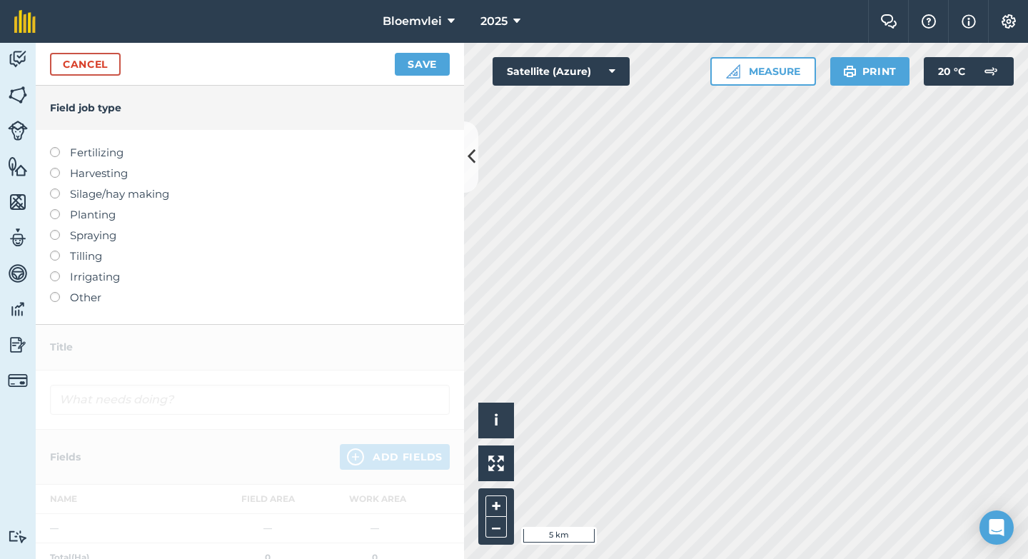
click at [105, 151] on label "Fertilizing" at bounding box center [250, 152] width 400 height 17
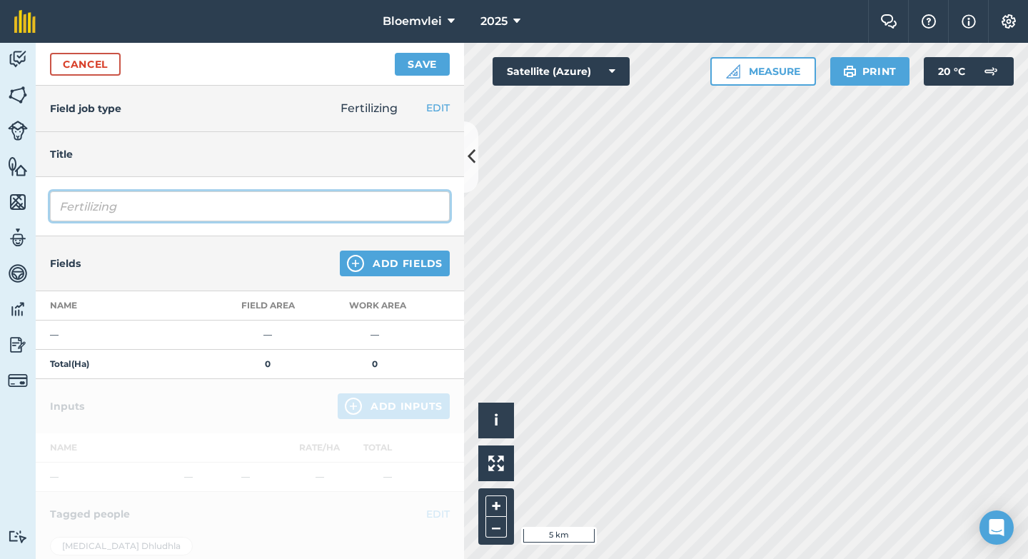
click at [143, 208] on input "Fertilizing" at bounding box center [250, 206] width 400 height 30
type input "F"
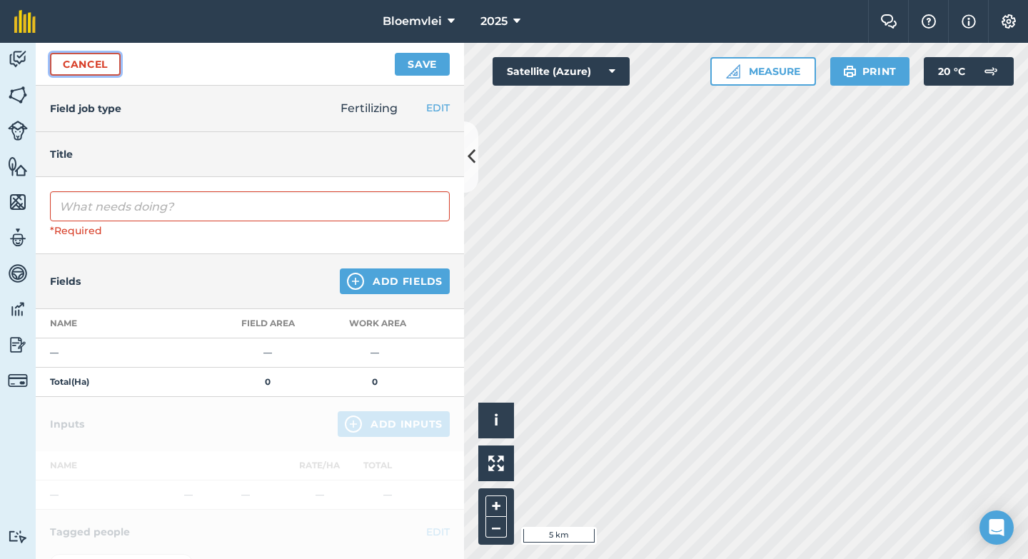
click at [88, 64] on link "Cancel" at bounding box center [85, 64] width 71 height 23
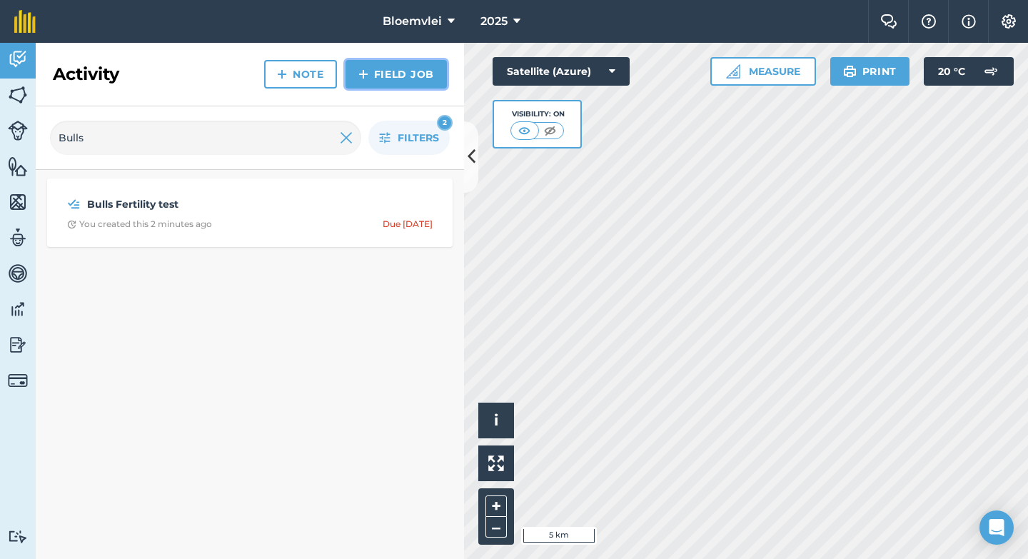
click at [400, 69] on link "Field Job" at bounding box center [396, 74] width 101 height 29
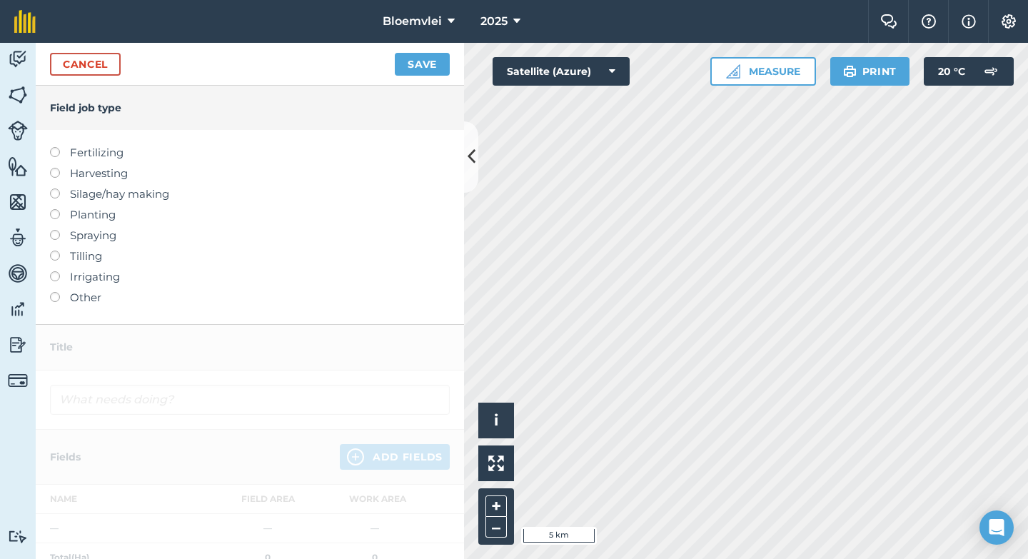
click at [117, 157] on label "Fertilizing" at bounding box center [250, 152] width 400 height 17
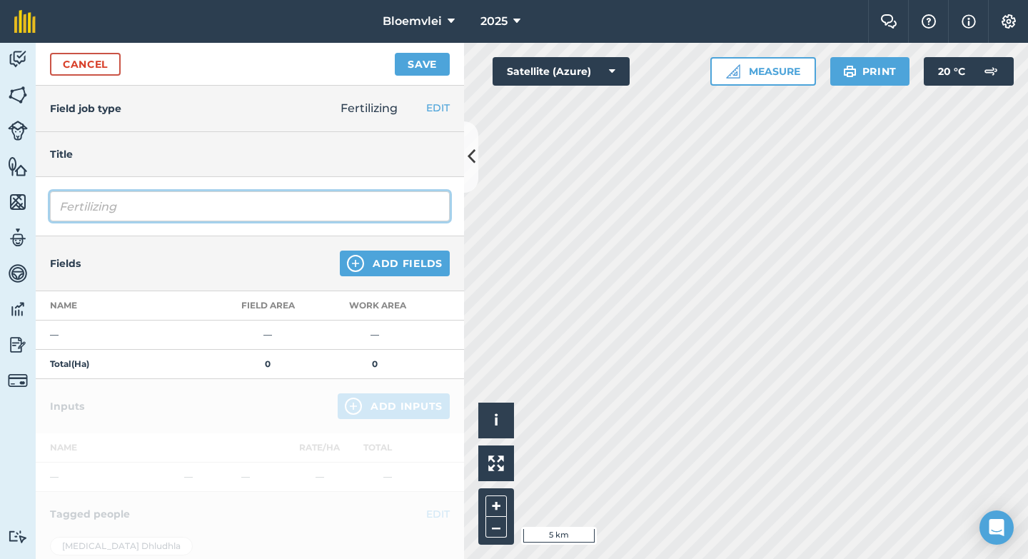
click at [154, 211] on input "Fertilizing" at bounding box center [250, 206] width 400 height 30
type input "Fertilizing ([PERSON_NAME])"
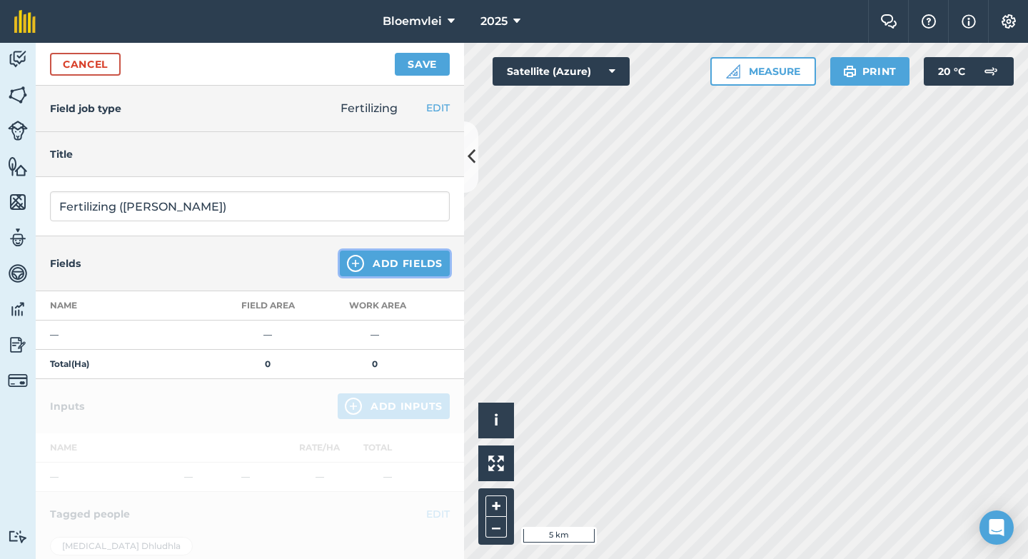
click at [379, 253] on button "Add Fields" at bounding box center [395, 264] width 110 height 26
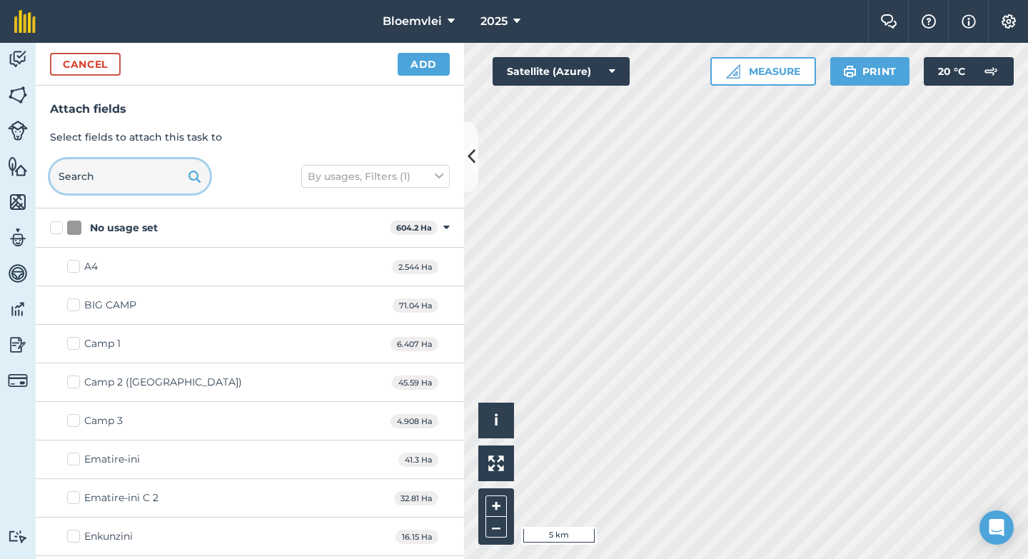
click at [116, 176] on input "text" at bounding box center [130, 176] width 160 height 34
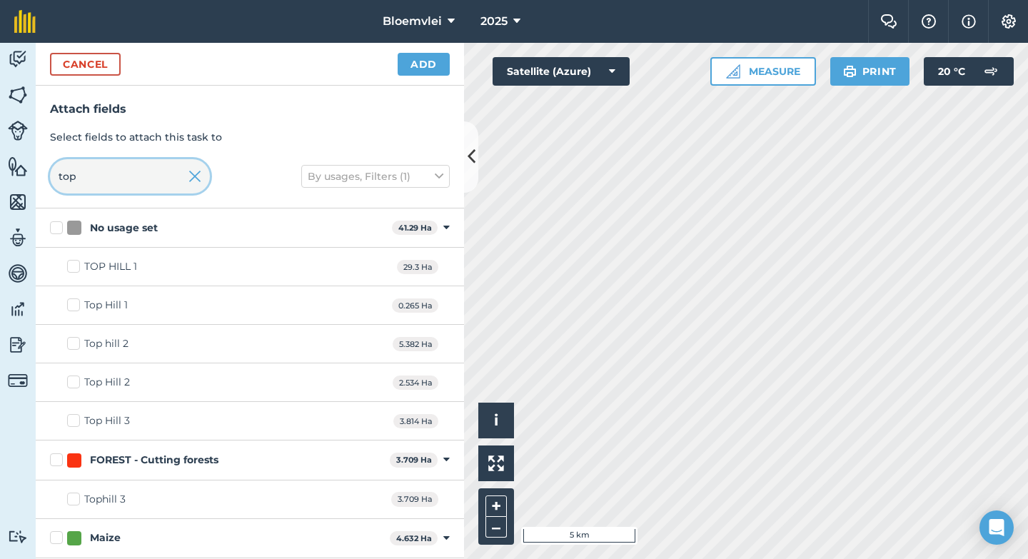
type input "top"
click at [496, 498] on button "+" at bounding box center [496, 506] width 21 height 21
click at [196, 176] on img at bounding box center [194, 176] width 13 height 17
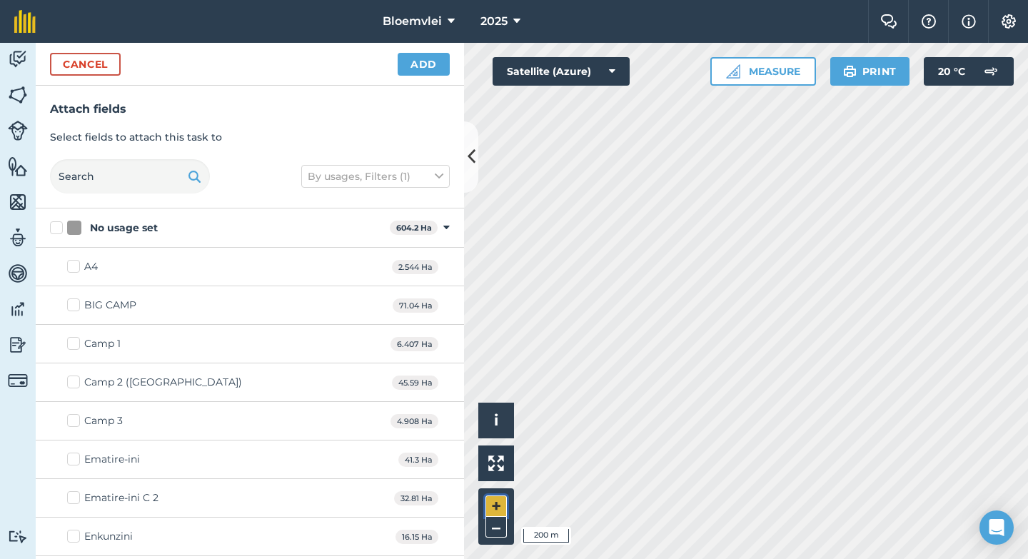
click at [500, 503] on button "+" at bounding box center [496, 506] width 21 height 21
checkbox input "true"
click at [435, 59] on button "Add" at bounding box center [424, 64] width 52 height 23
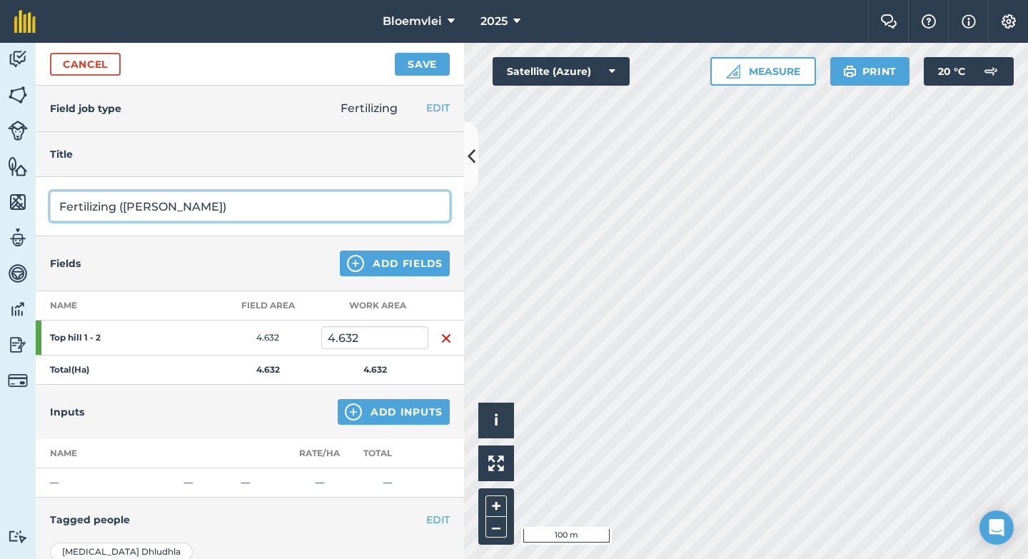
click at [215, 207] on input "Fertilizing ([PERSON_NAME])" at bounding box center [250, 206] width 400 height 30
click at [117, 210] on input "Fertilizing ([PERSON_NAME])" at bounding box center [250, 206] width 400 height 30
click at [163, 209] on input "Fertilizing ([PERSON_NAME])" at bounding box center [250, 206] width 400 height 30
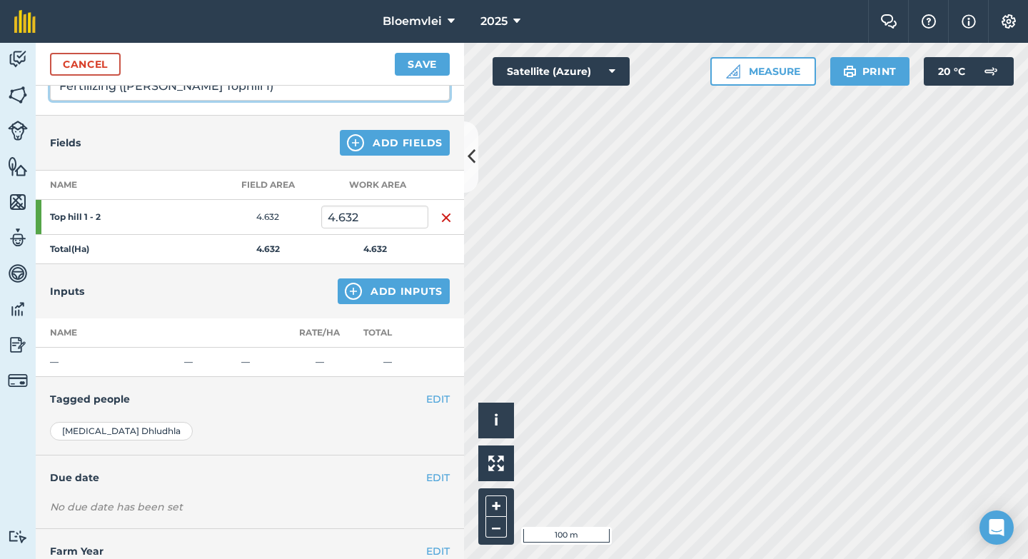
scroll to position [166, 0]
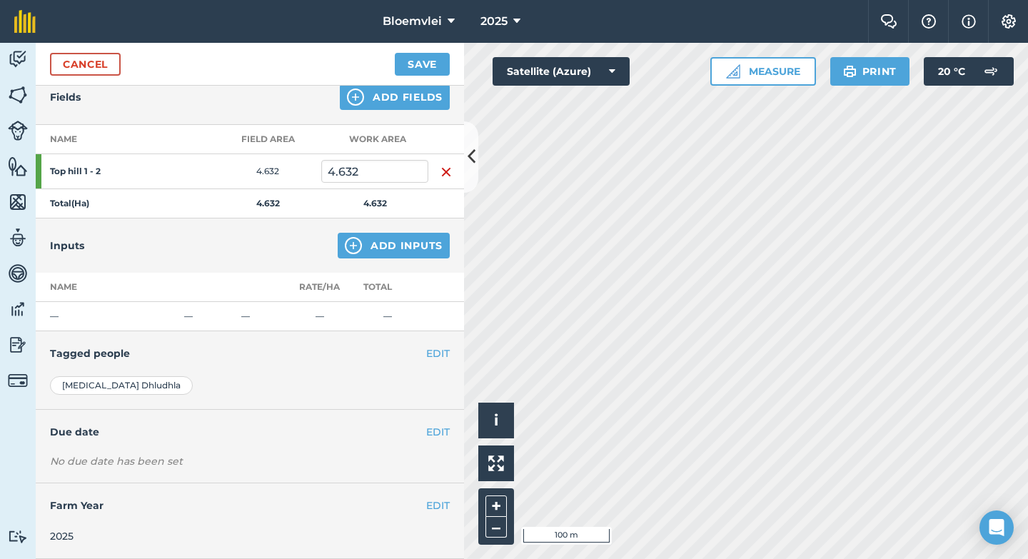
type input "Fertilizing ([PERSON_NAME] Tophill 1)"
click at [386, 246] on button "Add Inputs" at bounding box center [394, 246] width 112 height 26
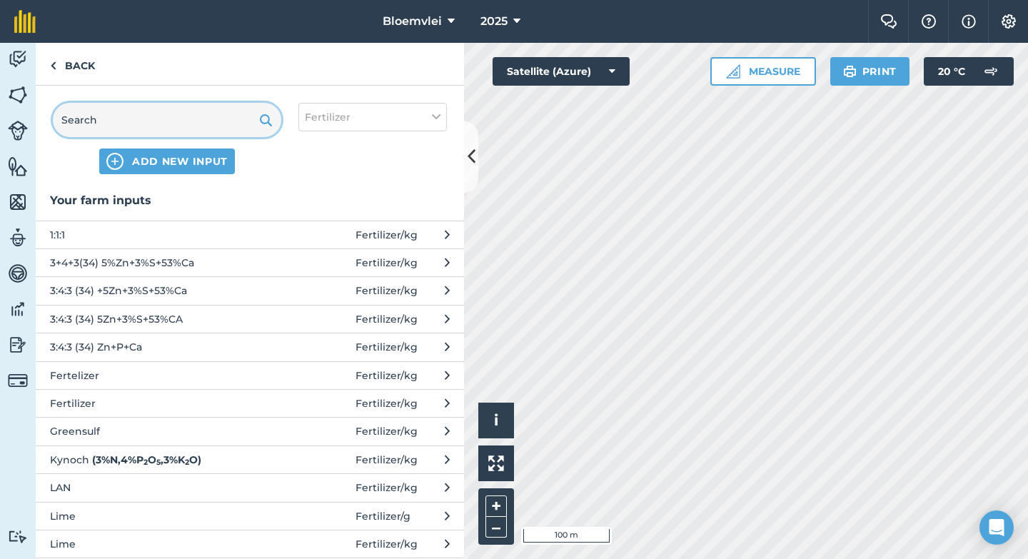
click at [198, 129] on input "text" at bounding box center [167, 120] width 228 height 34
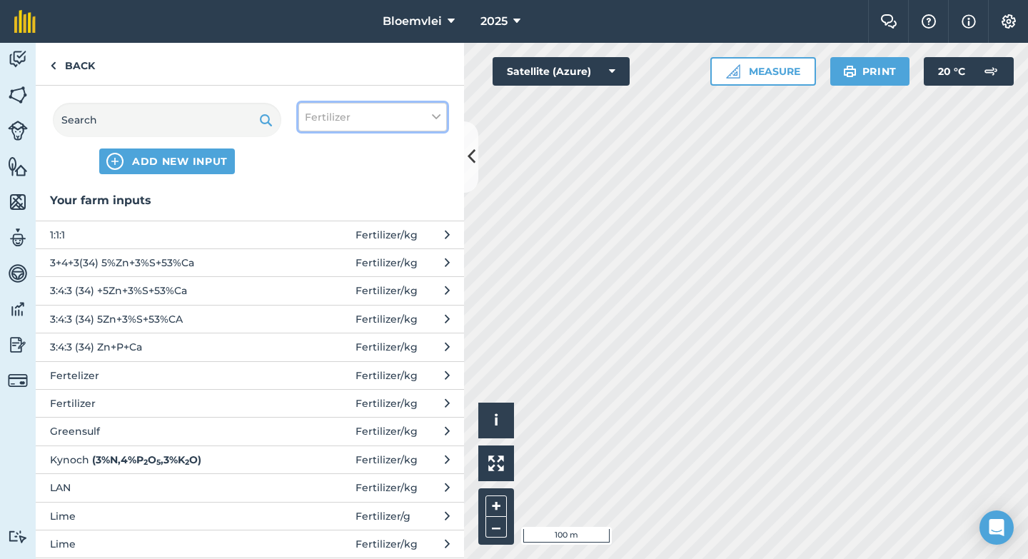
click at [430, 120] on button "Fertilizer" at bounding box center [372, 117] width 149 height 29
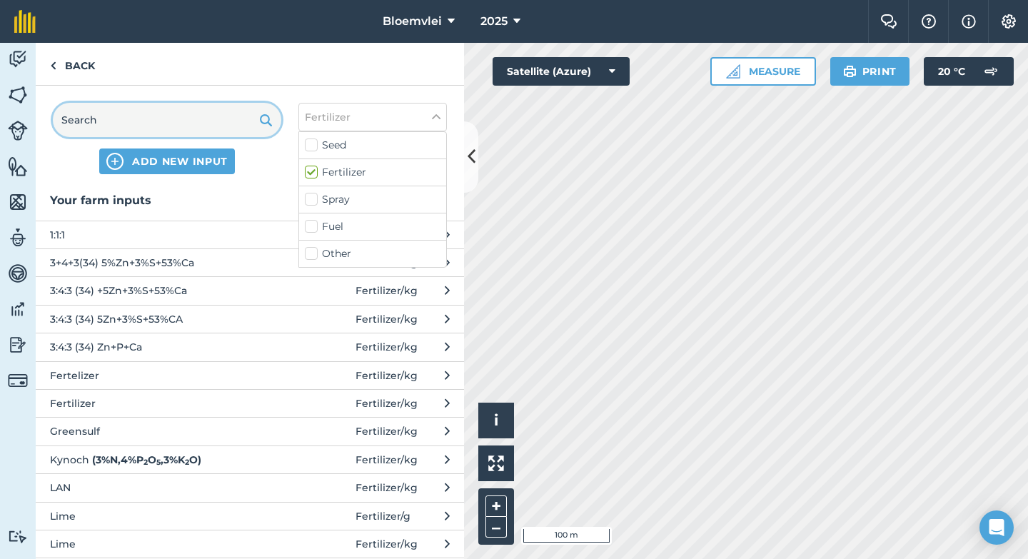
click at [188, 112] on input "text" at bounding box center [167, 120] width 228 height 34
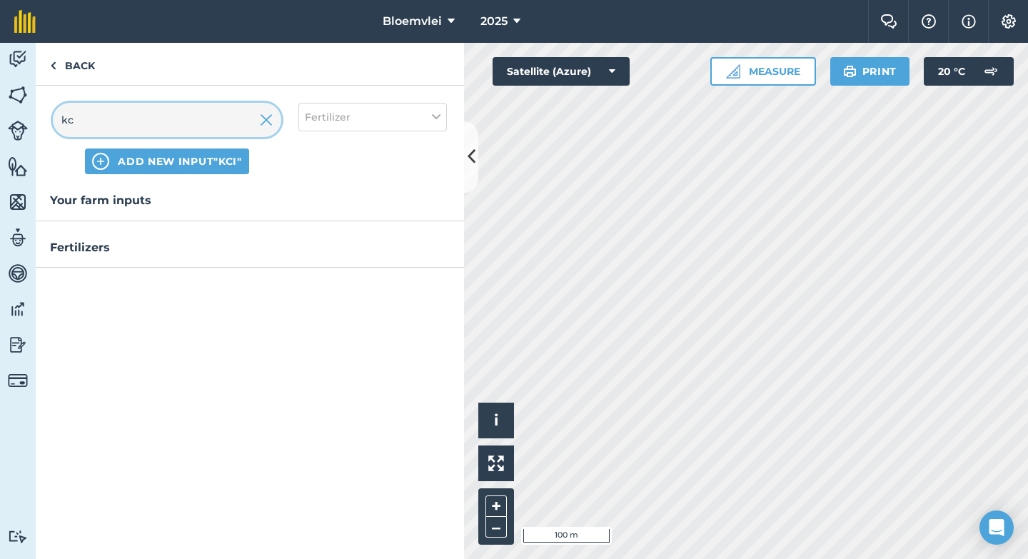
type input "k"
type input "kci"
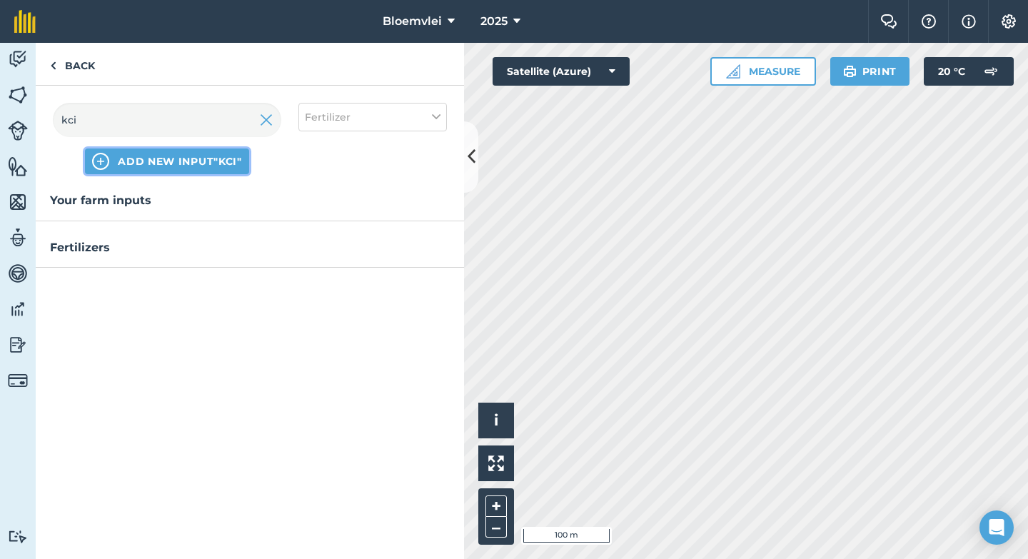
click at [193, 165] on span "ADD NEW INPUT "kci"" at bounding box center [180, 161] width 124 height 14
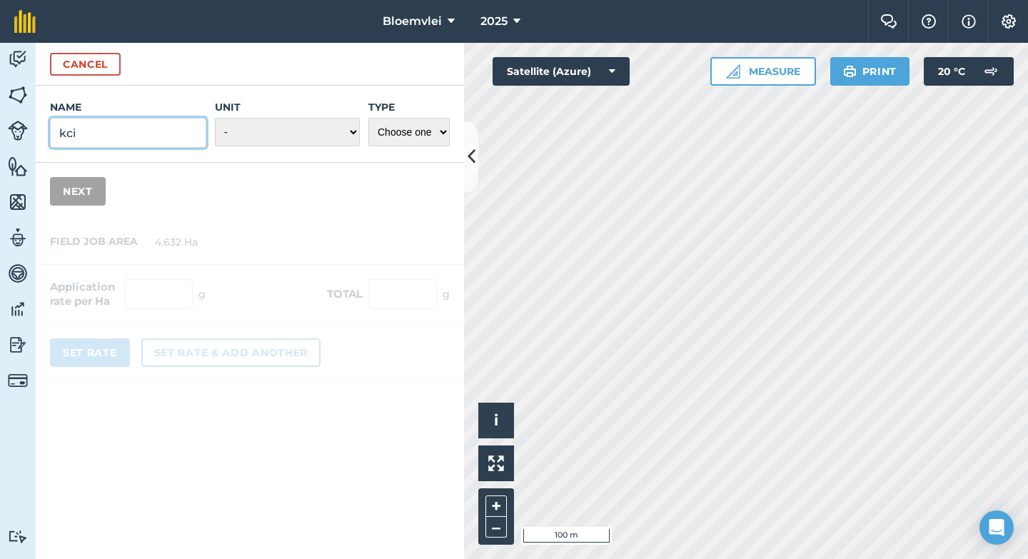
click at [143, 138] on input "kci" at bounding box center [128, 133] width 156 height 30
type input "k"
type input "KCI"
click at [355, 134] on select "- Grams/g Kilograms/kg Metric tonnes/t Millilitres/ml Litres/L Ounces/oz Pounds…" at bounding box center [287, 132] width 145 height 29
select select "KILOGRAMS"
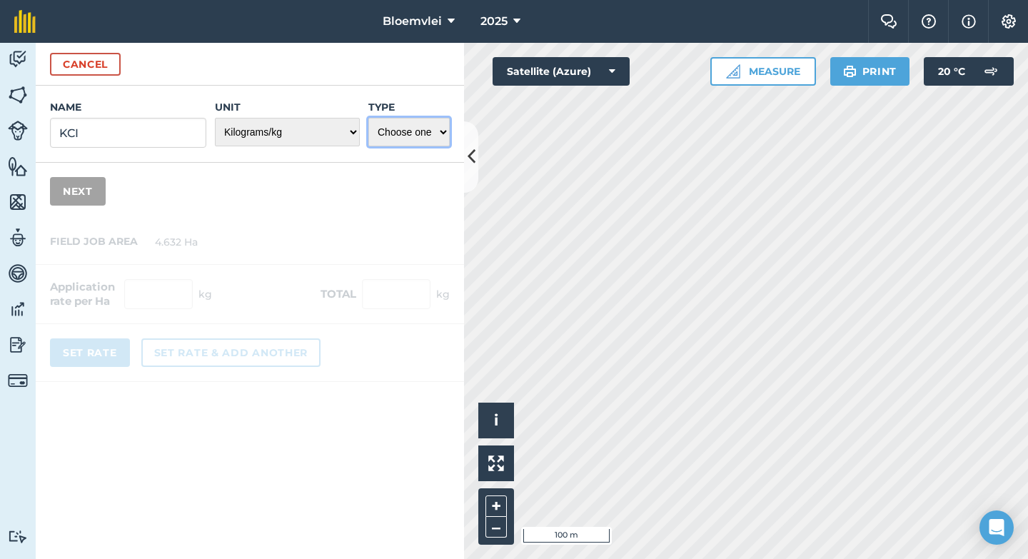
click at [445, 131] on select "Choose one Fertilizer Seed Spray Fuel Other" at bounding box center [408, 132] width 81 height 29
select select "FERTILIZER"
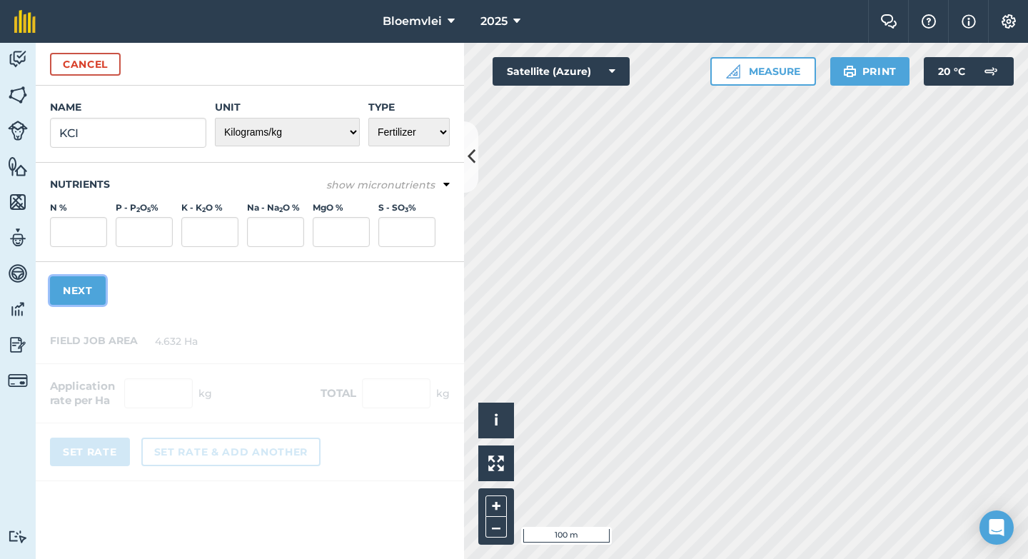
click at [84, 298] on button "Next" at bounding box center [78, 290] width 56 height 29
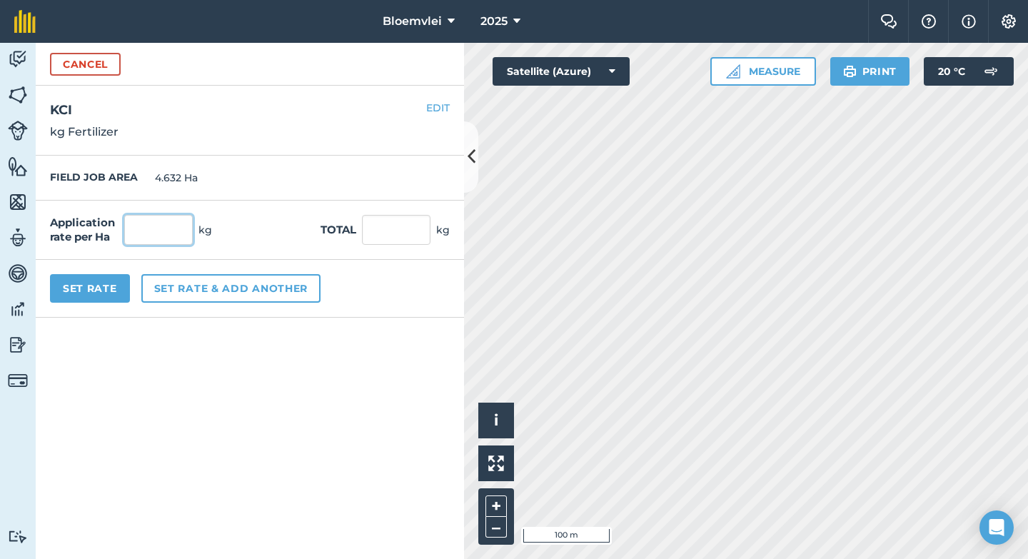
click at [162, 231] on input "text" at bounding box center [158, 230] width 69 height 30
type input "150"
click at [92, 294] on button "Set Rate" at bounding box center [90, 288] width 80 height 29
type input "694.8"
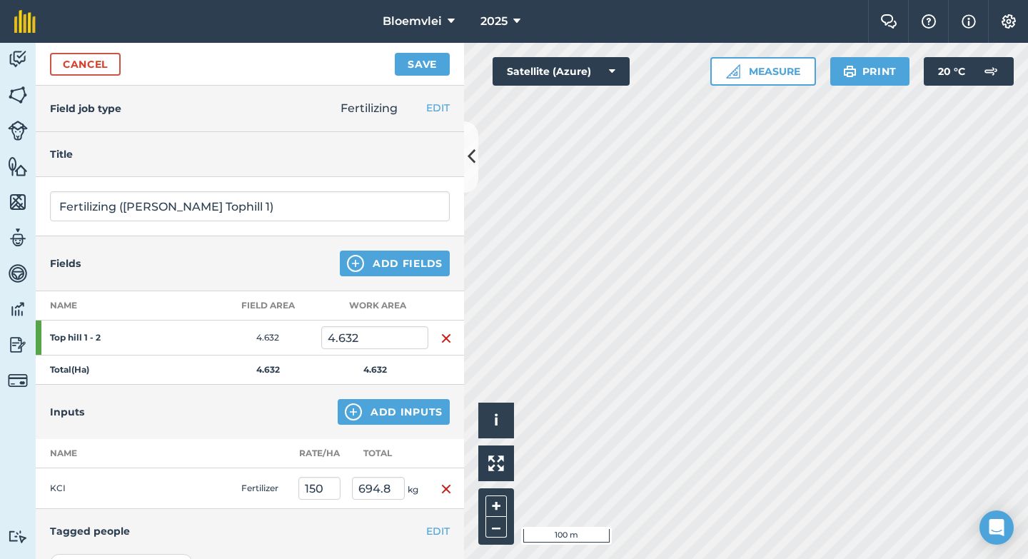
scroll to position [178, 0]
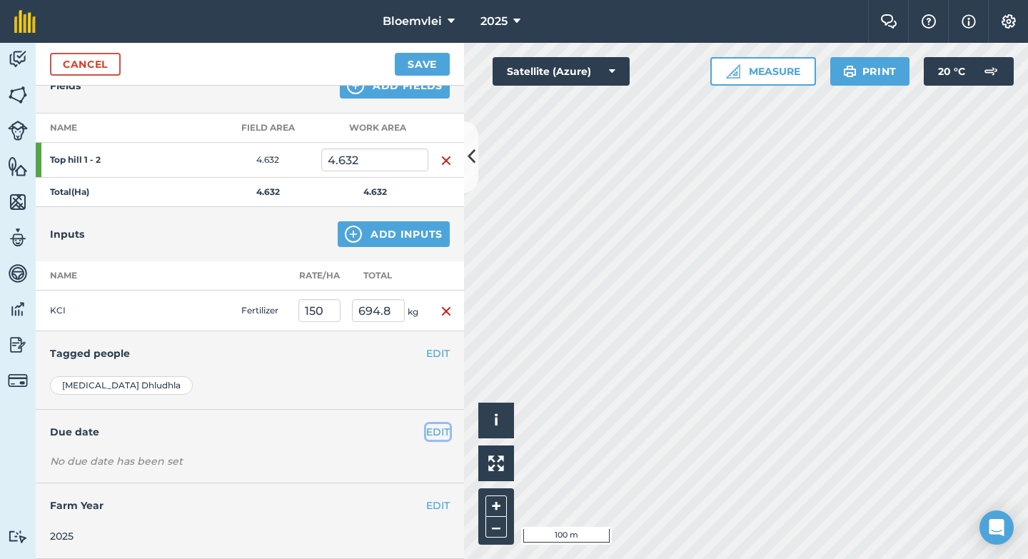
click at [430, 431] on button "EDIT" at bounding box center [438, 432] width 24 height 16
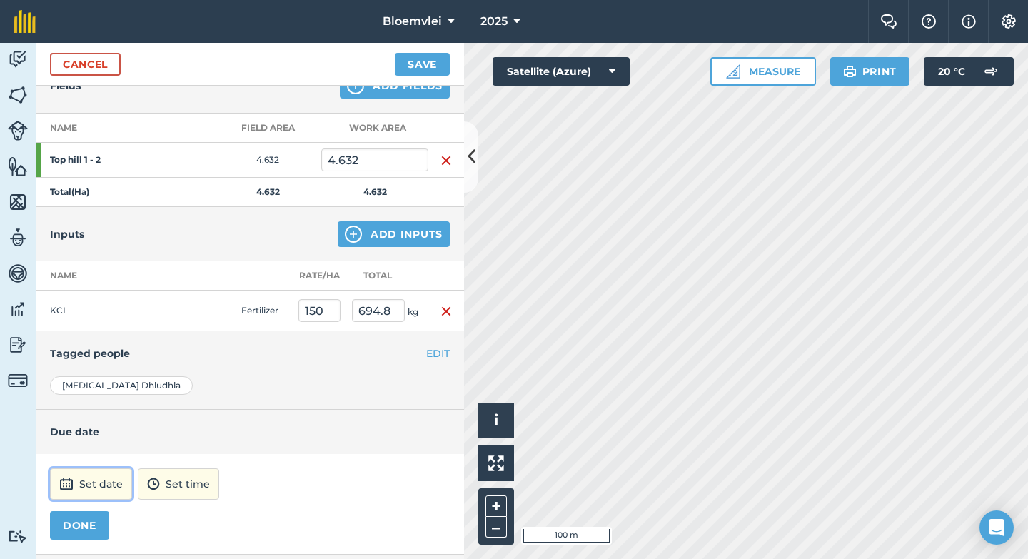
click at [120, 481] on button "Set date" at bounding box center [91, 483] width 82 height 31
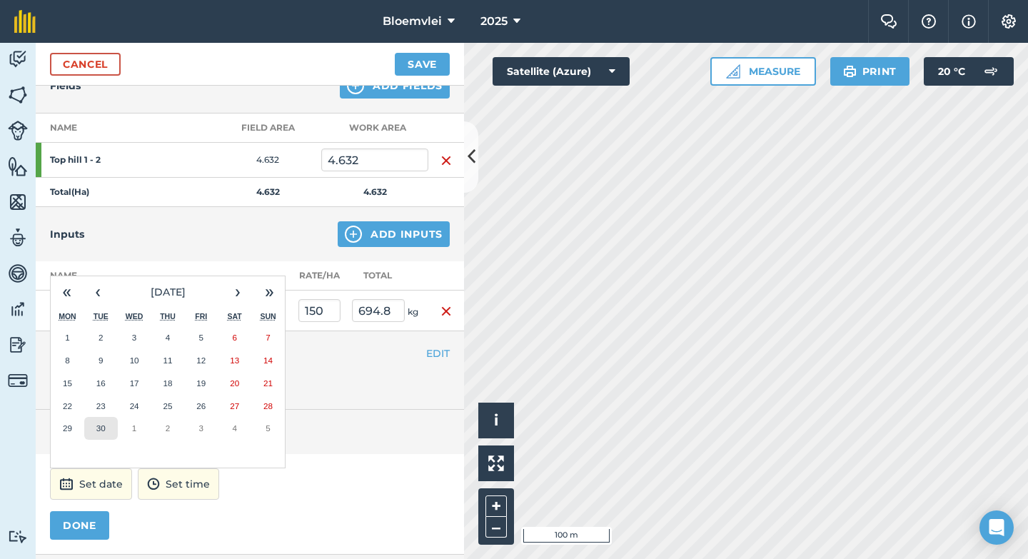
click at [104, 431] on abbr "30" at bounding box center [100, 427] width 9 height 9
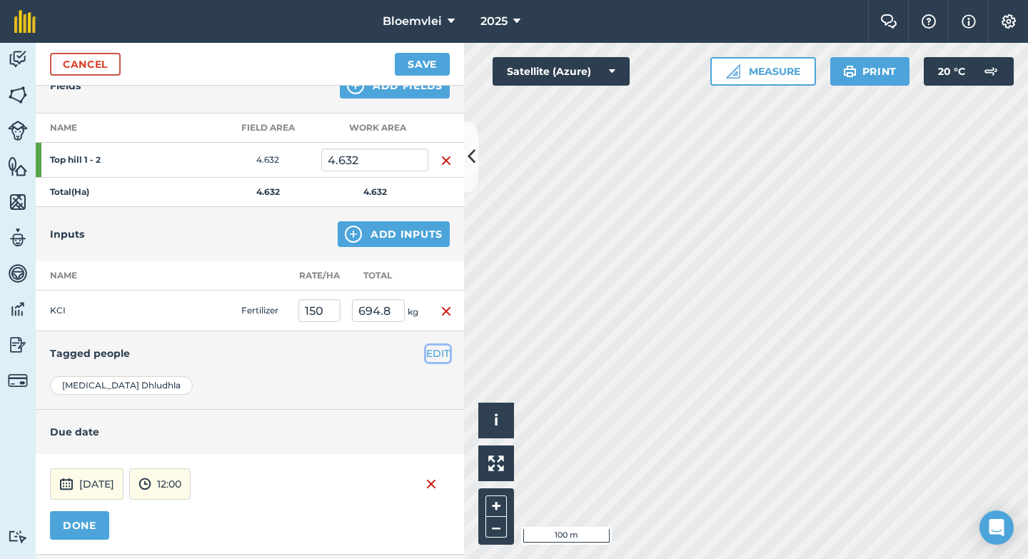
click at [443, 353] on button "EDIT" at bounding box center [438, 354] width 24 height 16
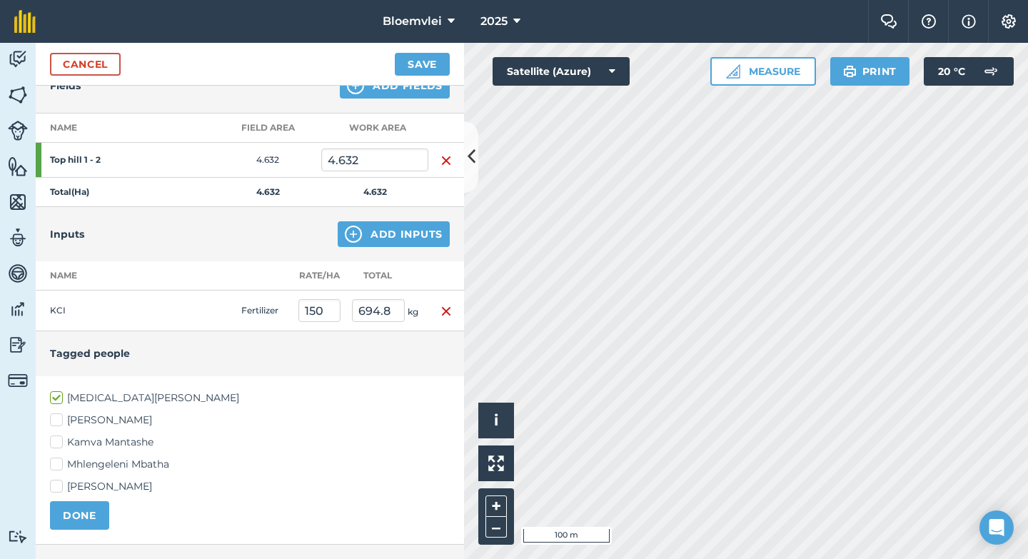
click at [137, 423] on label "[PERSON_NAME]" at bounding box center [250, 420] width 400 height 15
click at [59, 422] on input "[PERSON_NAME]" at bounding box center [54, 417] width 9 height 9
checkbox input "true"
click at [134, 441] on label "Kamva Mantashe" at bounding box center [250, 442] width 400 height 15
click at [59, 441] on input "Kamva Mantashe" at bounding box center [54, 439] width 9 height 9
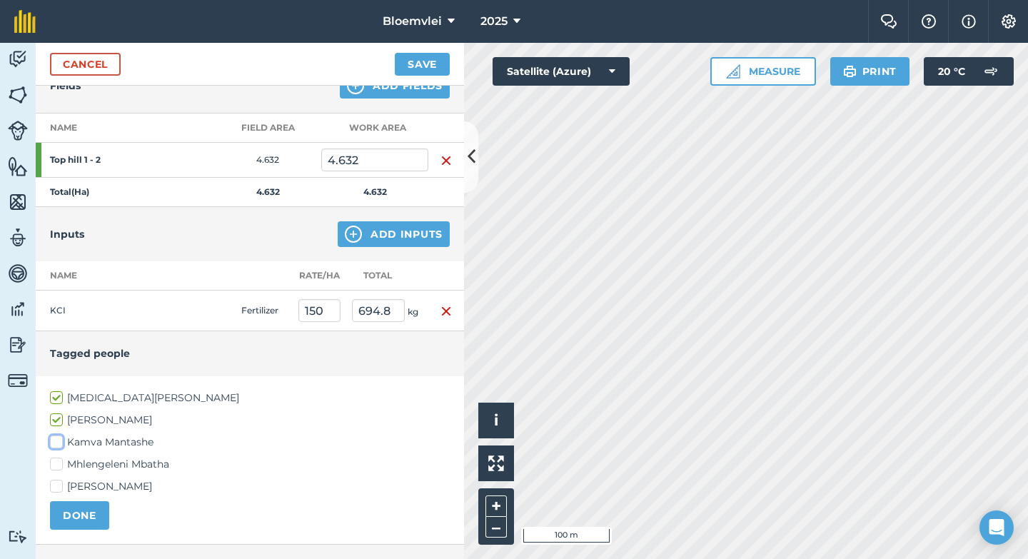
checkbox input "true"
click at [129, 466] on label "Mhlengeleni Mbatha" at bounding box center [250, 464] width 400 height 15
click at [59, 466] on input "Mhlengeleni Mbatha" at bounding box center [54, 461] width 9 height 9
checkbox input "true"
click at [129, 487] on label "[PERSON_NAME]" at bounding box center [250, 486] width 400 height 15
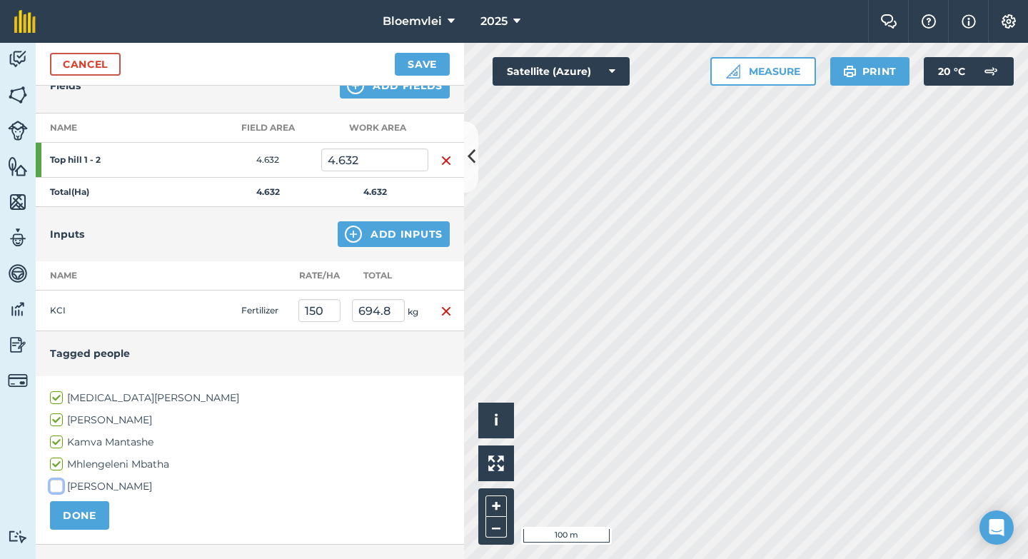
click at [59, 487] on input "[PERSON_NAME]" at bounding box center [54, 483] width 9 height 9
checkbox input "true"
click at [94, 511] on button "DONE" at bounding box center [79, 515] width 59 height 29
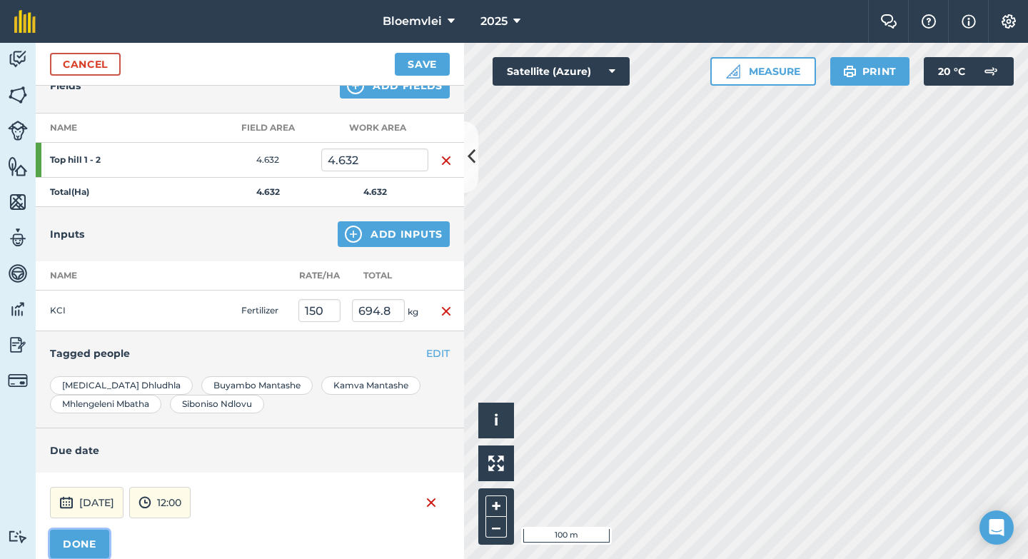
click at [92, 541] on button "DONE" at bounding box center [79, 544] width 59 height 29
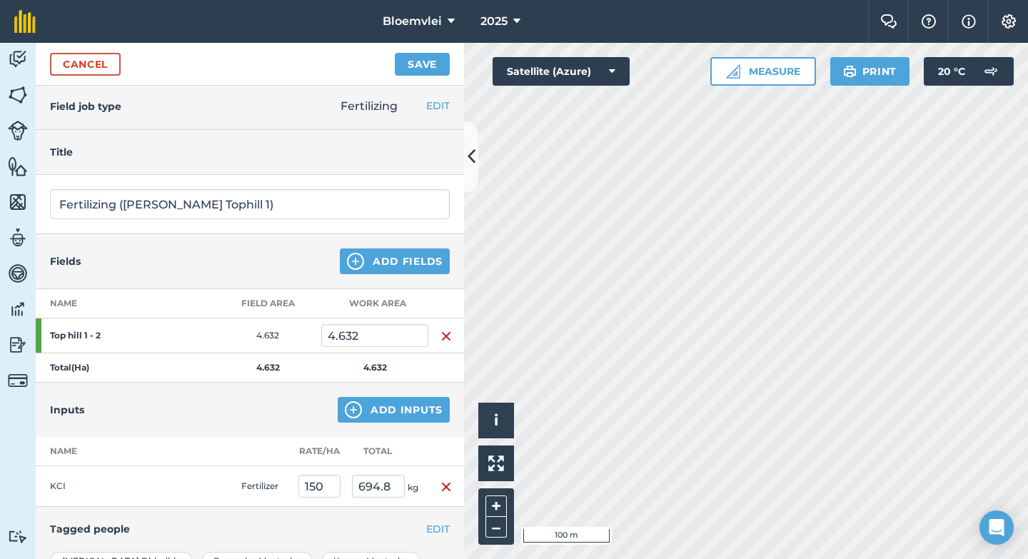
scroll to position [0, 0]
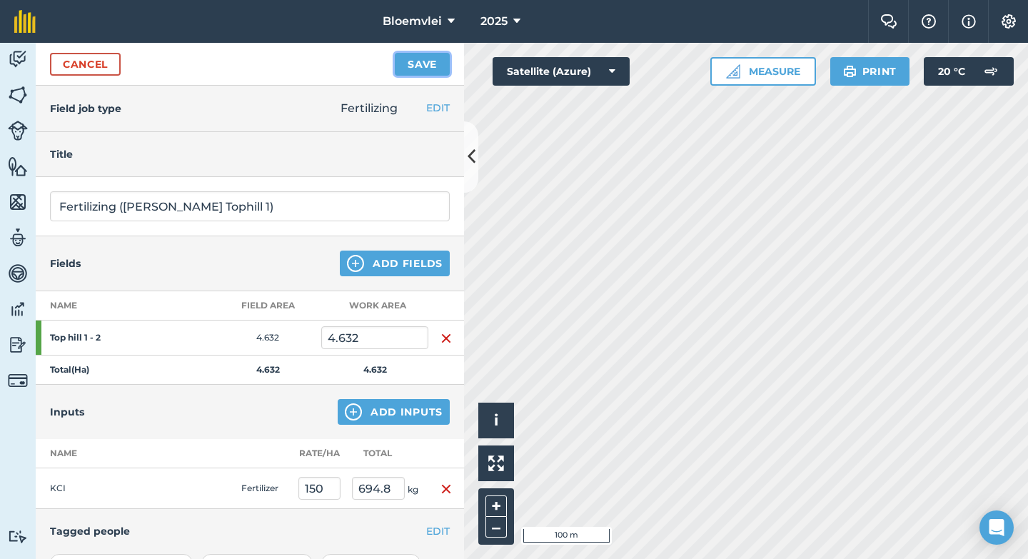
click at [420, 65] on button "Save" at bounding box center [422, 64] width 55 height 23
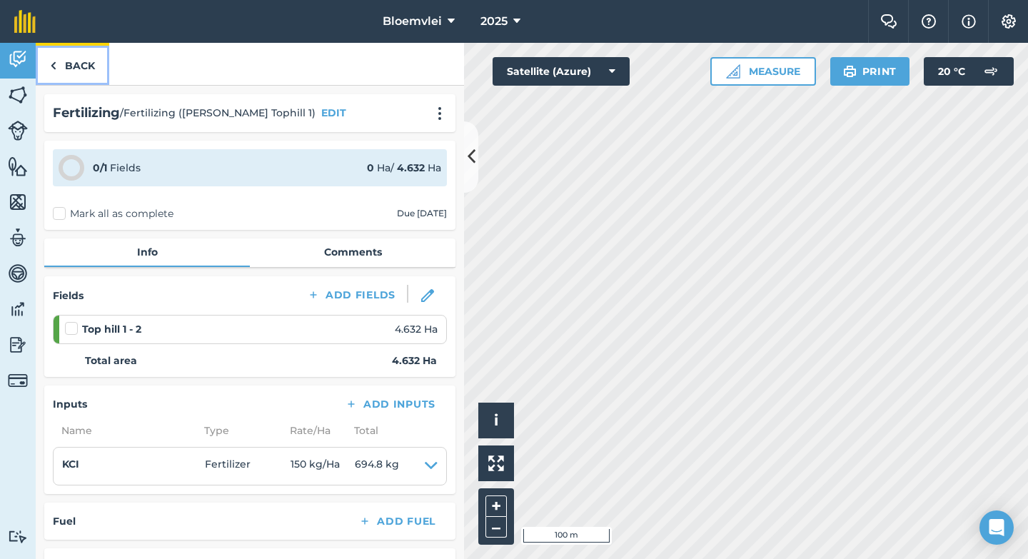
click at [50, 63] on img at bounding box center [53, 65] width 6 height 17
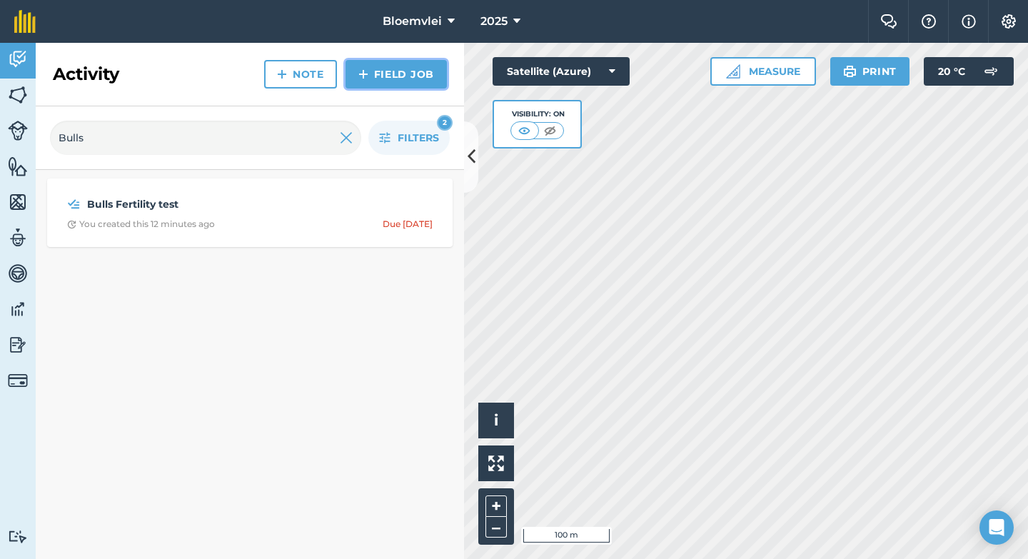
click at [381, 76] on link "Field Job" at bounding box center [396, 74] width 101 height 29
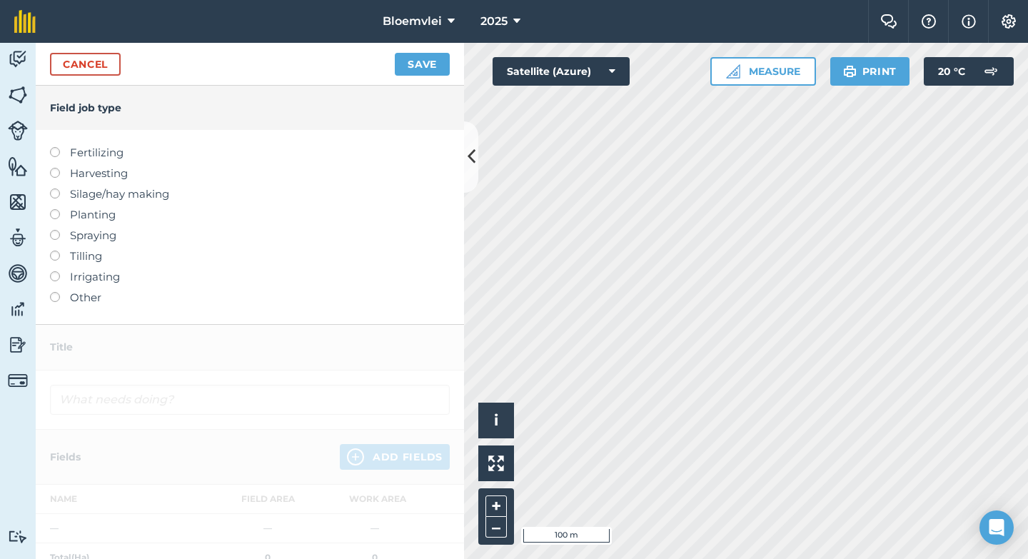
click at [106, 152] on label "Fertilizing" at bounding box center [250, 152] width 400 height 17
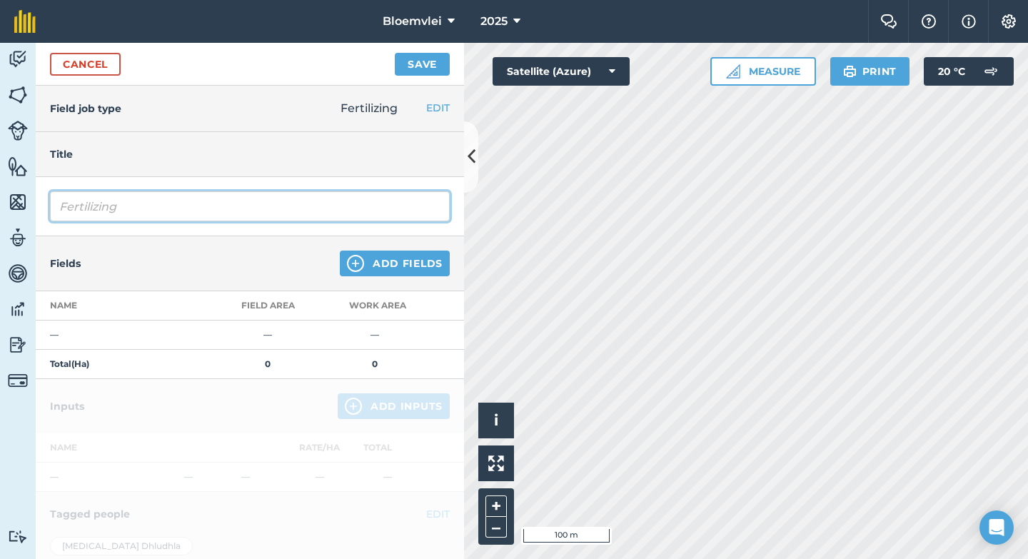
click at [123, 208] on input "Fertilizing" at bounding box center [250, 206] width 400 height 30
type input "Fertilizing ([PERSON_NAME] CH1)"
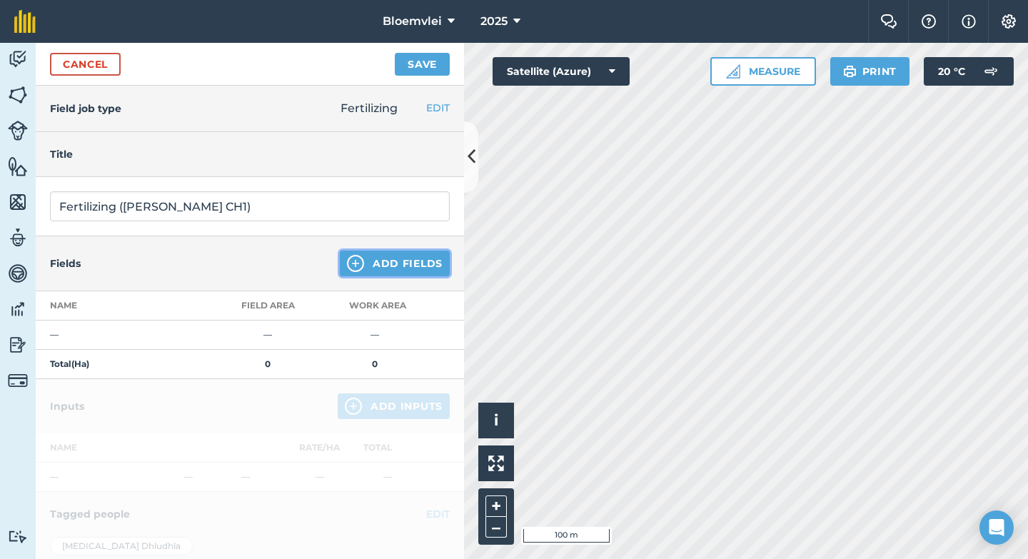
click at [388, 257] on button "Add Fields" at bounding box center [395, 264] width 110 height 26
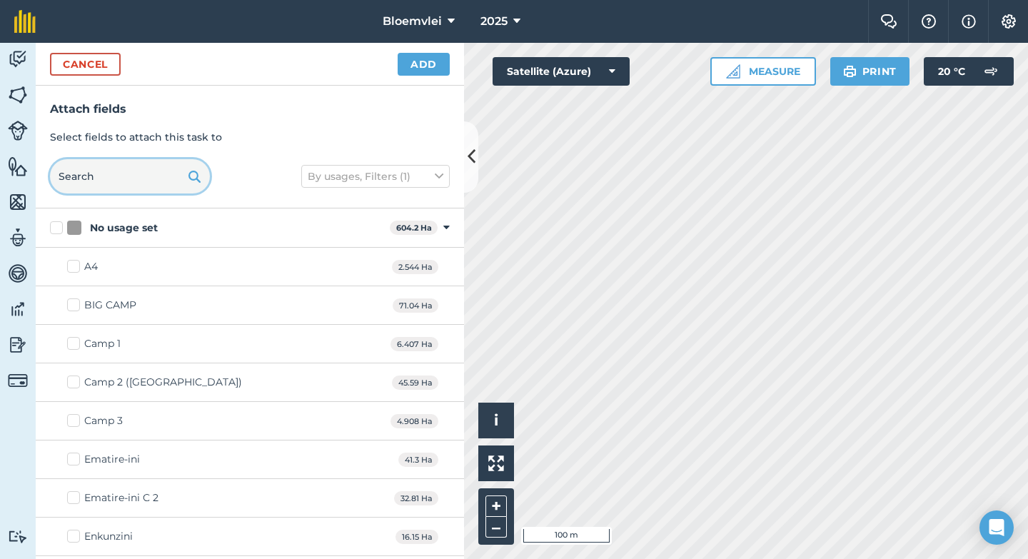
click at [171, 169] on input "text" at bounding box center [130, 176] width 160 height 34
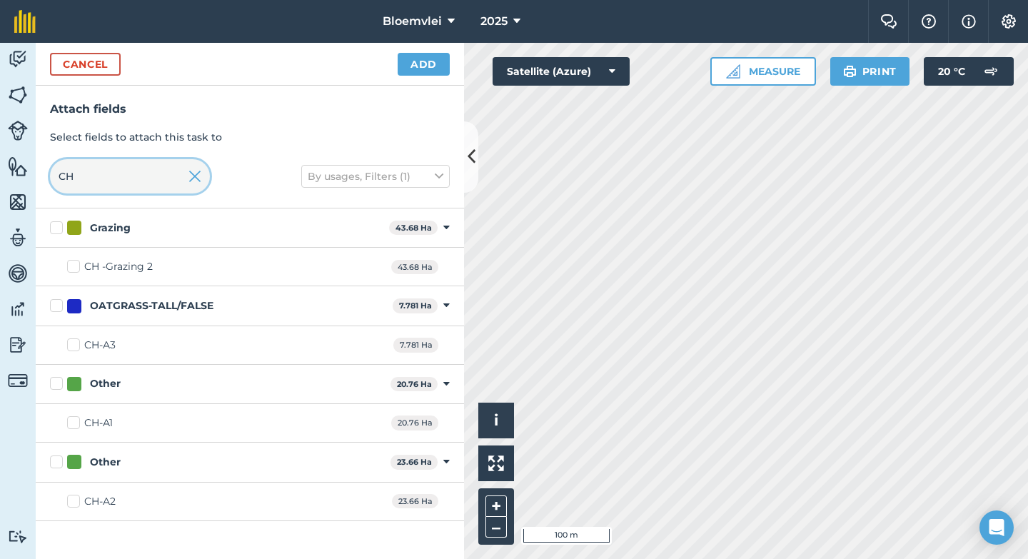
type input "CH"
click at [138, 423] on div "CH-A1 20.76 Ha" at bounding box center [250, 423] width 428 height 39
click at [112, 423] on div "CH-A1" at bounding box center [98, 423] width 29 height 15
click at [76, 423] on input "CH-A1" at bounding box center [71, 420] width 9 height 9
checkbox input "true"
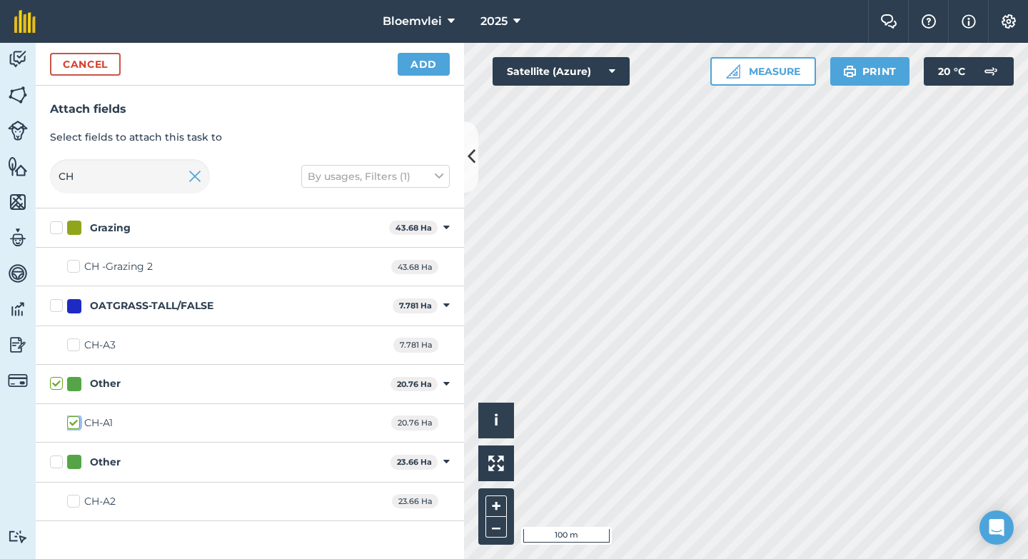
checkbox input "true"
click at [426, 61] on button "Add" at bounding box center [424, 64] width 52 height 23
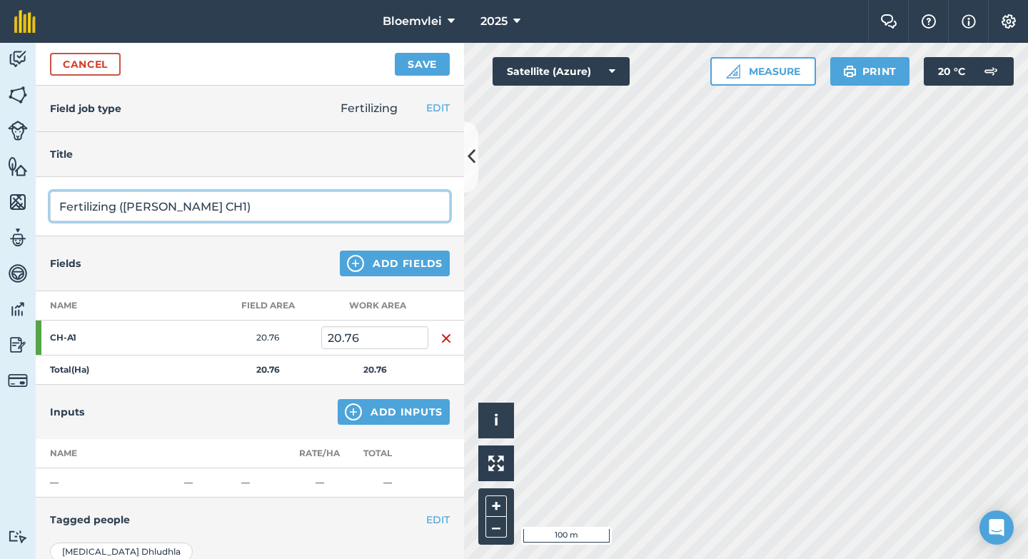
click at [187, 211] on input "Fertilizing ([PERSON_NAME] CH1)" at bounding box center [250, 206] width 400 height 30
type input "Fertilizing ([PERSON_NAME]-A1)"
